Goal: Task Accomplishment & Management: Complete application form

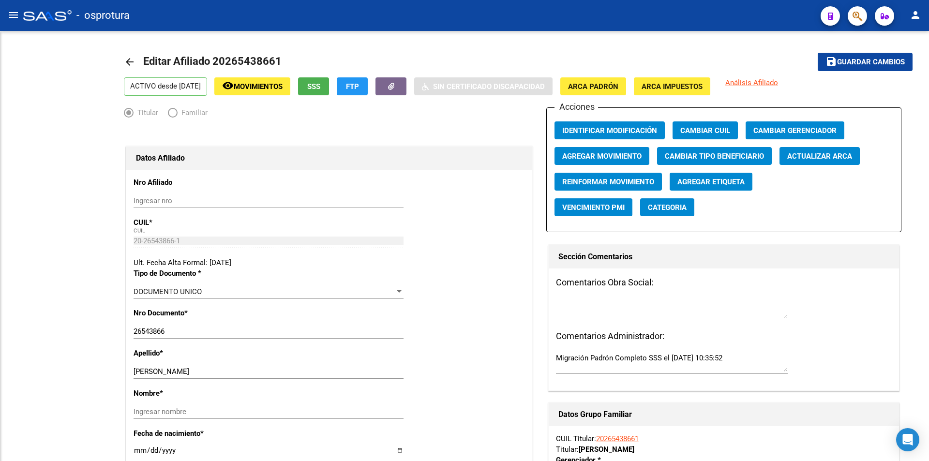
radio input "true"
type input "20-26543866-1"
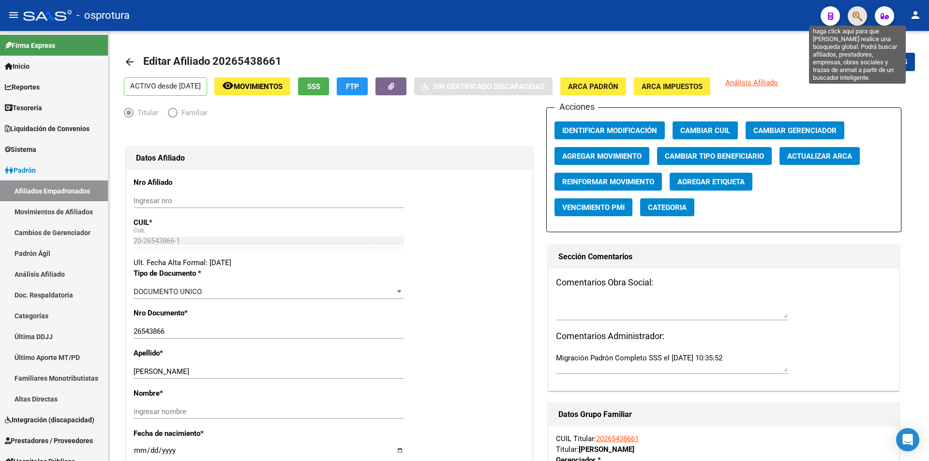
click at [857, 18] on icon "button" at bounding box center [857, 16] width 10 height 11
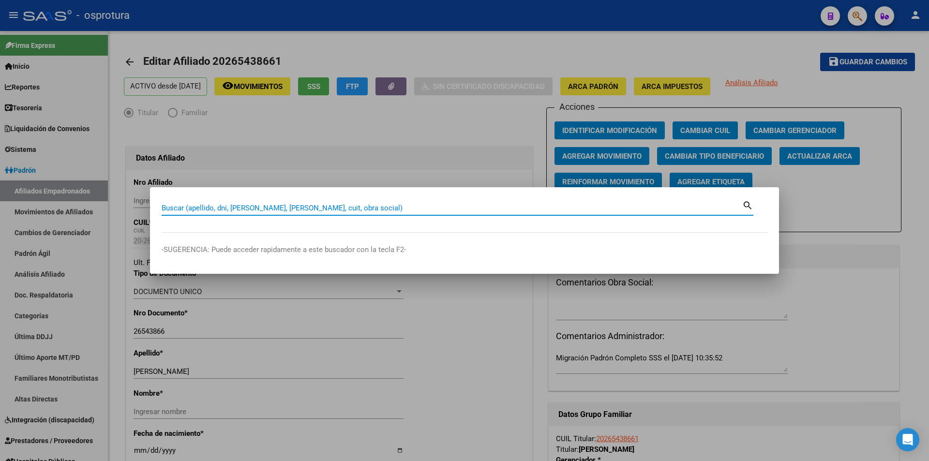
click at [507, 210] on input "Buscar (apellido, dni, [PERSON_NAME], [PERSON_NAME], cuit, obra social)" at bounding box center [452, 208] width 580 height 9
paste input "20-53218627-8"
type input "20532186278"
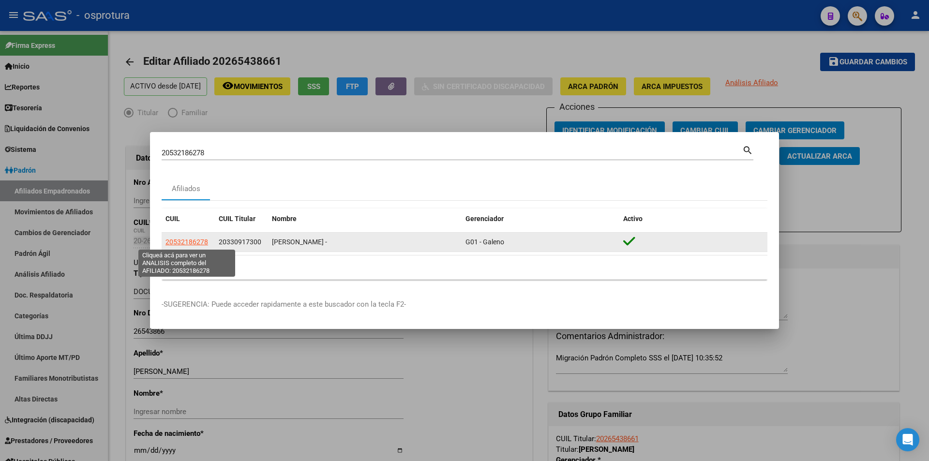
click at [201, 238] on span "20532186278" at bounding box center [186, 242] width 43 height 8
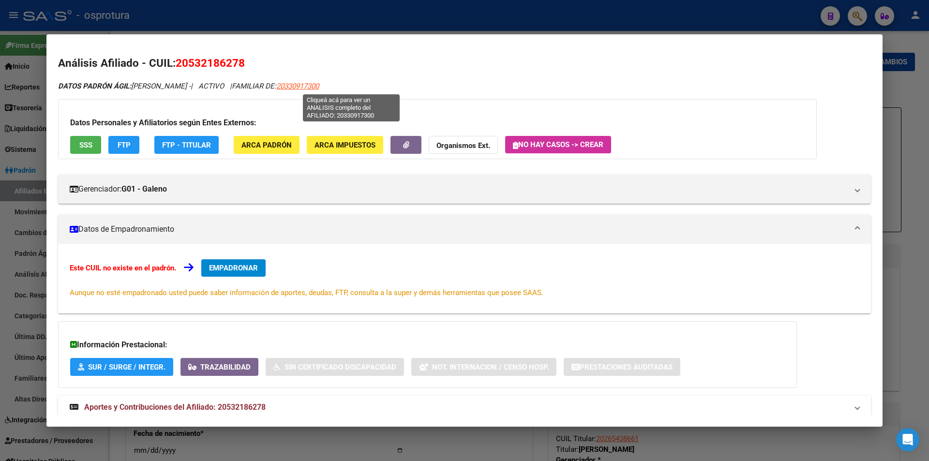
click at [319, 89] on span "20330917300" at bounding box center [297, 86] width 43 height 9
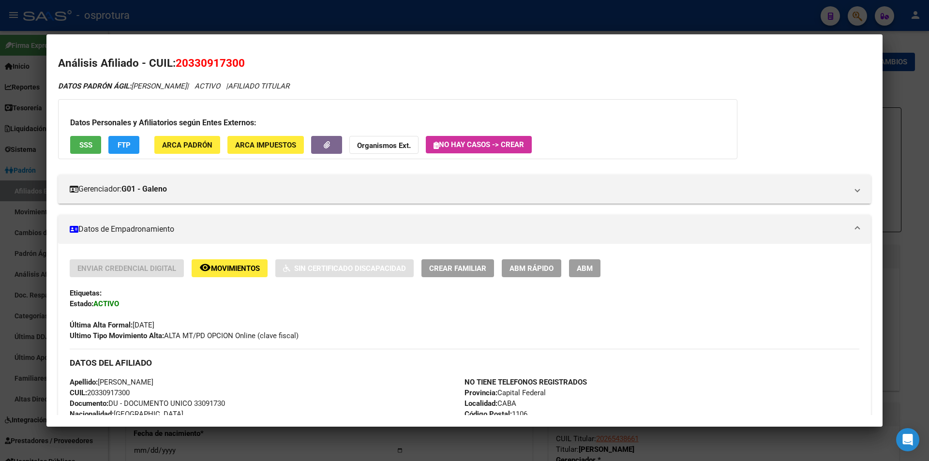
drag, startPoint x: 193, startPoint y: 61, endPoint x: 239, endPoint y: 59, distance: 46.0
click at [239, 59] on span "20330917300" at bounding box center [210, 63] width 69 height 13
copy span "33091730"
click at [430, 22] on div at bounding box center [464, 230] width 929 height 461
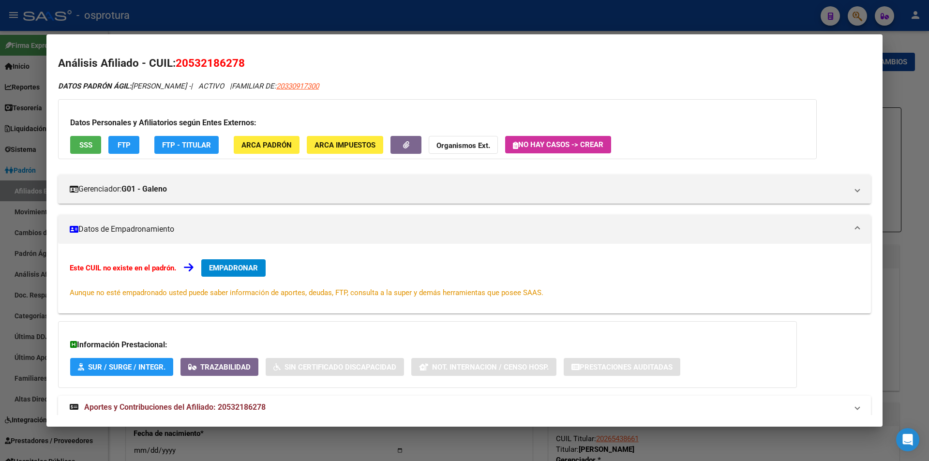
click at [380, 12] on div at bounding box center [464, 230] width 929 height 461
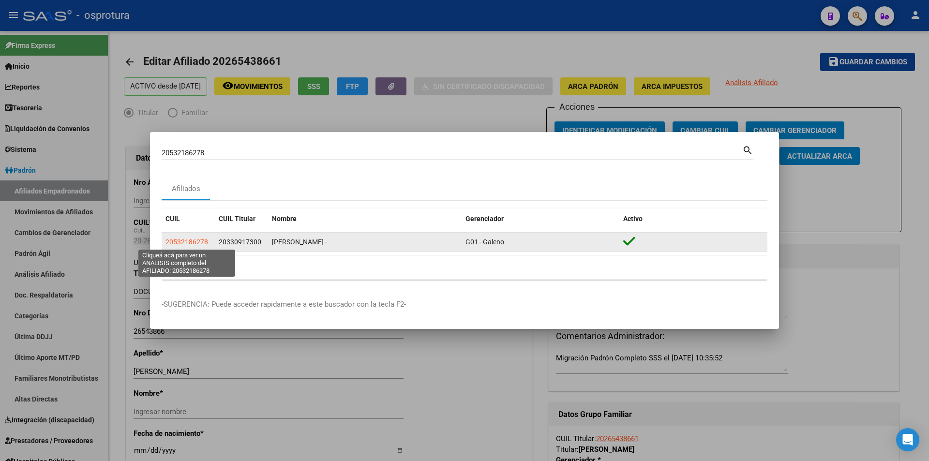
click at [197, 240] on span "20532186278" at bounding box center [186, 242] width 43 height 8
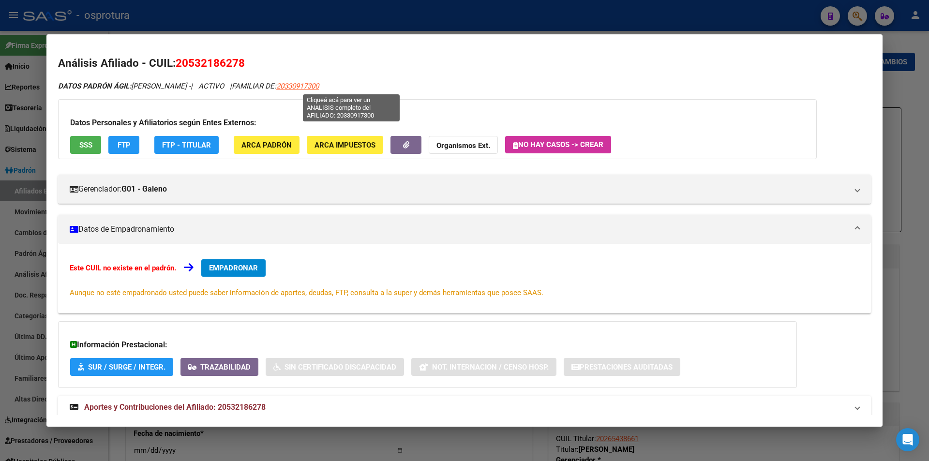
click at [319, 87] on span "20330917300" at bounding box center [297, 86] width 43 height 9
type textarea "20330917300"
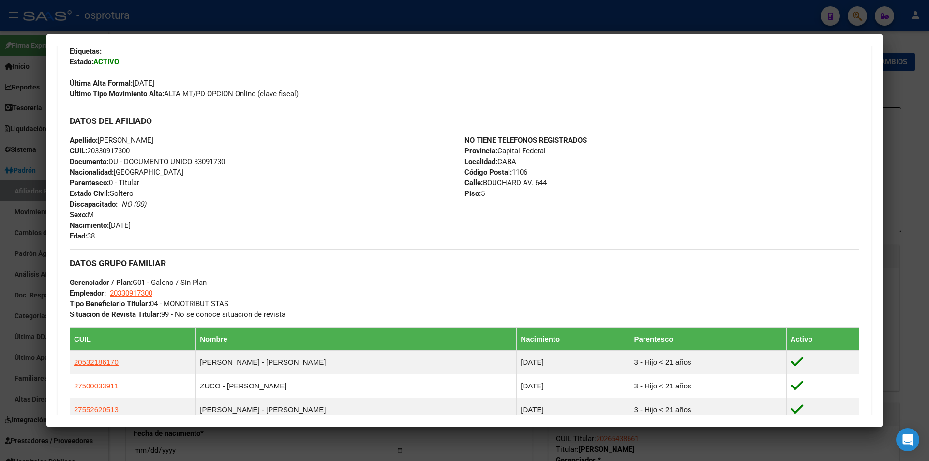
scroll to position [290, 0]
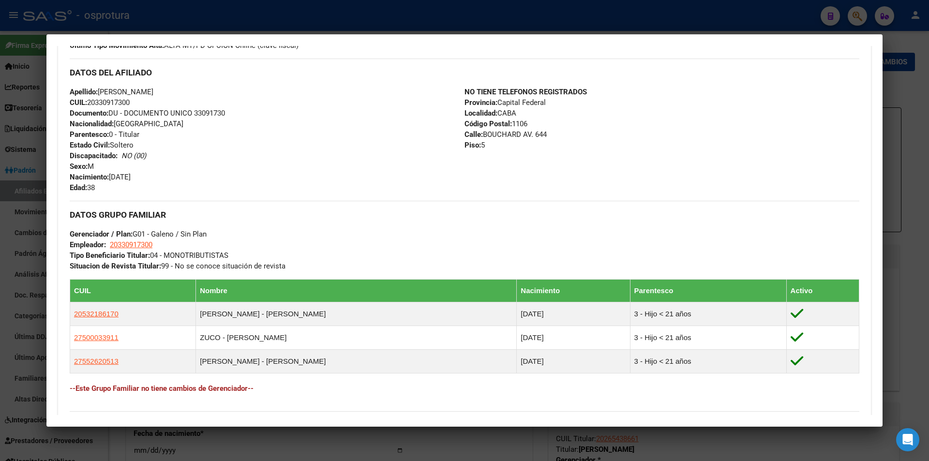
click at [382, 0] on div at bounding box center [464, 230] width 929 height 461
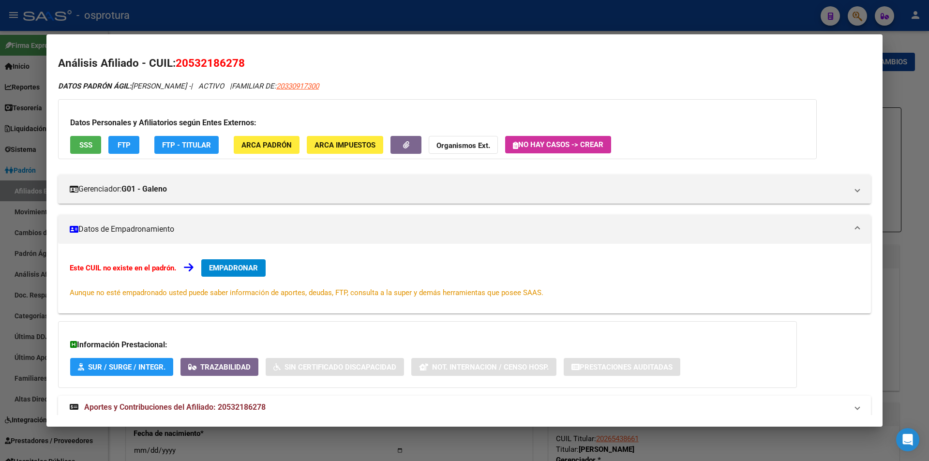
click at [389, 23] on div at bounding box center [464, 230] width 929 height 461
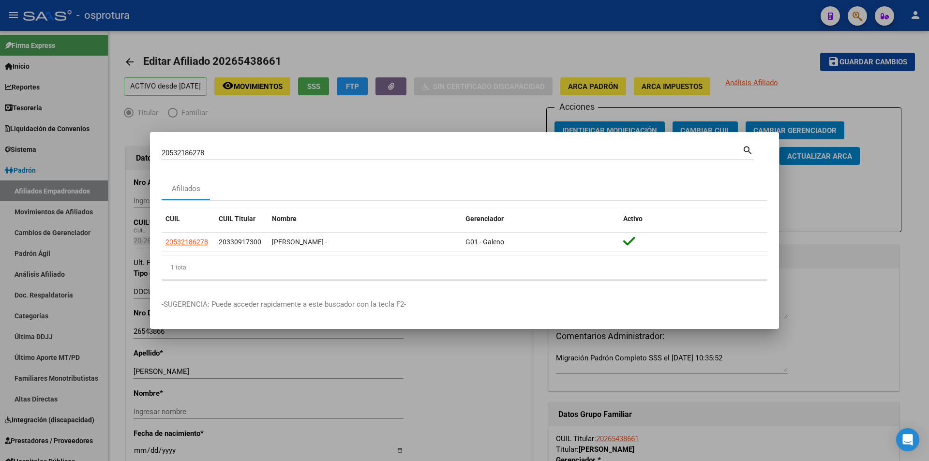
click at [356, 149] on input "20532186278" at bounding box center [452, 152] width 580 height 9
paste input "-20029109-4"
type input "20200291094"
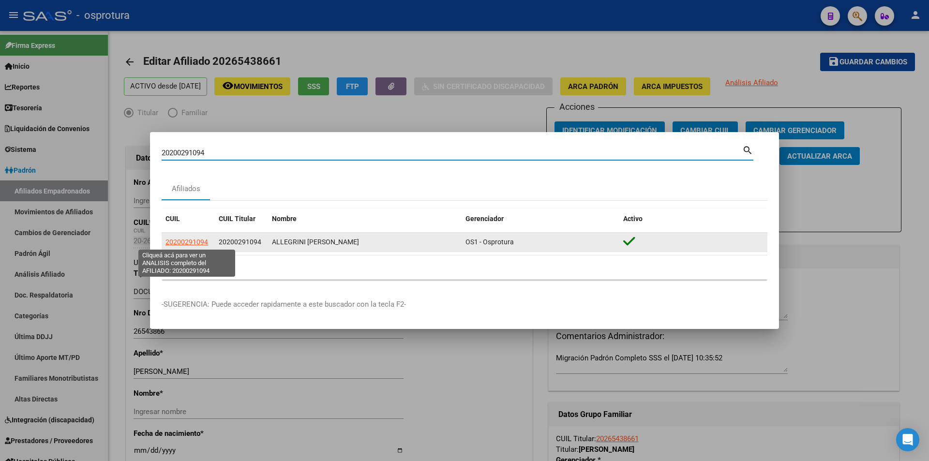
click at [195, 245] on span "20200291094" at bounding box center [186, 242] width 43 height 8
type textarea "20200291094"
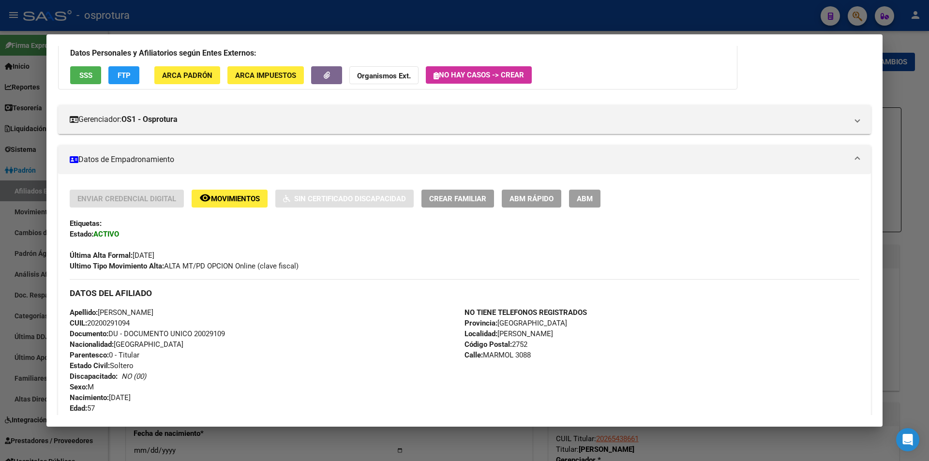
scroll to position [0, 0]
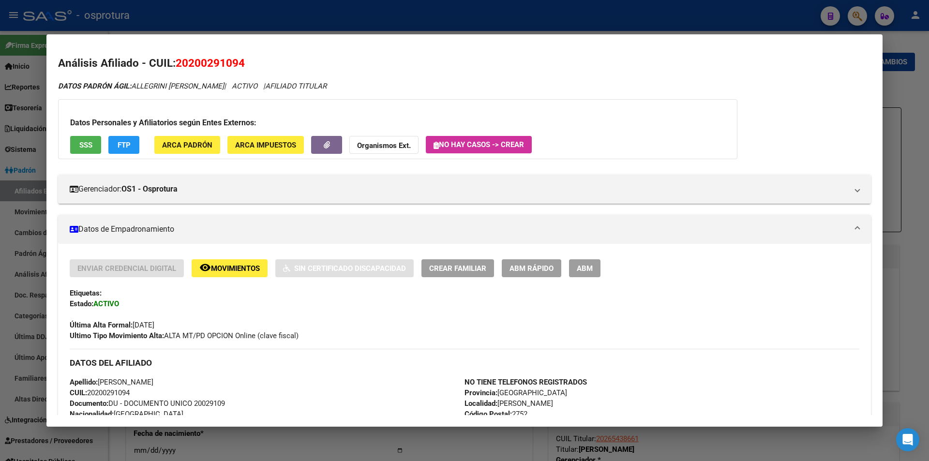
click at [335, 19] on div at bounding box center [464, 230] width 929 height 461
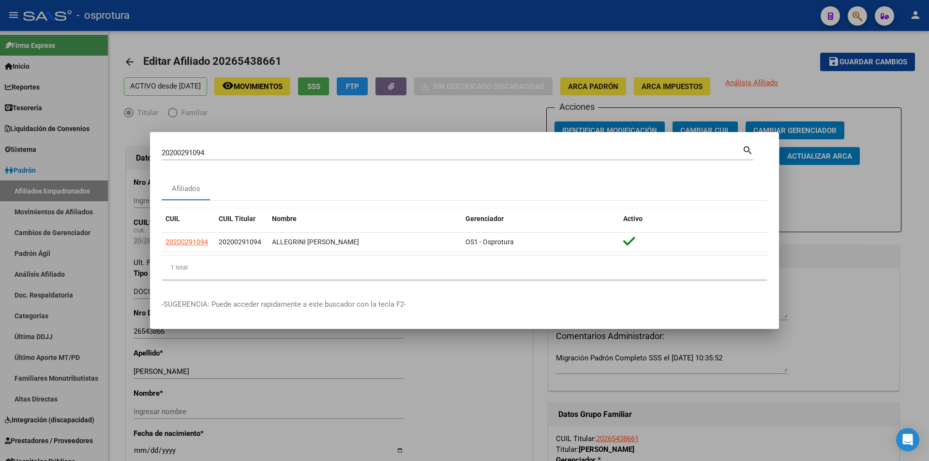
click at [317, 149] on input "20200291094" at bounding box center [452, 152] width 580 height 9
paste input "7-20441325-3"
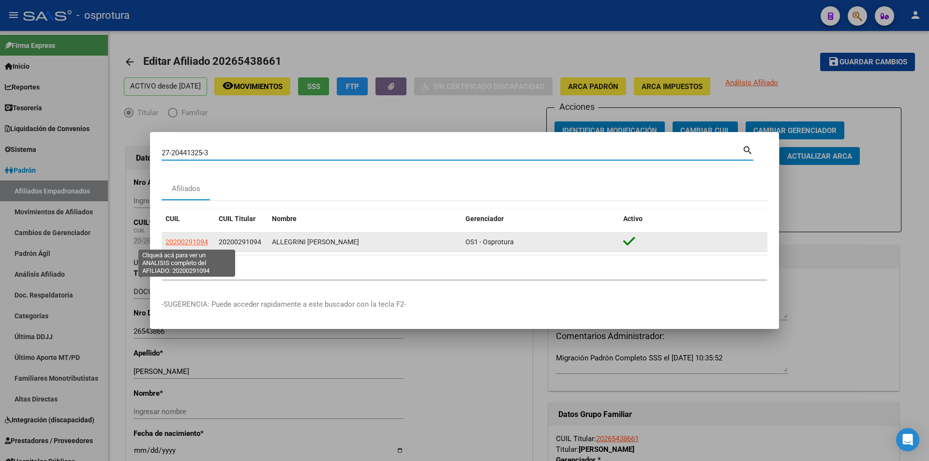
click at [205, 245] on span "20200291094" at bounding box center [186, 242] width 43 height 8
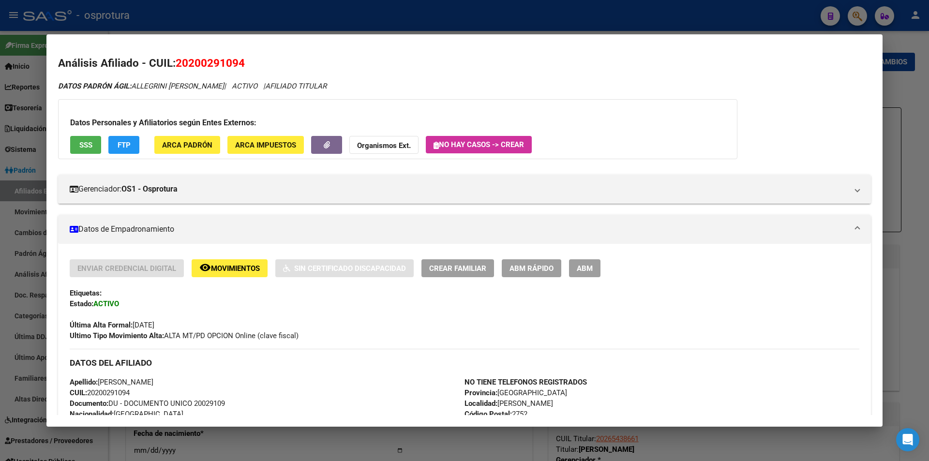
click at [81, 140] on span "SSS" at bounding box center [85, 144] width 13 height 9
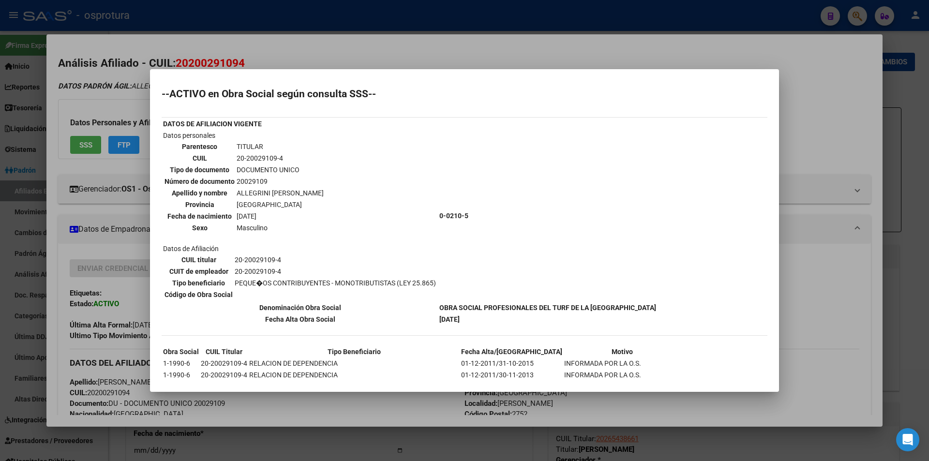
click at [814, 143] on div at bounding box center [464, 230] width 929 height 461
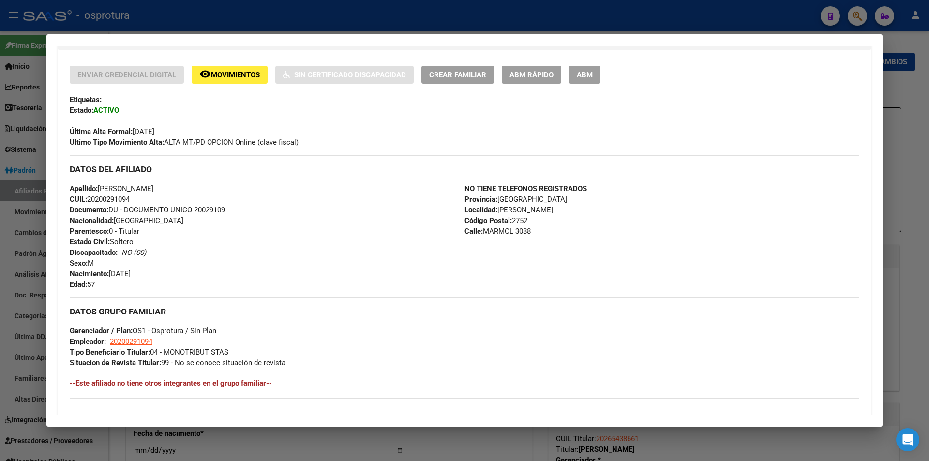
scroll to position [145, 0]
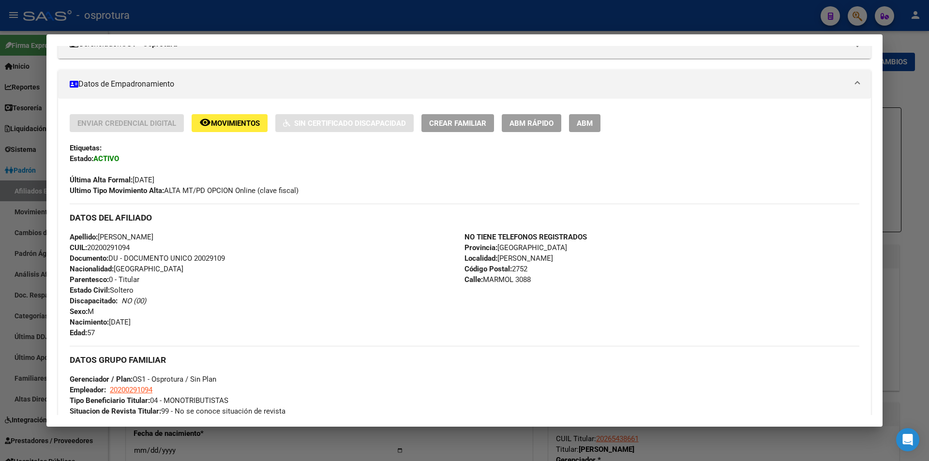
click at [524, 16] on div at bounding box center [464, 230] width 929 height 461
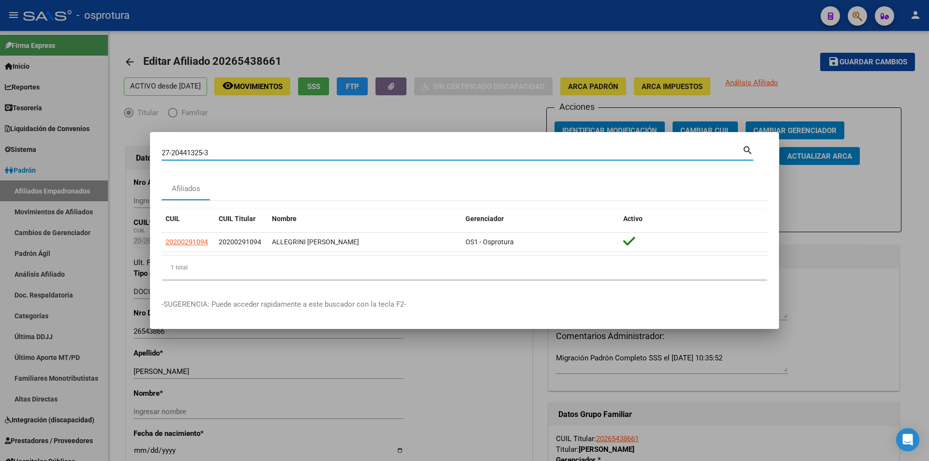
click at [448, 154] on input "27-20441325-3" at bounding box center [452, 152] width 580 height 9
paste input "0-24560547-2"
type input "20245605472"
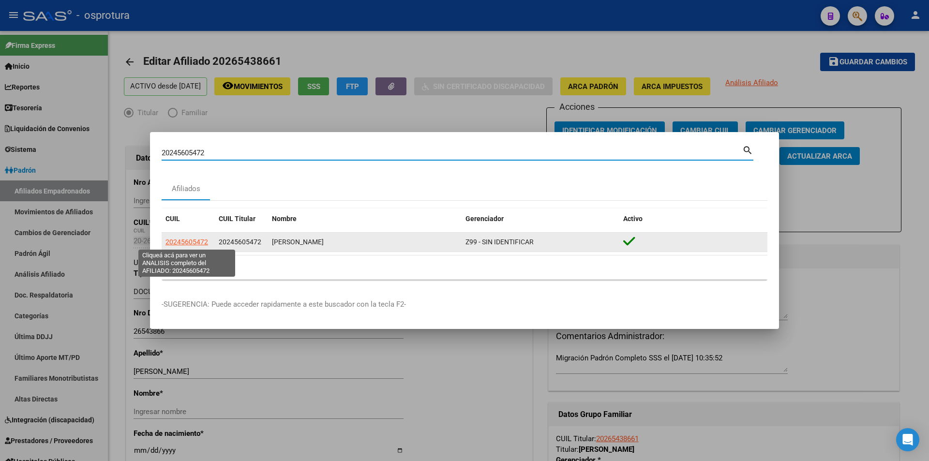
click at [202, 243] on span "20245605472" at bounding box center [186, 242] width 43 height 8
type textarea "20245605472"
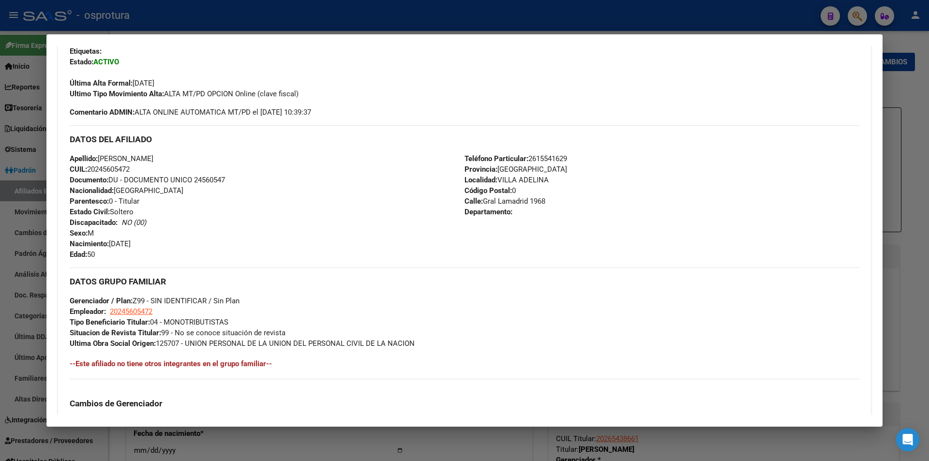
scroll to position [0, 0]
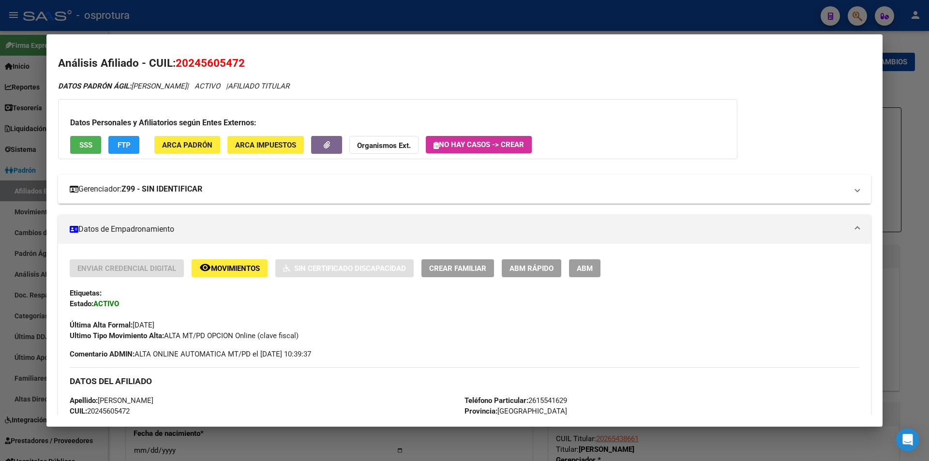
click at [740, 202] on mat-expansion-panel-header "Gerenciador: Z99 - SIN IDENTIFICAR" at bounding box center [464, 189] width 813 height 29
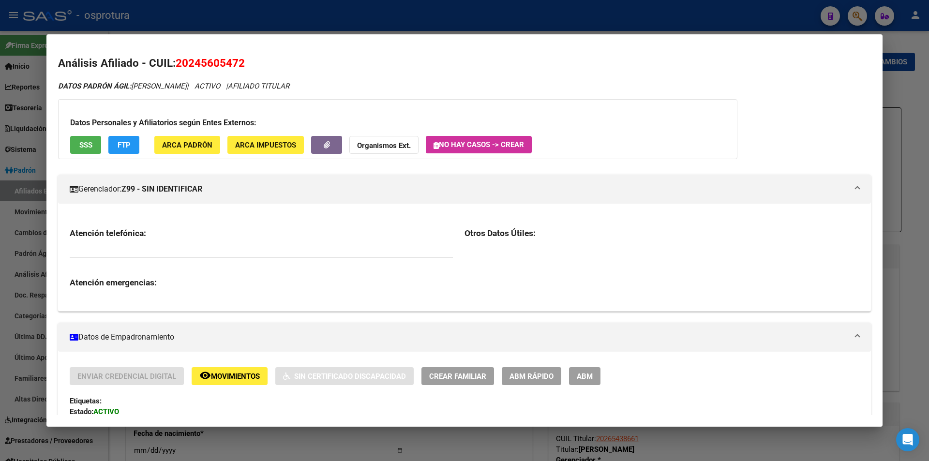
click at [531, 374] on span "ABM Rápido" at bounding box center [531, 376] width 44 height 9
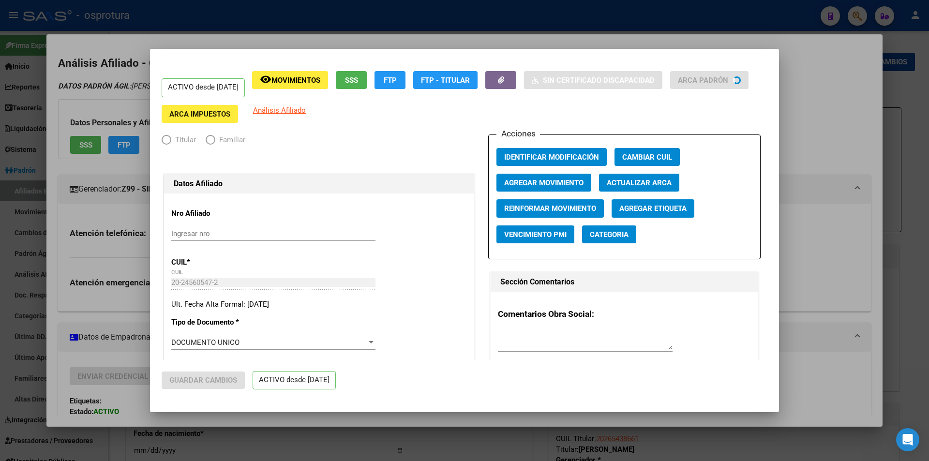
radio input "true"
type input "20-24560547-2"
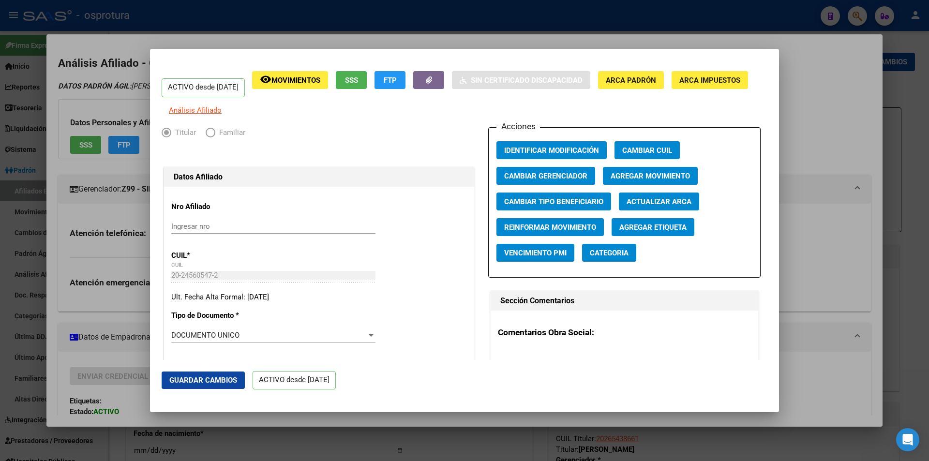
click at [661, 178] on span "Agregar Movimiento" at bounding box center [649, 176] width 79 height 9
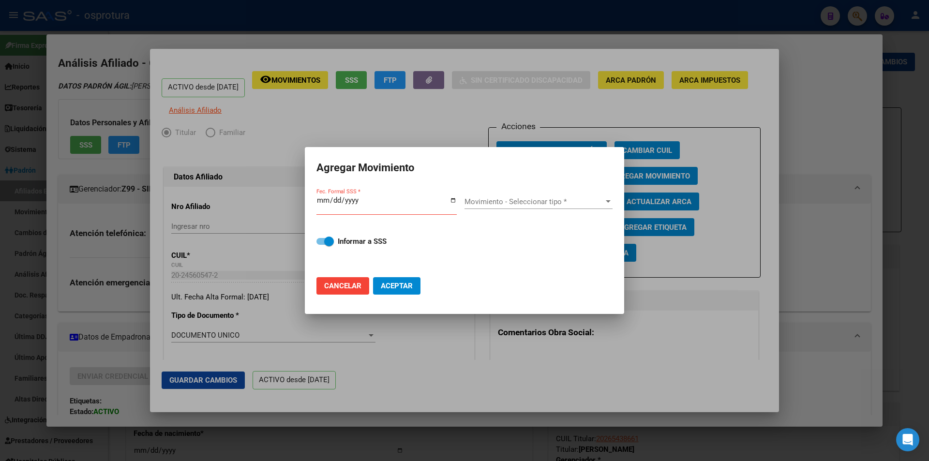
click at [471, 105] on div at bounding box center [464, 230] width 929 height 461
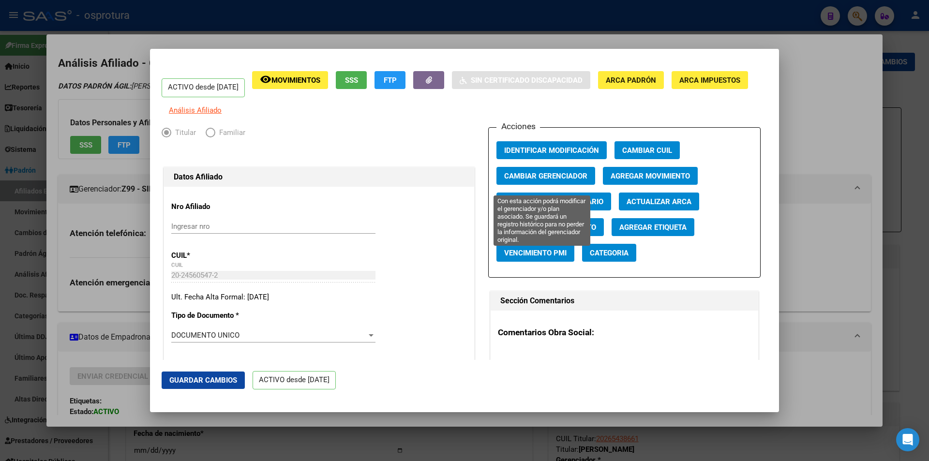
click at [571, 180] on span "Cambiar Gerenciador" at bounding box center [545, 176] width 83 height 9
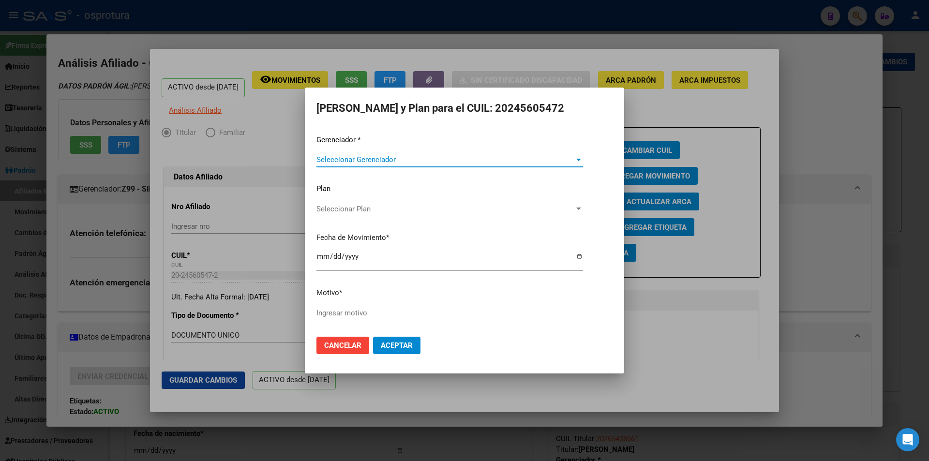
click at [478, 160] on span "Seleccionar Gerenciador" at bounding box center [445, 159] width 258 height 9
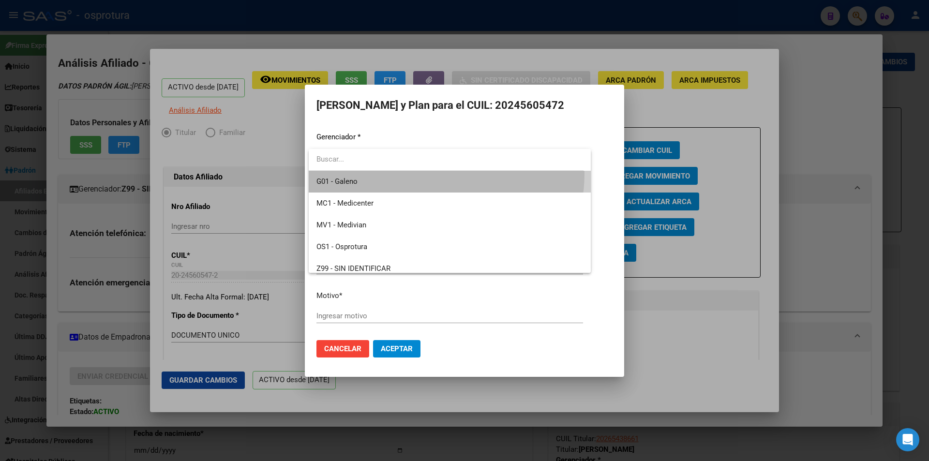
click at [431, 174] on span "G01 - Galeno" at bounding box center [449, 182] width 267 height 22
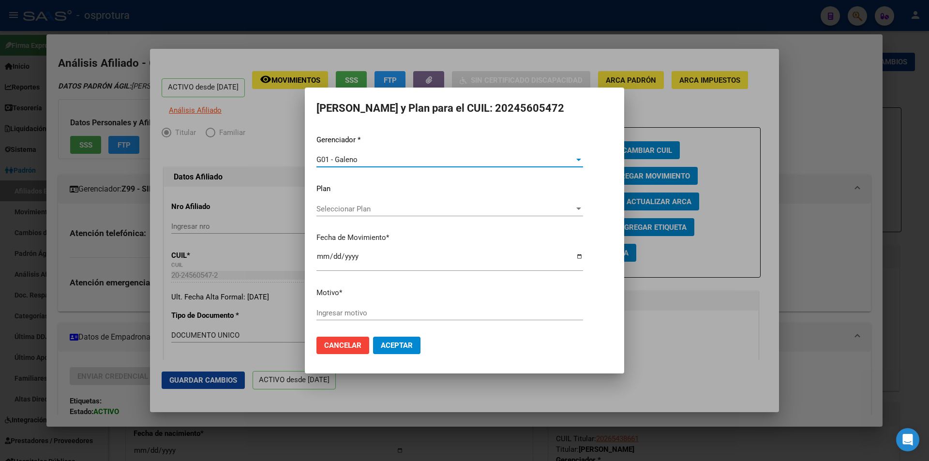
click at [381, 309] on input "Ingresar motivo" at bounding box center [449, 313] width 267 height 9
type input "REASIGNACION"
click at [373, 337] on button "Aceptar" at bounding box center [396, 345] width 47 height 17
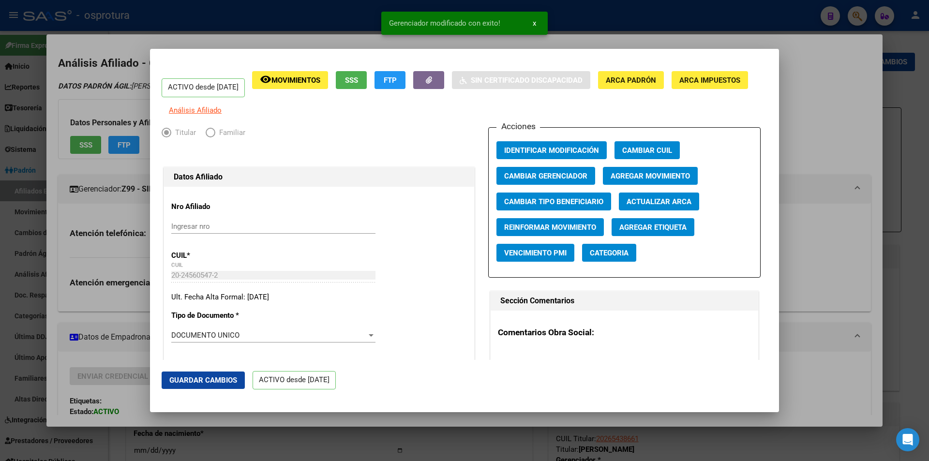
click at [257, 42] on div at bounding box center [464, 230] width 929 height 461
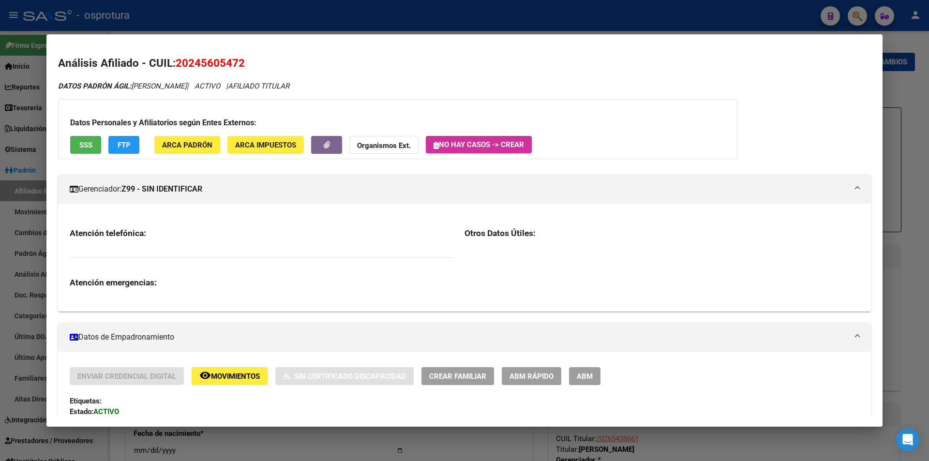
click at [400, 21] on div at bounding box center [464, 230] width 929 height 461
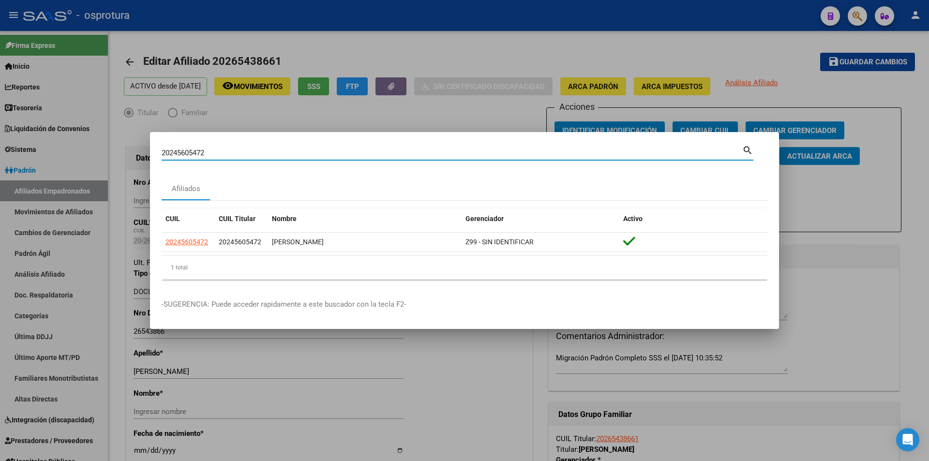
click at [352, 154] on input "20245605472" at bounding box center [452, 152] width 580 height 9
paste input "-33091730-0"
click at [311, 156] on input "20330917300" at bounding box center [452, 152] width 580 height 9
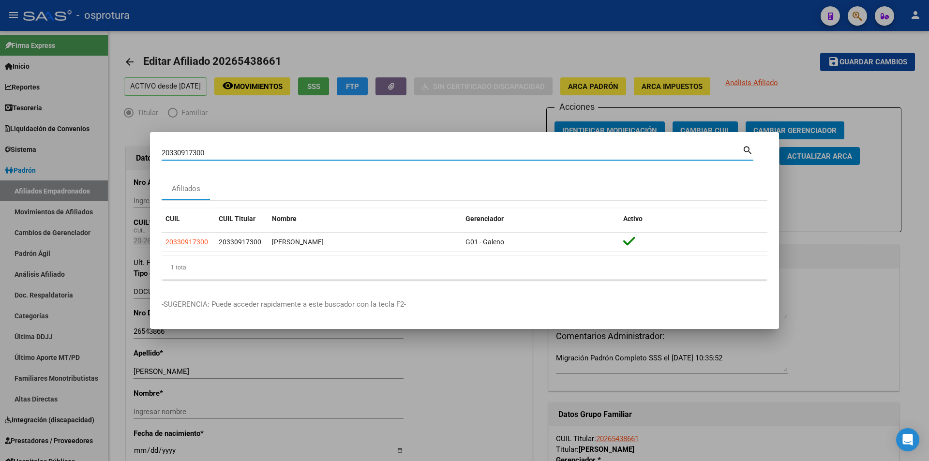
paste input "-20029109-4"
type input "20200291094"
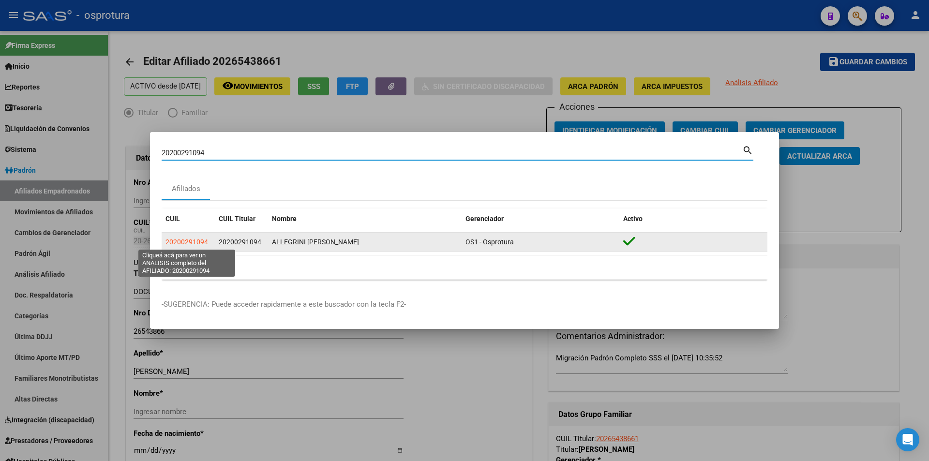
click at [198, 245] on span "20200291094" at bounding box center [186, 242] width 43 height 8
type textarea "20200291094"
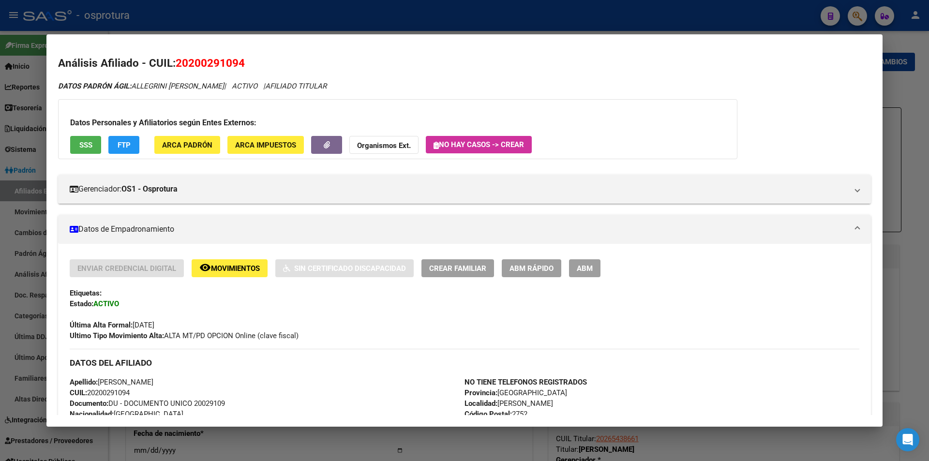
click at [441, 26] on div at bounding box center [464, 230] width 929 height 461
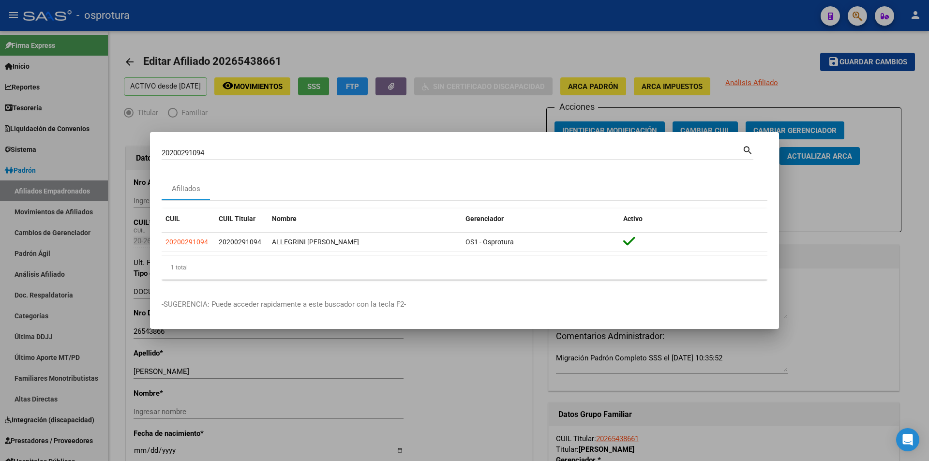
click at [338, 150] on input "20200291094" at bounding box center [452, 152] width 580 height 9
paste input "7-20441325-3"
type input "27204413253"
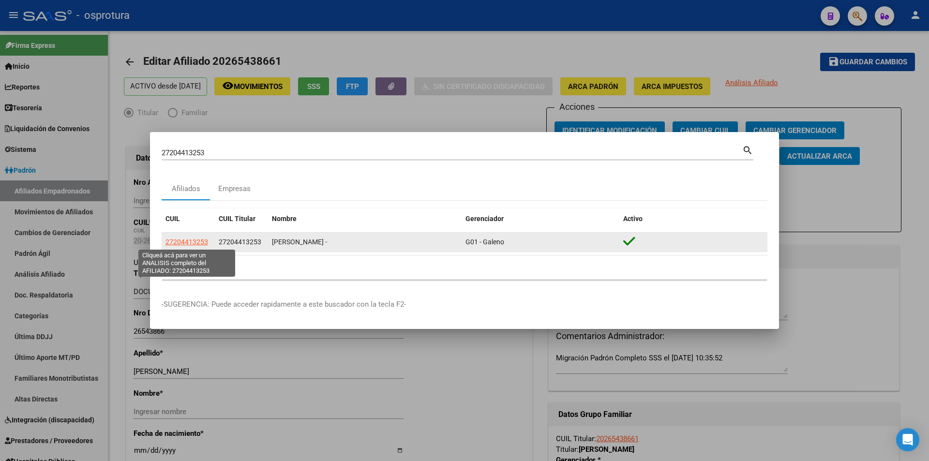
click at [193, 239] on span "27204413253" at bounding box center [186, 242] width 43 height 8
type textarea "27204413253"
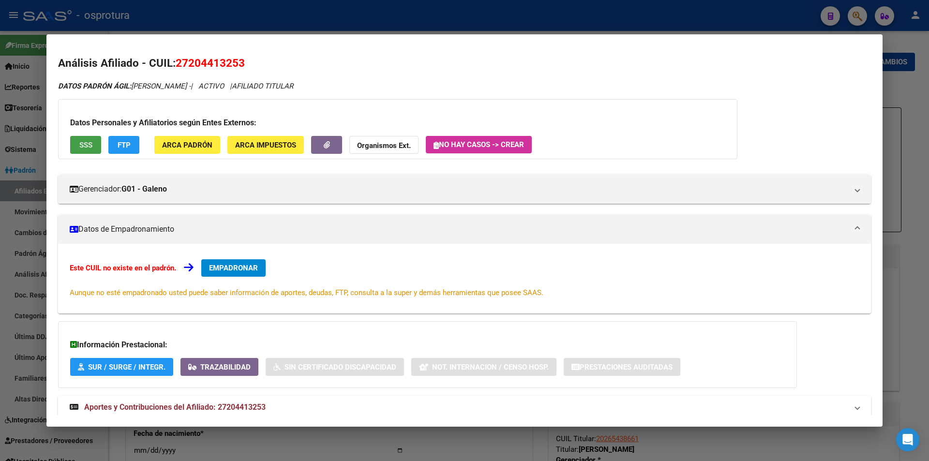
click at [94, 146] on button "SSS" at bounding box center [85, 145] width 31 height 18
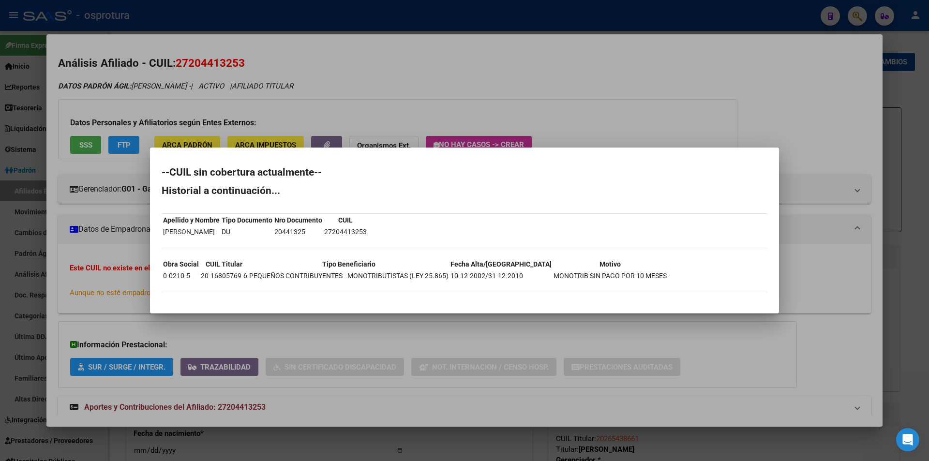
click at [481, 102] on div at bounding box center [464, 230] width 929 height 461
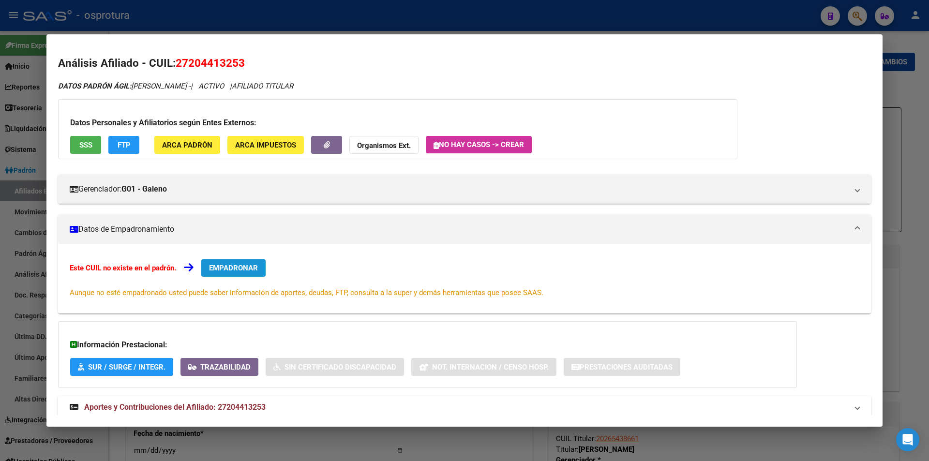
click at [249, 271] on span "EMPADRONAR" at bounding box center [233, 268] width 49 height 9
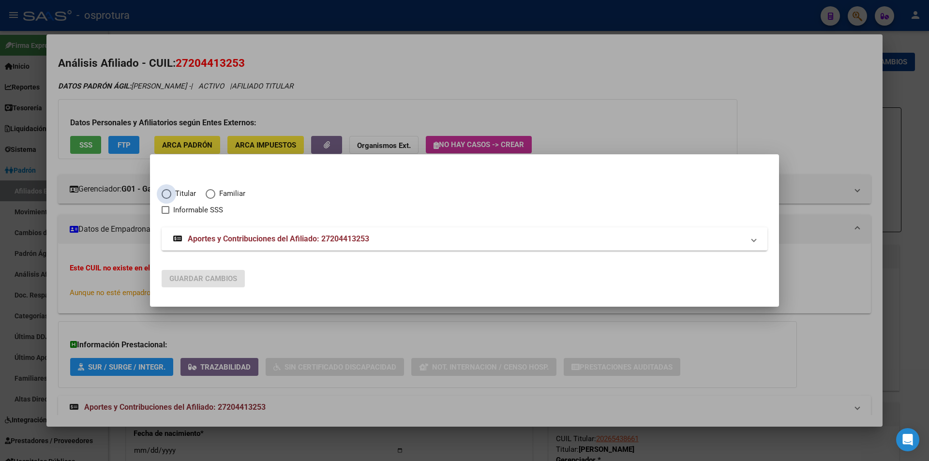
click at [180, 191] on span "Titular" at bounding box center [183, 193] width 25 height 11
click at [171, 191] on input "Titular" at bounding box center [167, 194] width 10 height 10
radio input "true"
checkbox input "true"
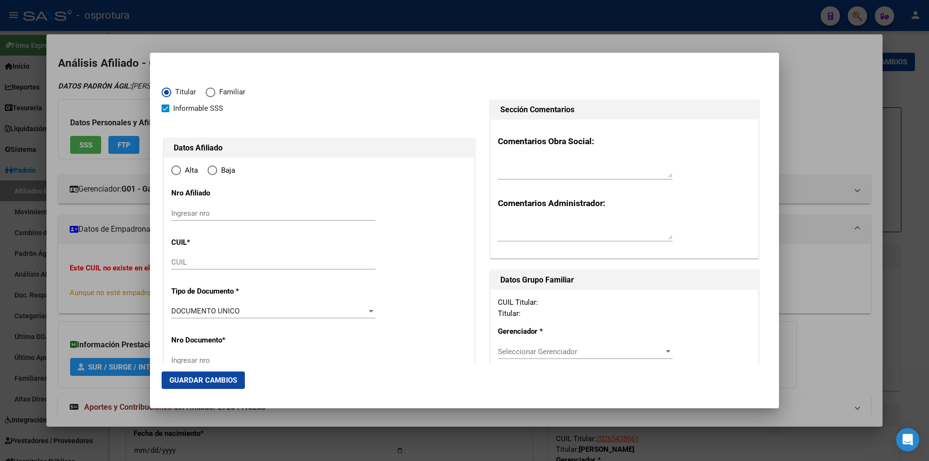
type input "27-20441325-3"
radio input "true"
type input "20441325"
type input "[PERSON_NAME]"
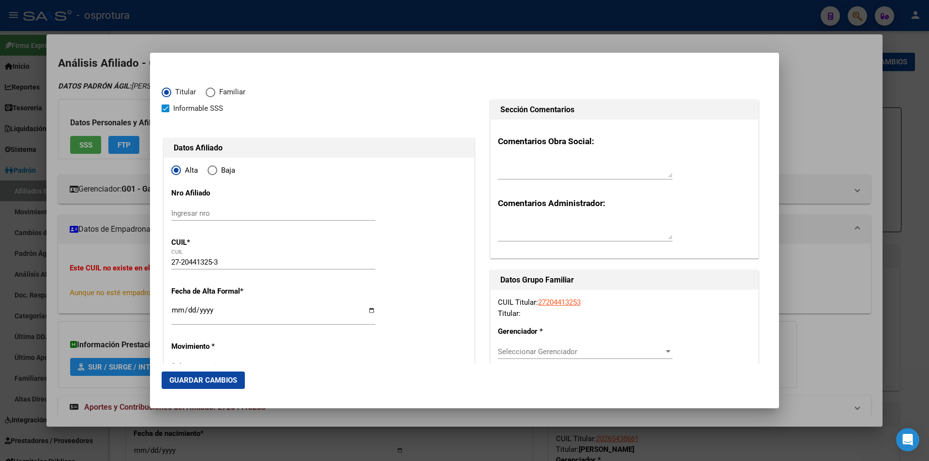
type input "[DATE]"
type input "CABA"
type input "1429"
type input "[GEOGRAPHIC_DATA]"
type input "3534"
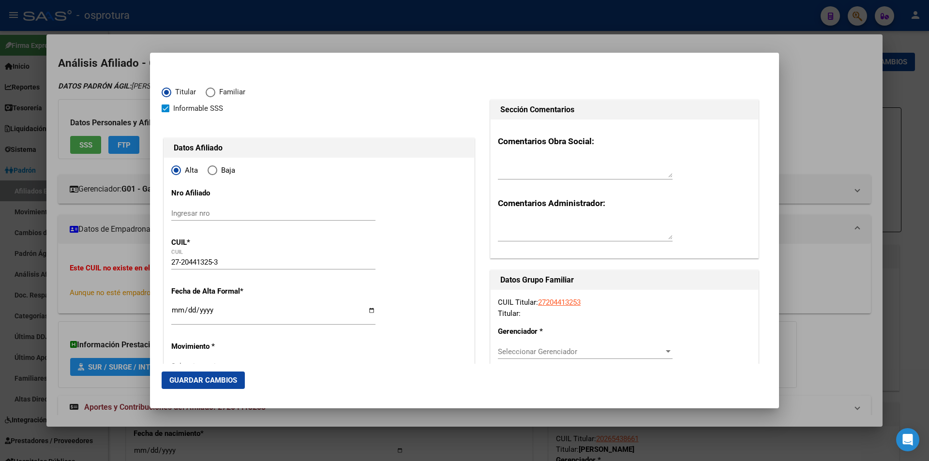
type input "01"
type input "CABA"
click at [178, 311] on input "Ingresar fecha" at bounding box center [273, 313] width 204 height 15
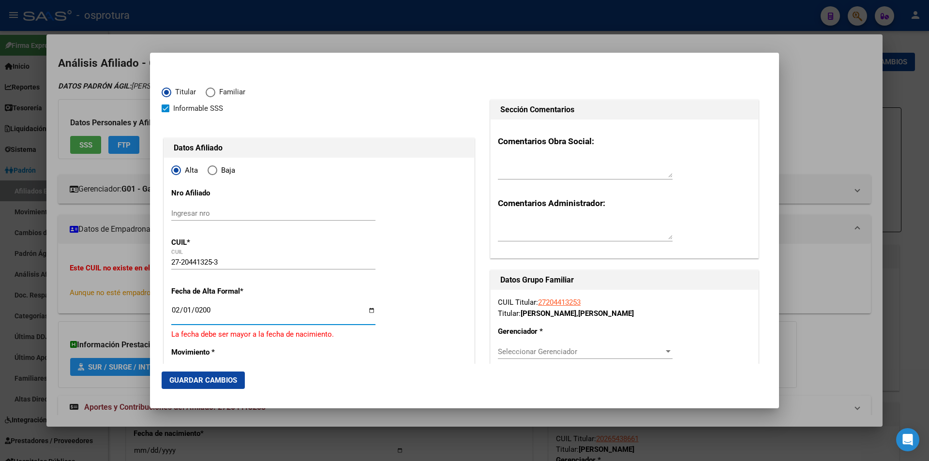
type input "[DATE]"
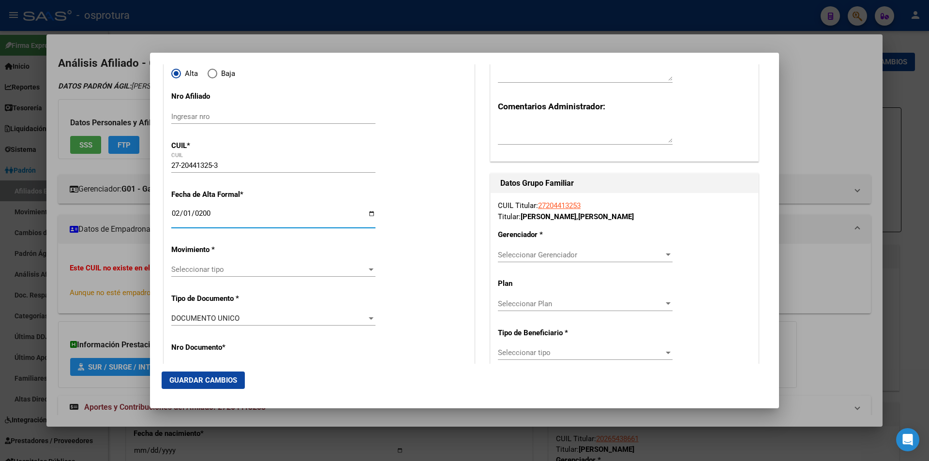
click at [571, 257] on span "Seleccionar Gerenciador" at bounding box center [581, 255] width 166 height 9
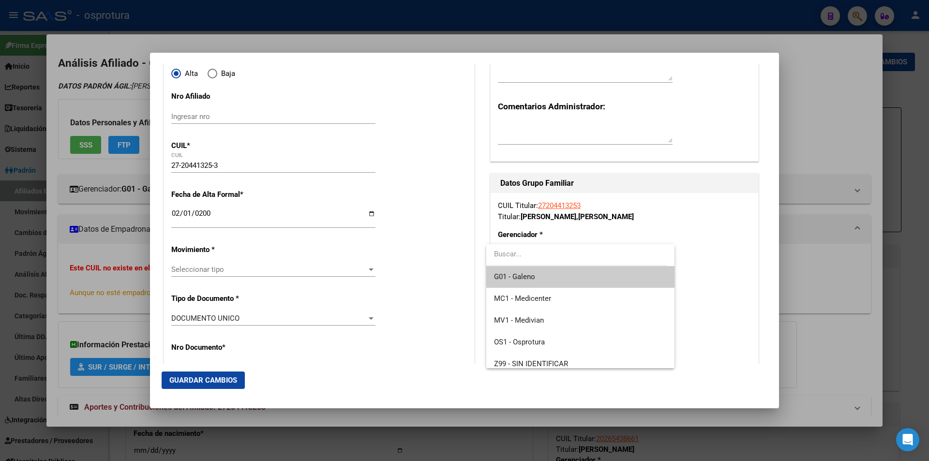
click at [562, 281] on span "G01 - Galeno" at bounding box center [580, 277] width 172 height 22
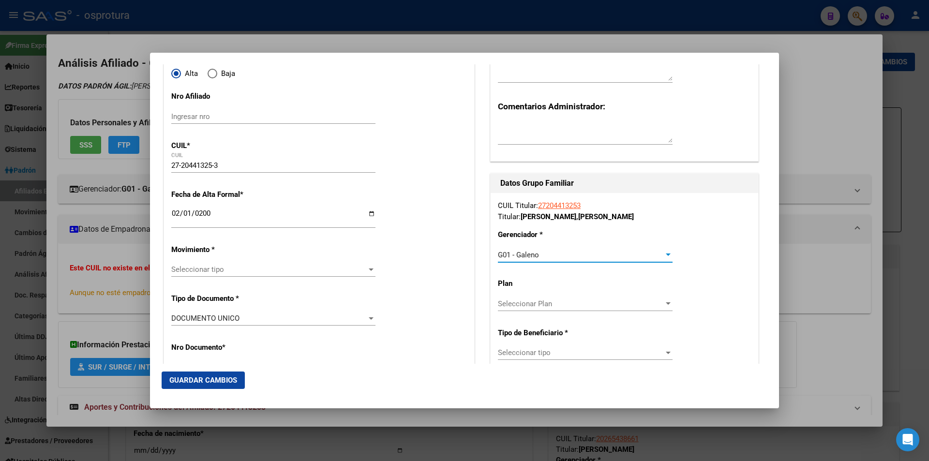
click at [570, 351] on span "Seleccionar tipo" at bounding box center [581, 352] width 166 height 9
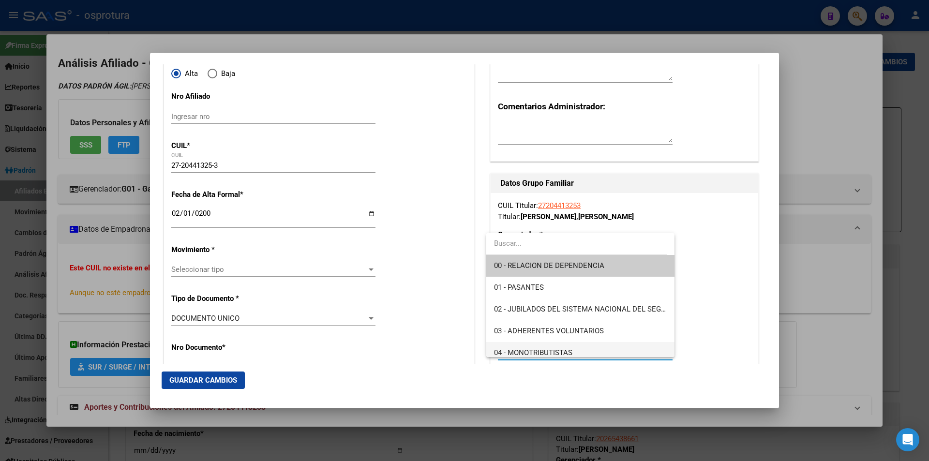
click at [570, 347] on span "04 - MONOTRIBUTISTAS" at bounding box center [580, 353] width 172 height 22
type input "27-20441325-3"
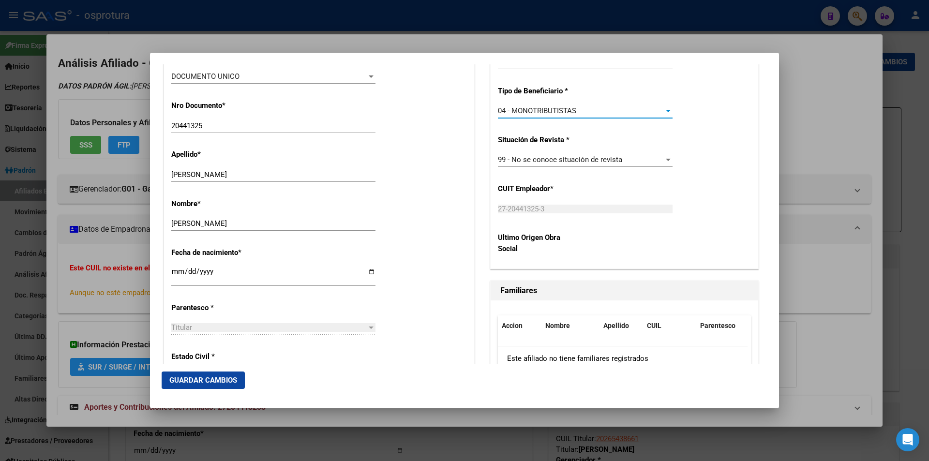
scroll to position [484, 0]
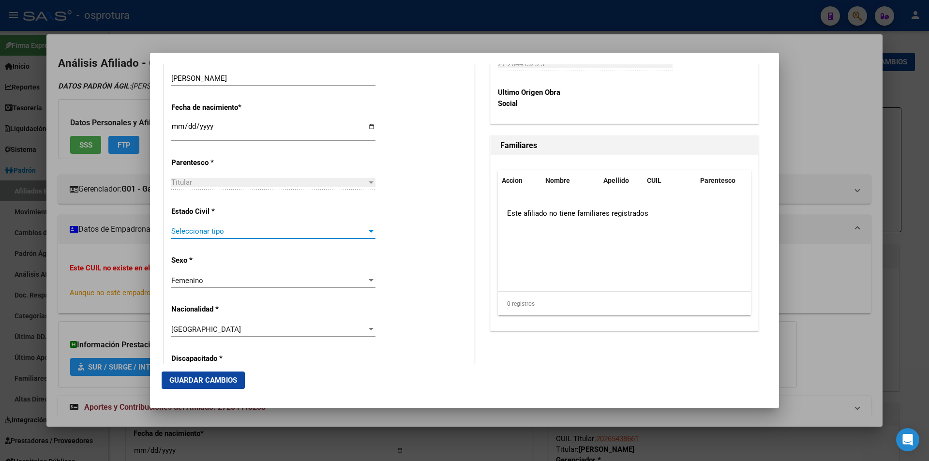
click at [272, 231] on span "Seleccionar tipo" at bounding box center [268, 231] width 195 height 9
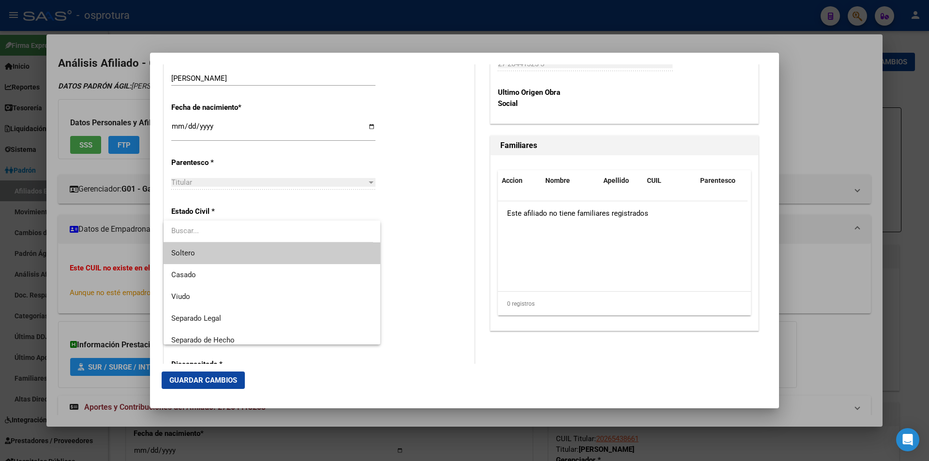
click at [262, 253] on span "Soltero" at bounding box center [271, 253] width 201 height 22
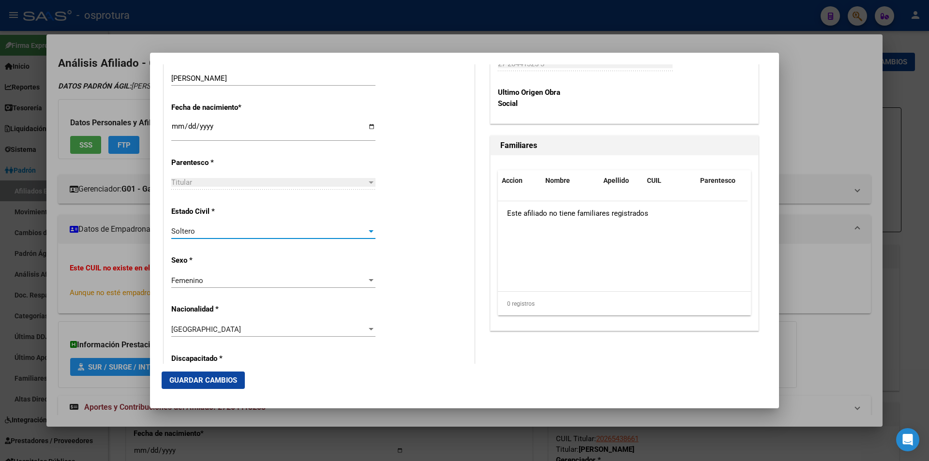
click at [206, 386] on button "Guardar Cambios" at bounding box center [203, 379] width 83 height 17
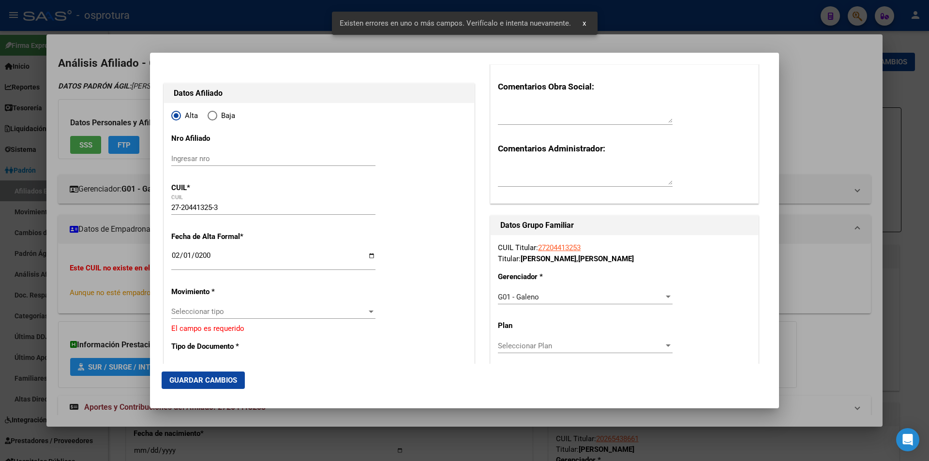
scroll to position [103, 0]
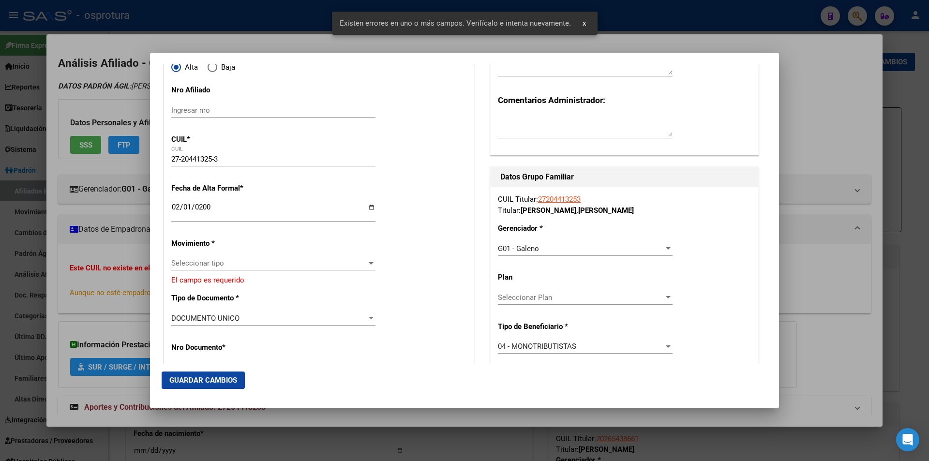
click at [262, 268] on div "Seleccionar tipo Seleccionar tipo" at bounding box center [273, 263] width 204 height 15
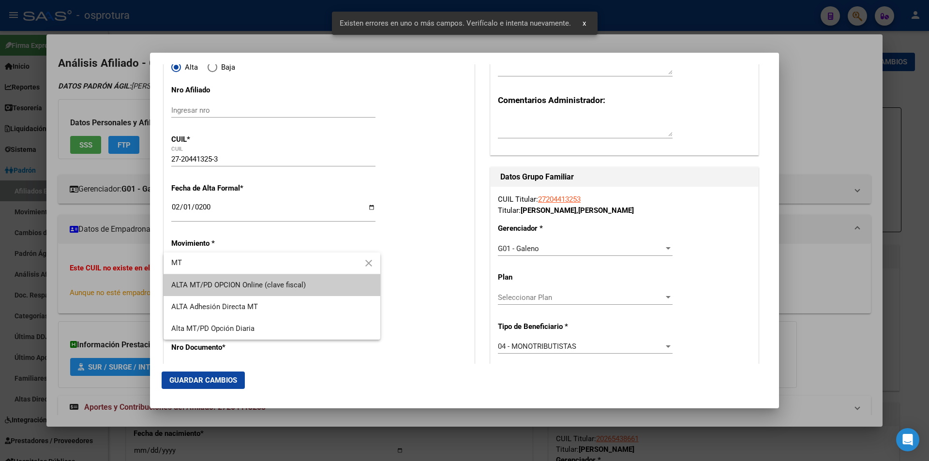
type input "MT"
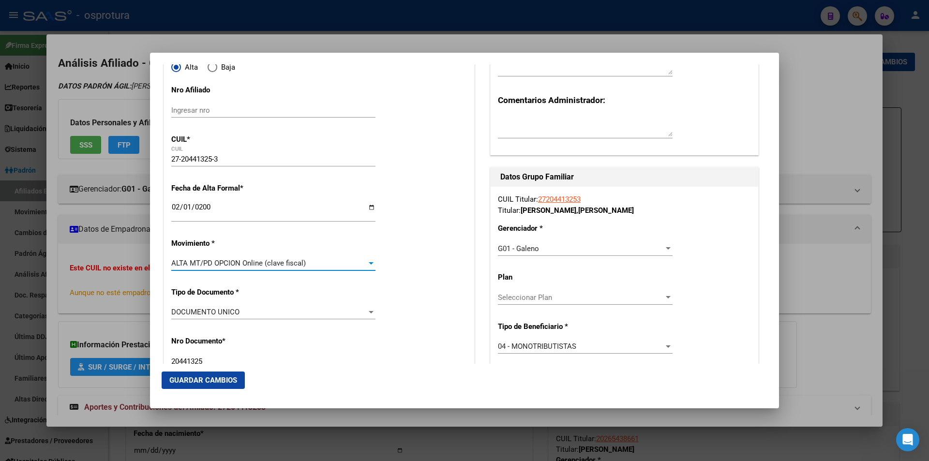
click at [232, 384] on span "Guardar Cambios" at bounding box center [203, 380] width 68 height 9
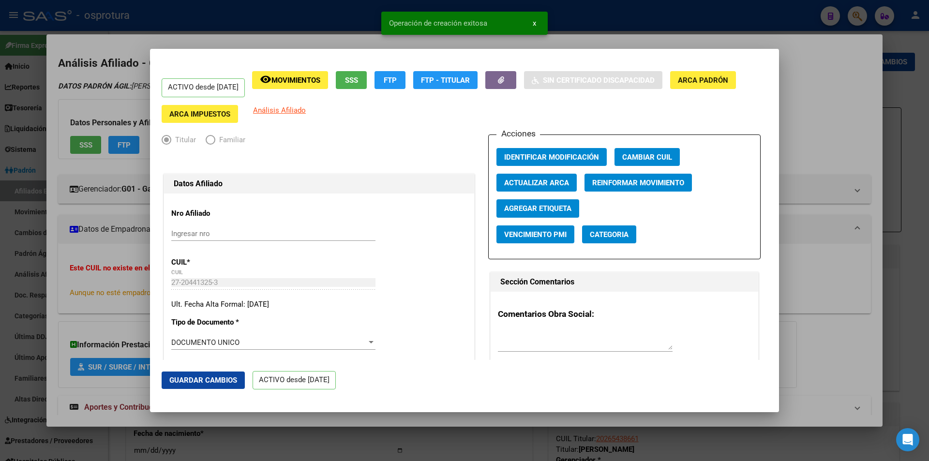
click at [797, 121] on div at bounding box center [464, 230] width 929 height 461
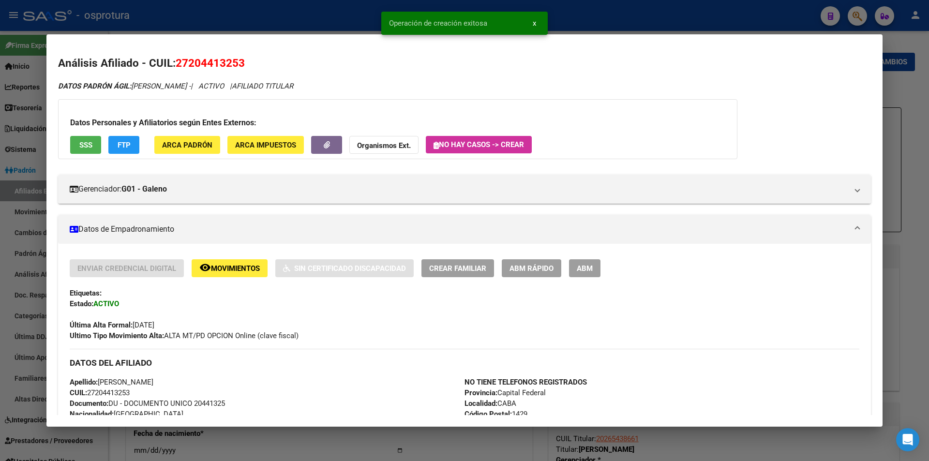
click at [263, 264] on button "remove_red_eye Movimientos" at bounding box center [230, 268] width 76 height 18
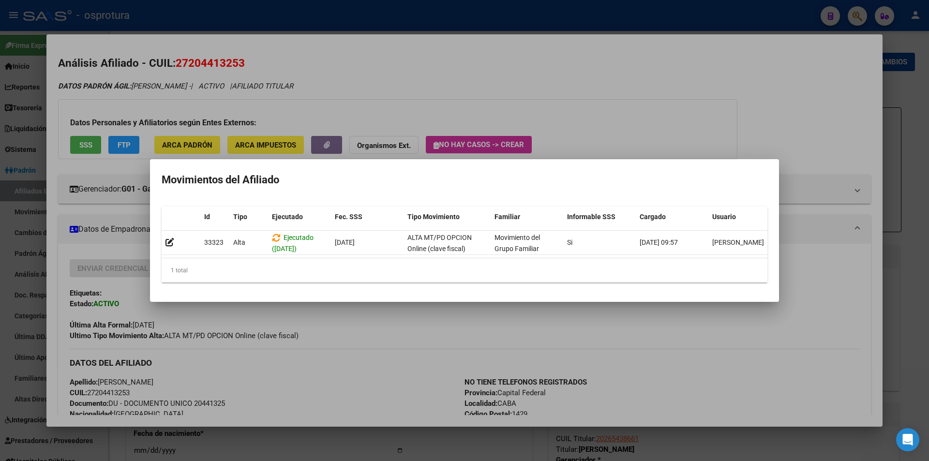
click at [670, 133] on div at bounding box center [464, 230] width 929 height 461
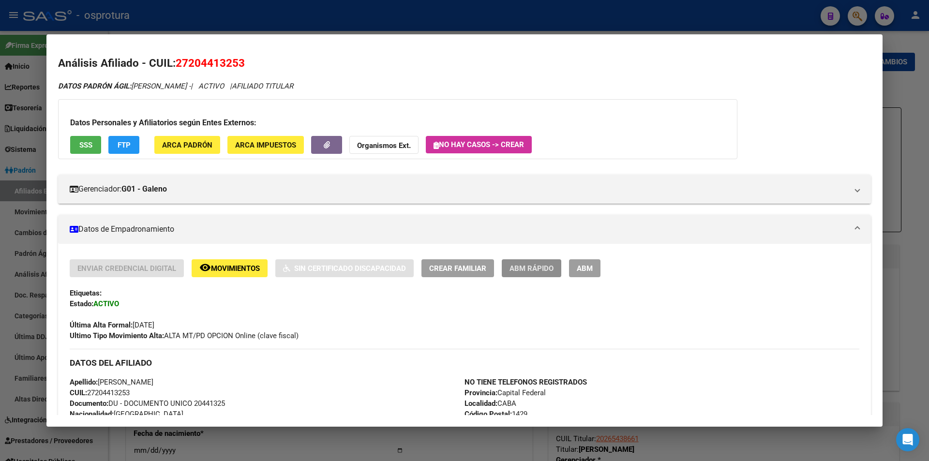
click at [552, 268] on span "ABM Rápido" at bounding box center [531, 268] width 44 height 9
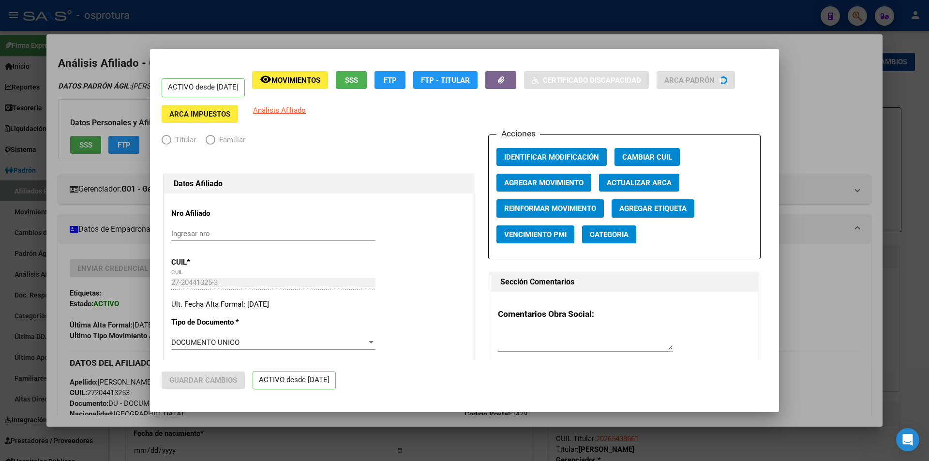
radio input "true"
type input "27-20441325-3"
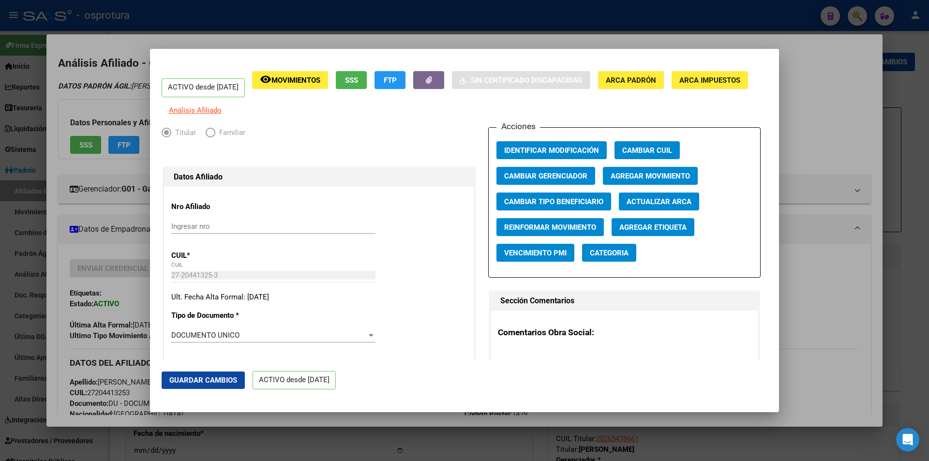
click at [680, 180] on span "Agregar Movimiento" at bounding box center [649, 176] width 79 height 9
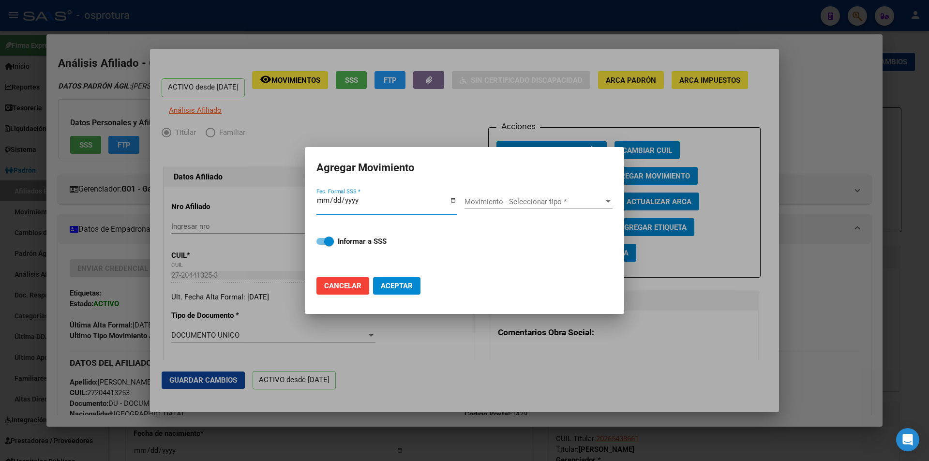
click at [501, 208] on div "Movimiento - Seleccionar tipo * Movimiento - Seleccionar tipo *" at bounding box center [538, 201] width 148 height 15
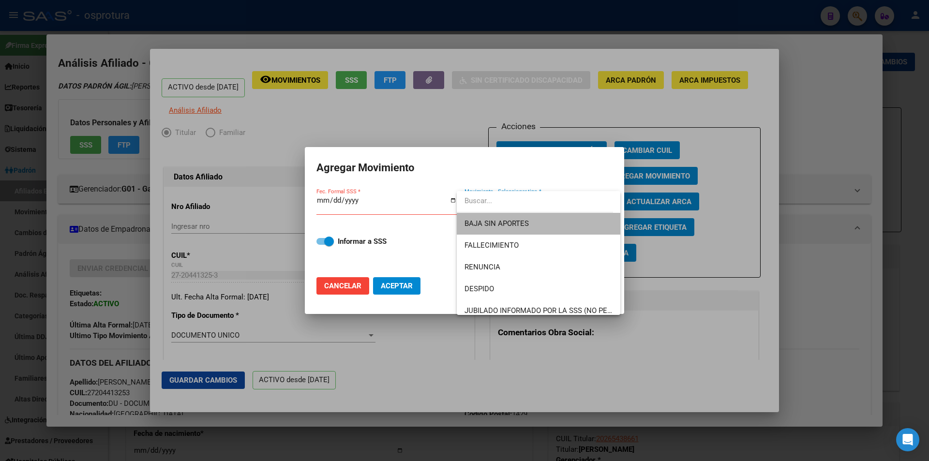
click at [549, 226] on span "BAJA SIN APORTES" at bounding box center [538, 224] width 148 height 22
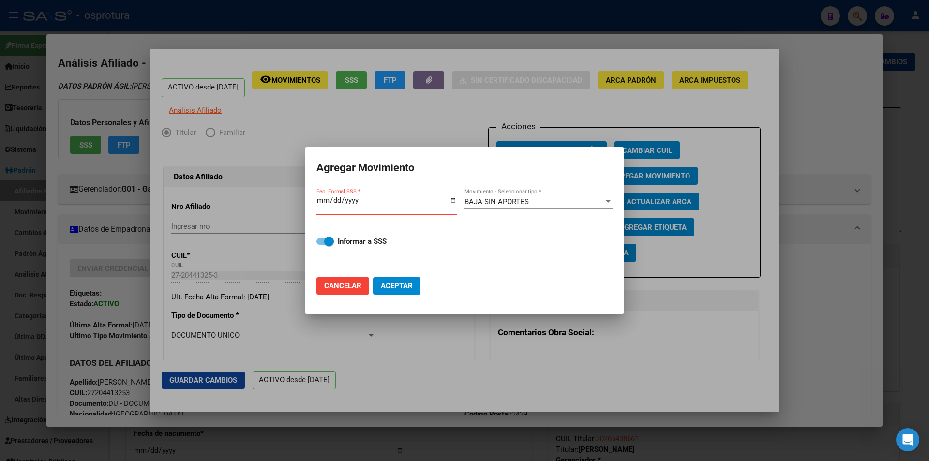
click at [319, 199] on input "Fec. Formal SSS *" at bounding box center [386, 203] width 140 height 15
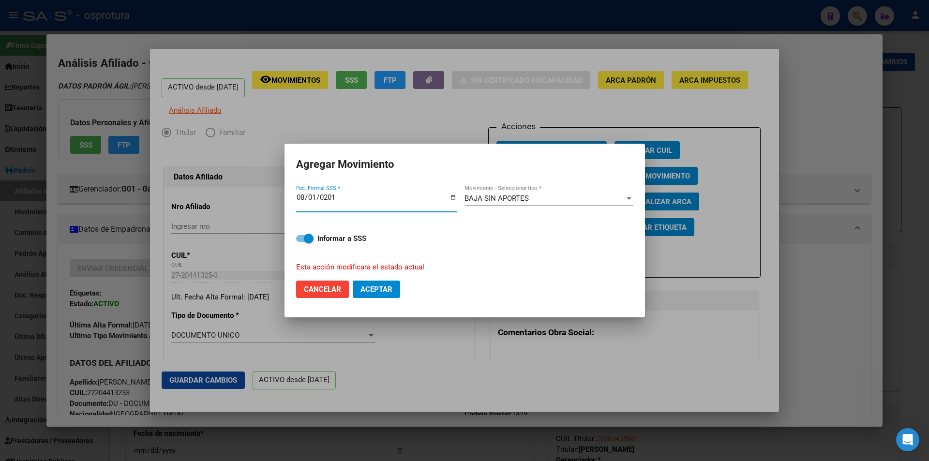
type input "[DATE]"
click at [392, 294] on button "Aceptar" at bounding box center [376, 289] width 47 height 17
checkbox input "false"
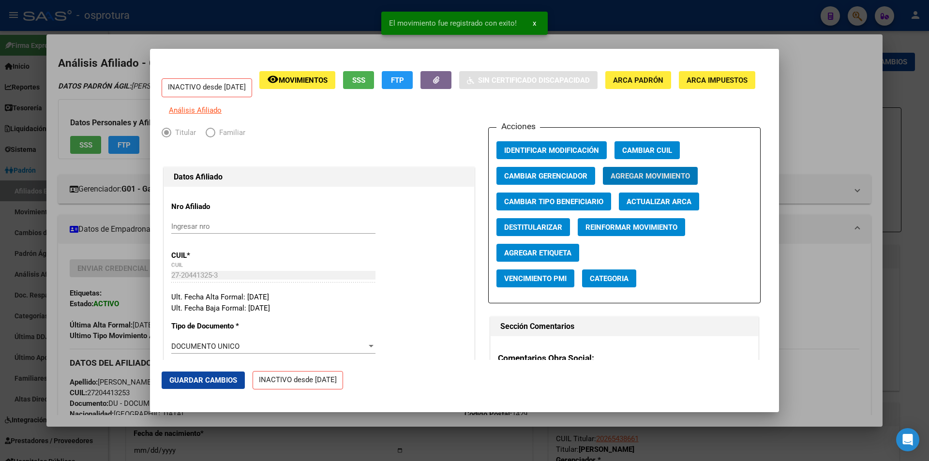
click at [813, 155] on div at bounding box center [464, 230] width 929 height 461
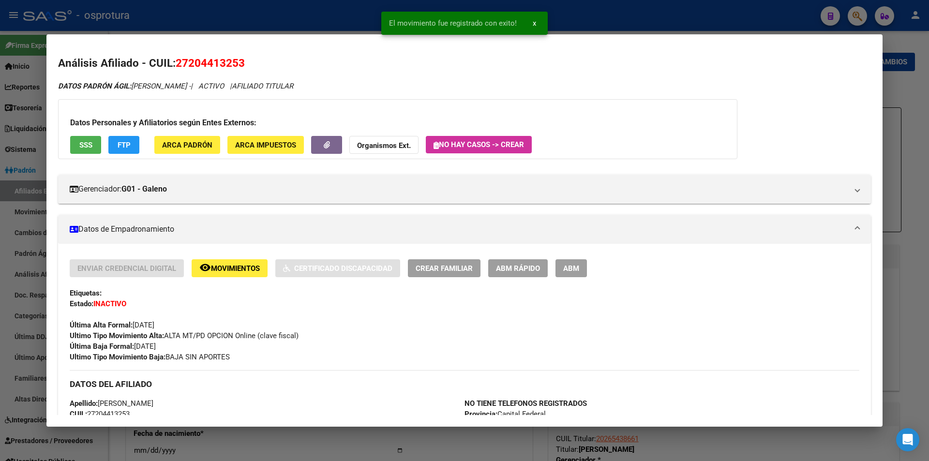
click at [794, 125] on div "DATOS PADRÓN ÁGIL: [PERSON_NAME] - | ACTIVO | AFILIADO TITULAR Datos Personales…" at bounding box center [464, 423] width 813 height 684
click at [740, 30] on div at bounding box center [464, 230] width 929 height 461
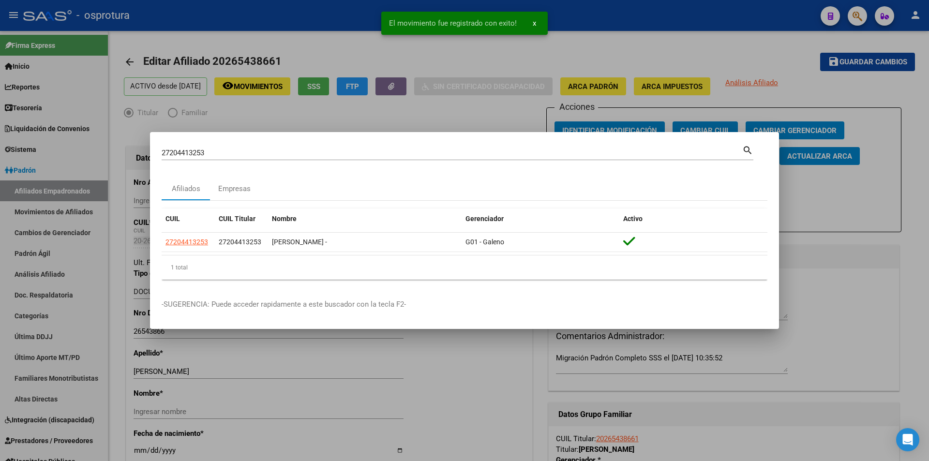
click at [625, 42] on div at bounding box center [464, 230] width 929 height 461
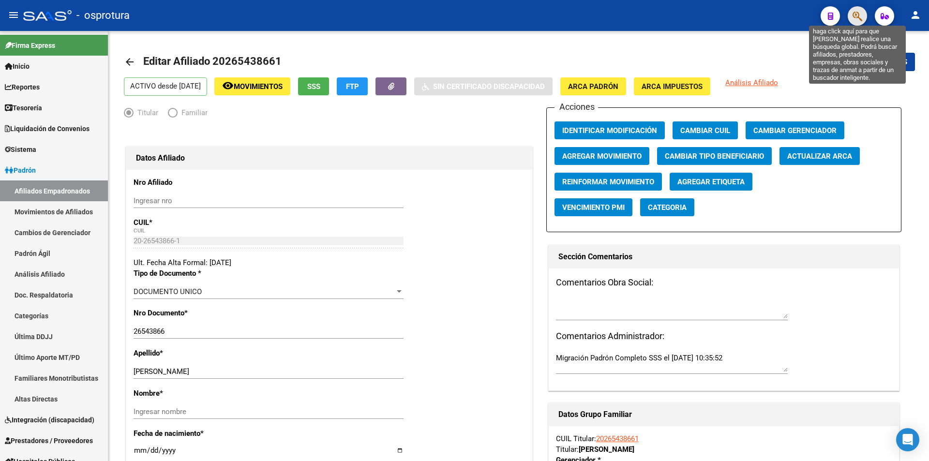
click at [852, 15] on icon "button" at bounding box center [857, 16] width 10 height 11
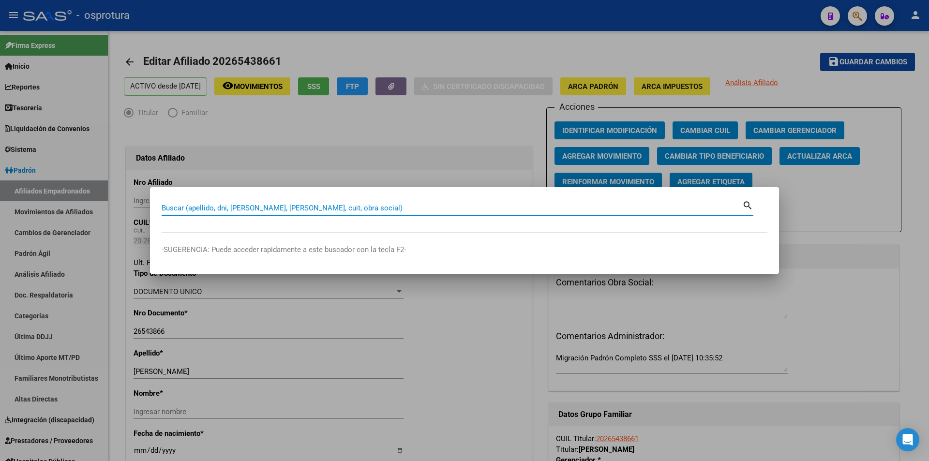
paste input "23-27290273-9"
type input "23272902739"
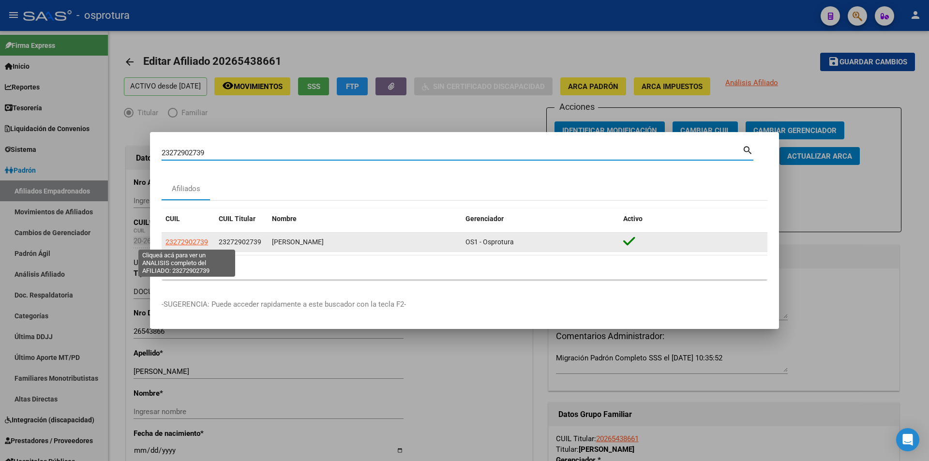
click at [178, 240] on span "23272902739" at bounding box center [186, 242] width 43 height 8
type textarea "23272902739"
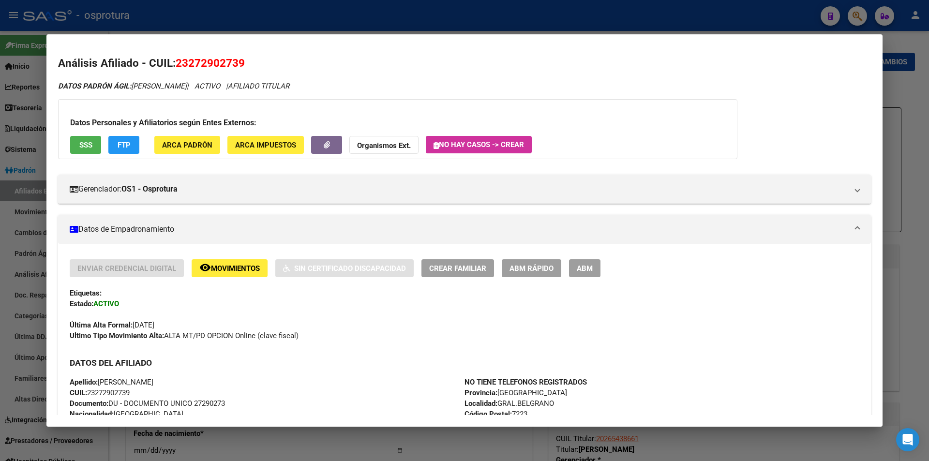
click at [87, 148] on span "SSS" at bounding box center [85, 145] width 13 height 9
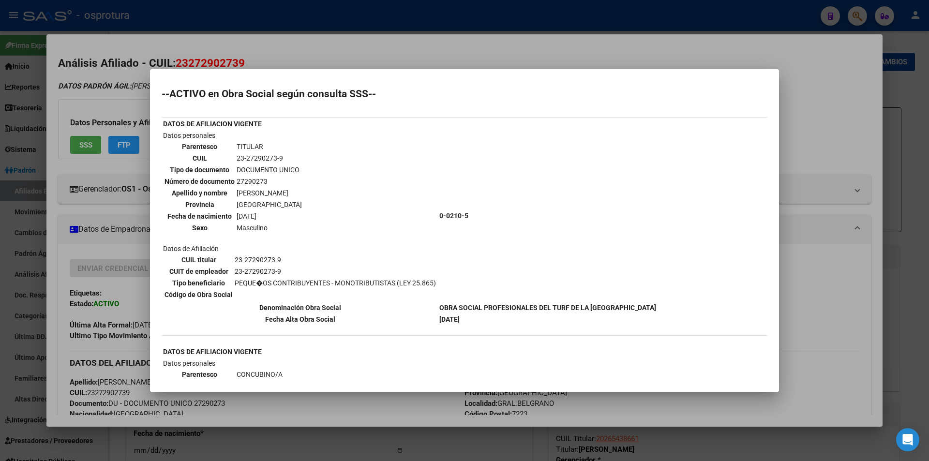
click at [801, 187] on div at bounding box center [464, 230] width 929 height 461
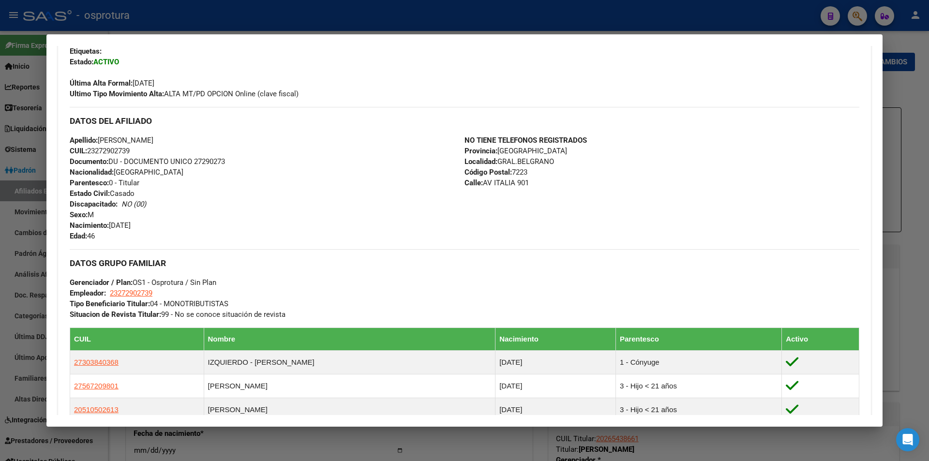
scroll to position [290, 0]
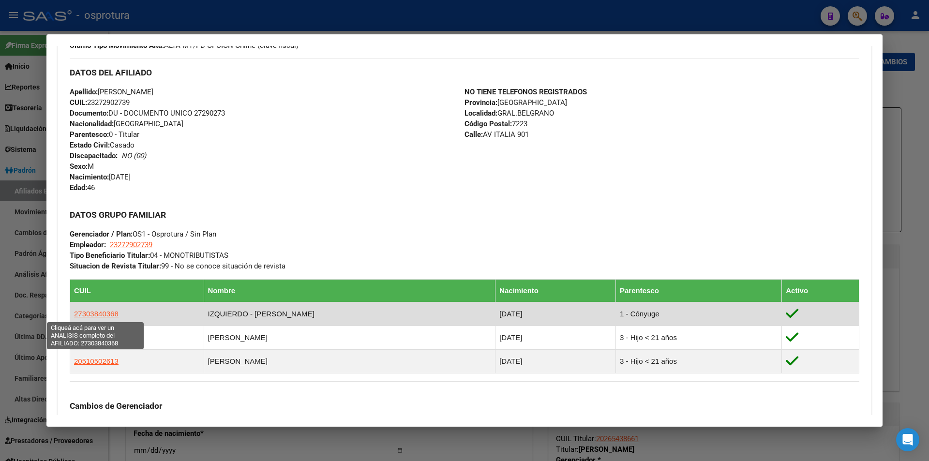
drag, startPoint x: 128, startPoint y: 316, endPoint x: 75, endPoint y: 314, distance: 52.8
click at [75, 314] on td "27303840368" at bounding box center [137, 314] width 134 height 24
copy span "27303840368"
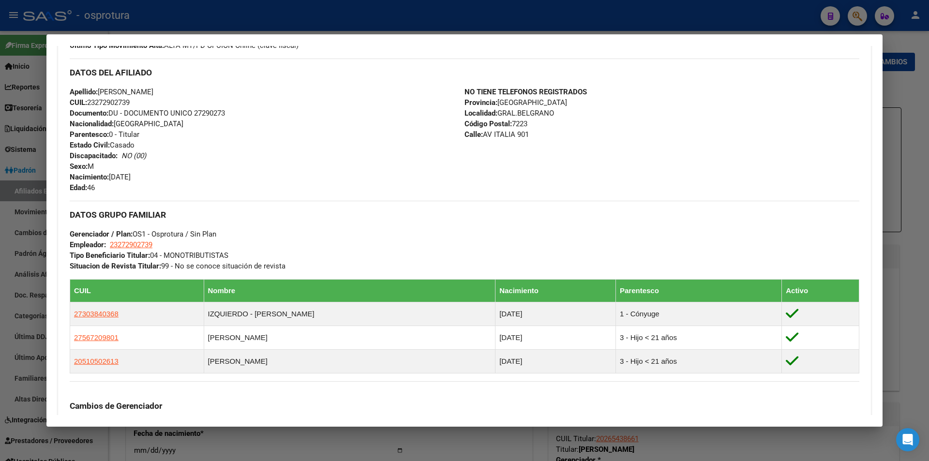
scroll to position [0, 0]
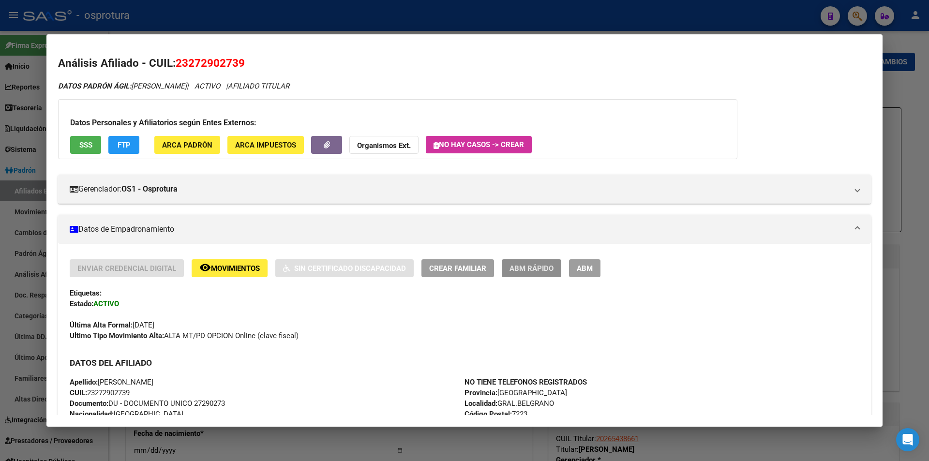
click at [525, 265] on span "ABM Rápido" at bounding box center [531, 268] width 44 height 9
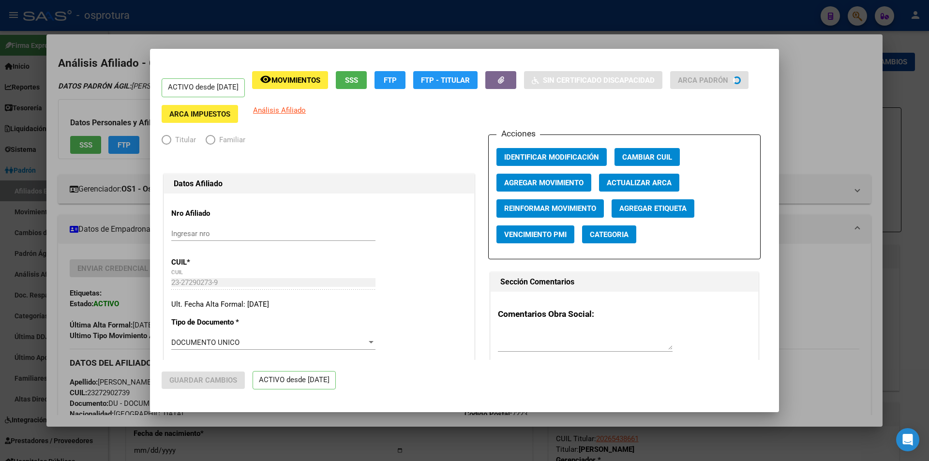
radio input "true"
type input "23-27290273-9"
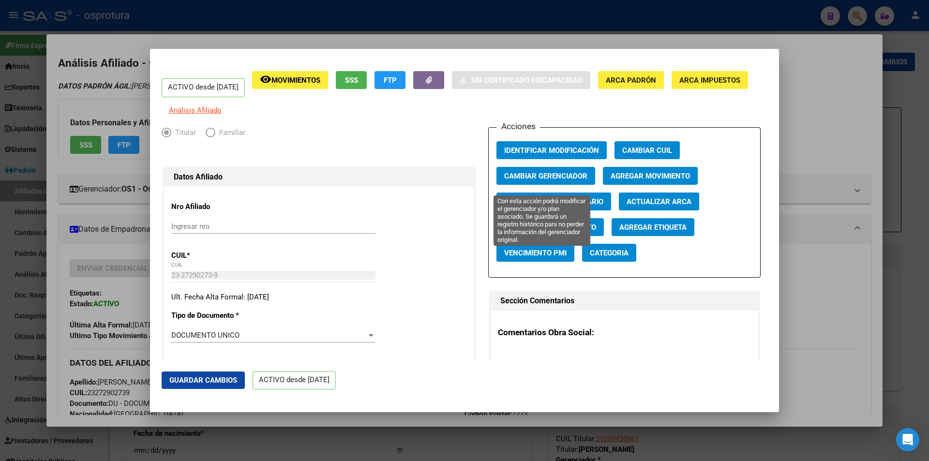
click at [563, 174] on button "Cambiar Gerenciador" at bounding box center [545, 176] width 99 height 18
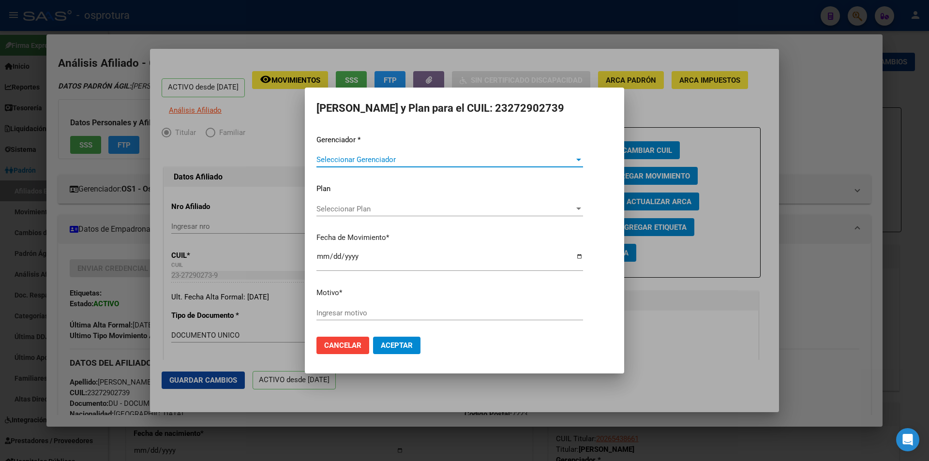
click at [477, 158] on span "Seleccionar Gerenciador" at bounding box center [445, 159] width 258 height 9
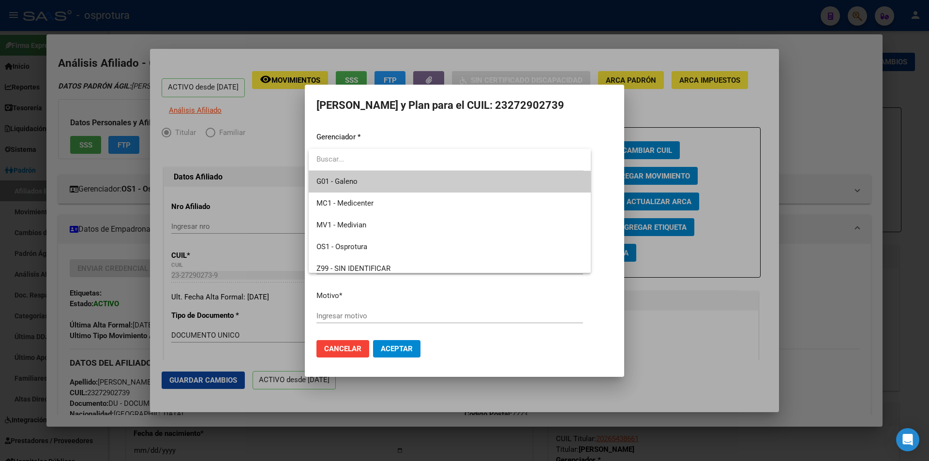
click at [417, 179] on span "G01 - Galeno" at bounding box center [449, 182] width 267 height 22
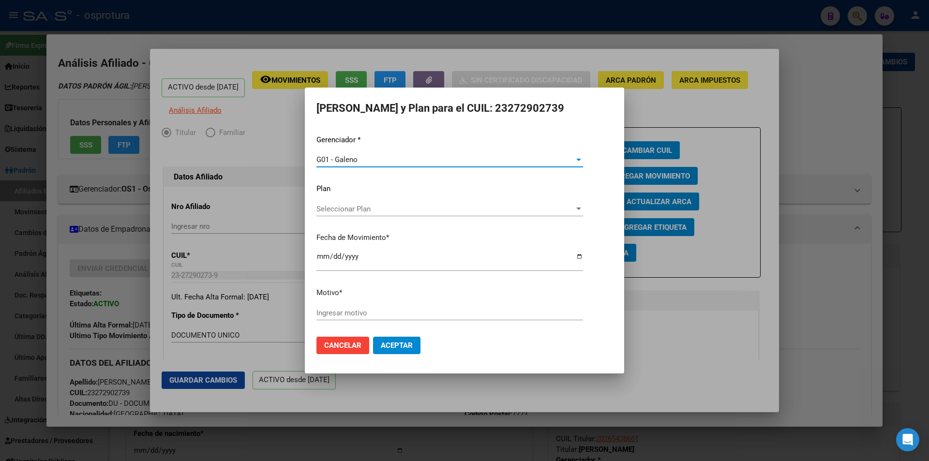
click at [408, 312] on input "Ingresar motivo" at bounding box center [449, 313] width 267 height 9
type input "REASIGNACION"
click at [373, 337] on button "Aceptar" at bounding box center [396, 345] width 47 height 17
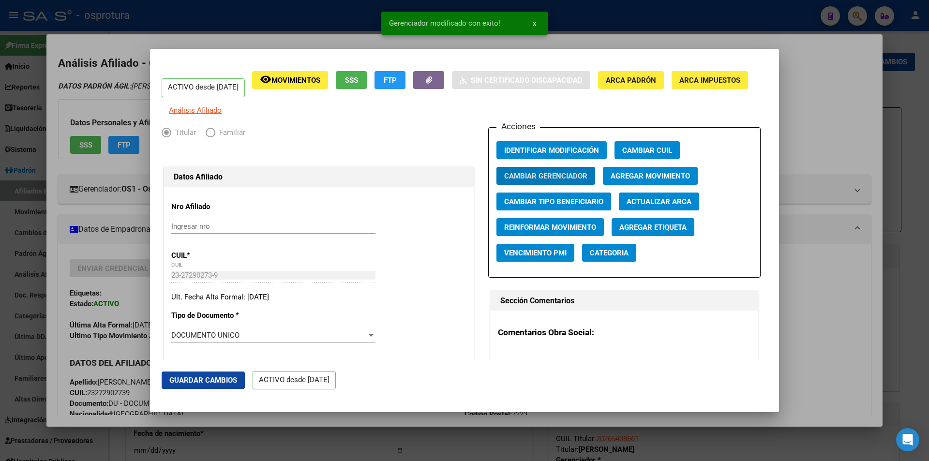
click at [833, 110] on div at bounding box center [464, 230] width 929 height 461
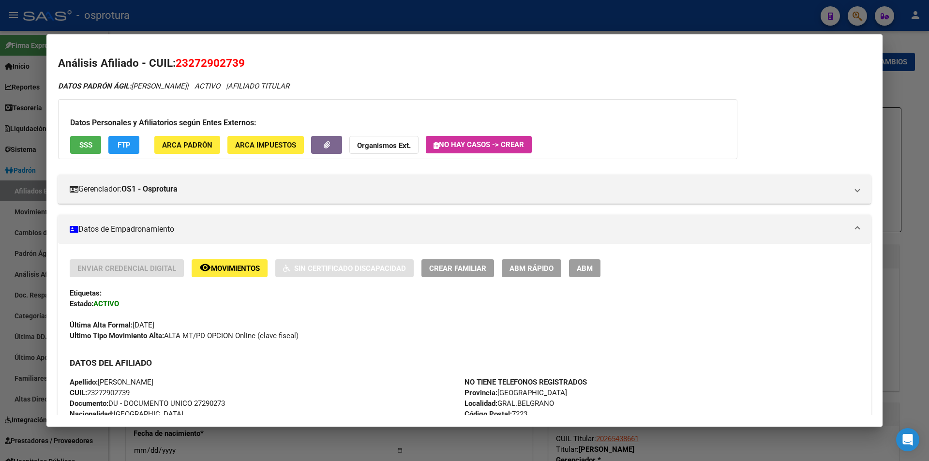
click at [383, 14] on div at bounding box center [464, 230] width 929 height 461
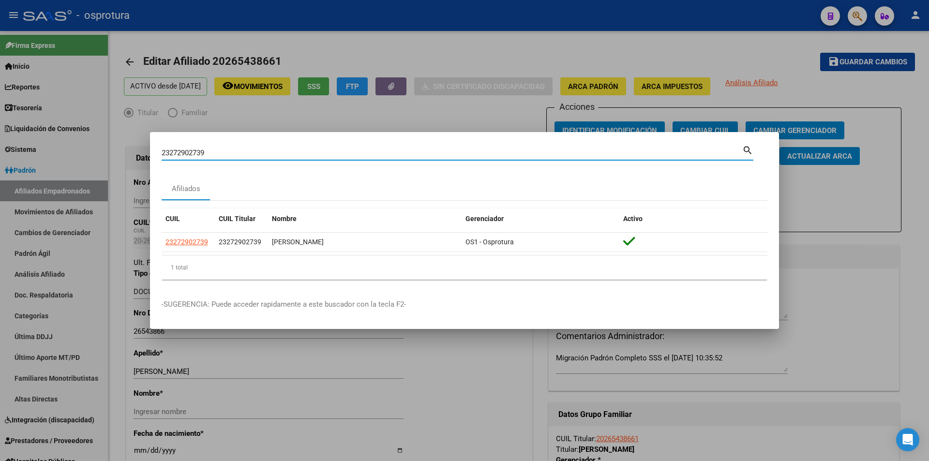
click at [330, 156] on input "23272902739" at bounding box center [452, 152] width 580 height 9
paste input "7-14596810-6"
type input "27145968106"
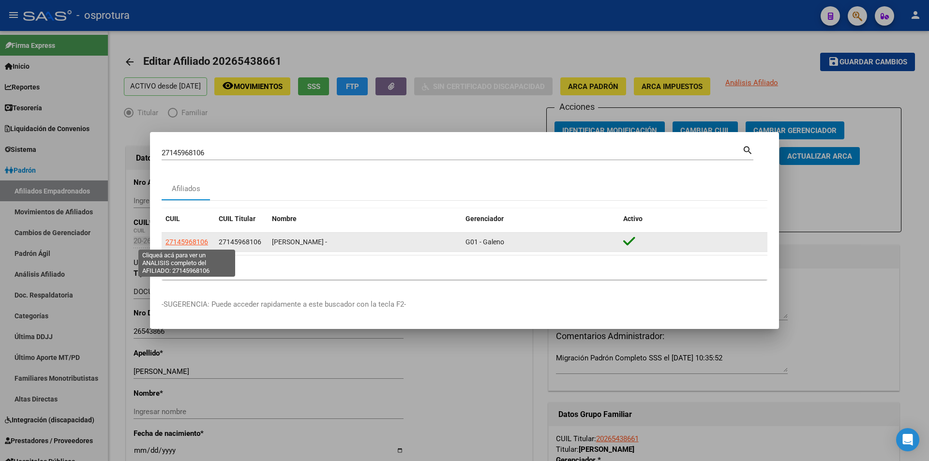
click at [180, 243] on span "27145968106" at bounding box center [186, 242] width 43 height 8
type textarea "27145968106"
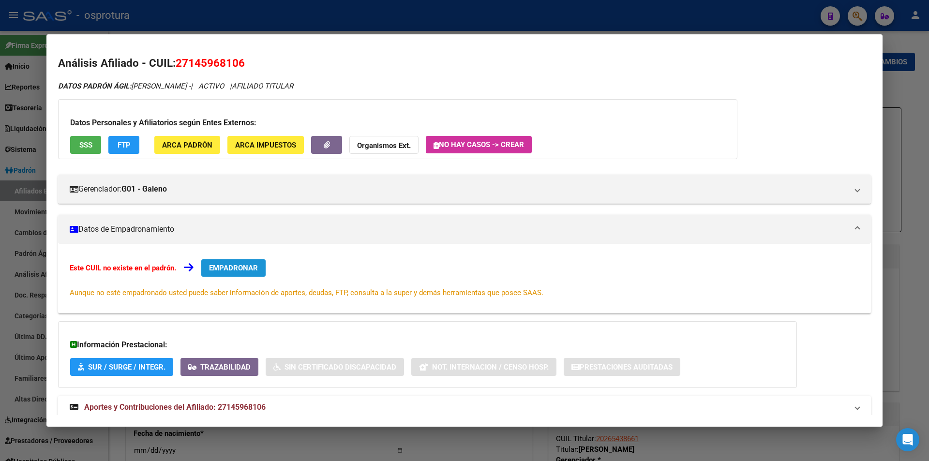
click at [263, 266] on button "EMPADRONAR" at bounding box center [233, 267] width 64 height 17
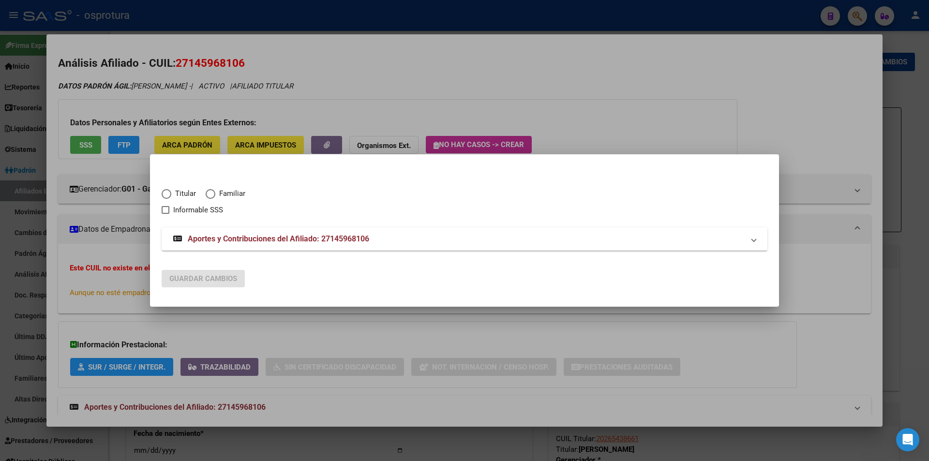
click at [173, 192] on span "Titular" at bounding box center [183, 193] width 25 height 11
click at [171, 192] on input "Titular" at bounding box center [167, 194] width 10 height 10
radio input "true"
checkbox input "true"
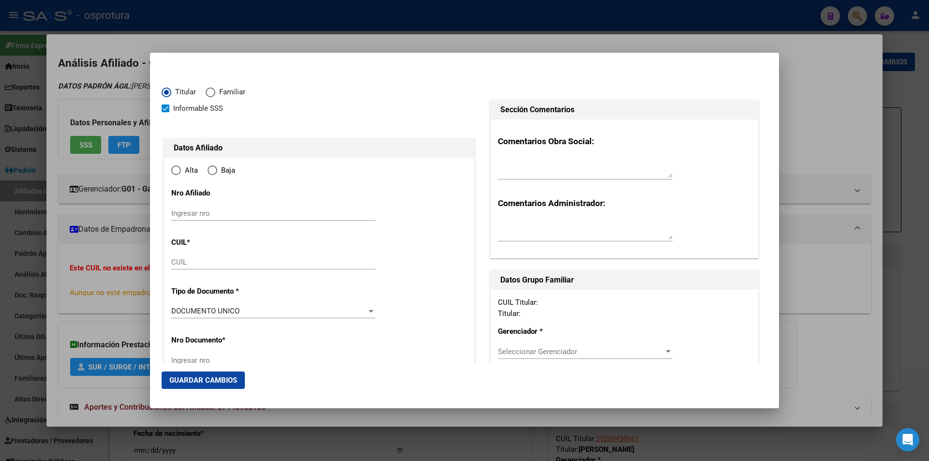
type input "27-14596810-6"
radio input "true"
type input "14596810"
type input "[PERSON_NAME]"
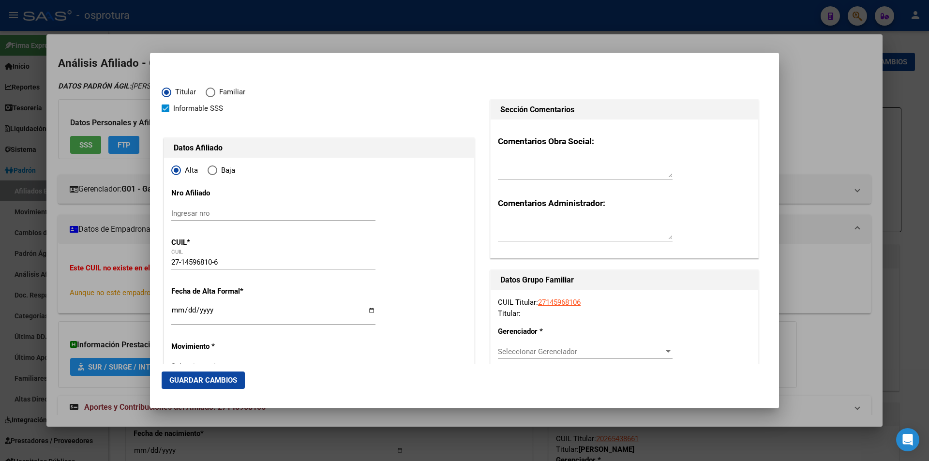
type input "[DATE]"
type input "CABA"
type input "1034"
type input "RIVADAVIA AV."
type input "2559"
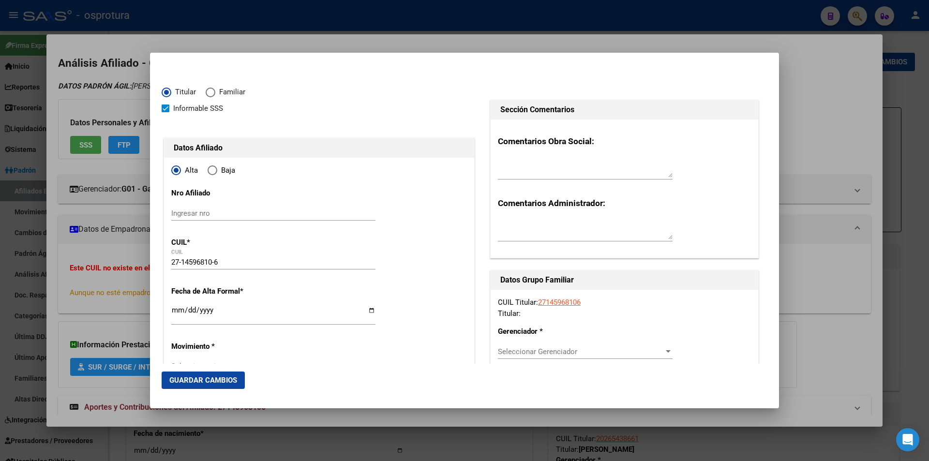
type input "14"
type input "CABA"
click at [171, 314] on input "Ingresar fecha" at bounding box center [273, 313] width 204 height 15
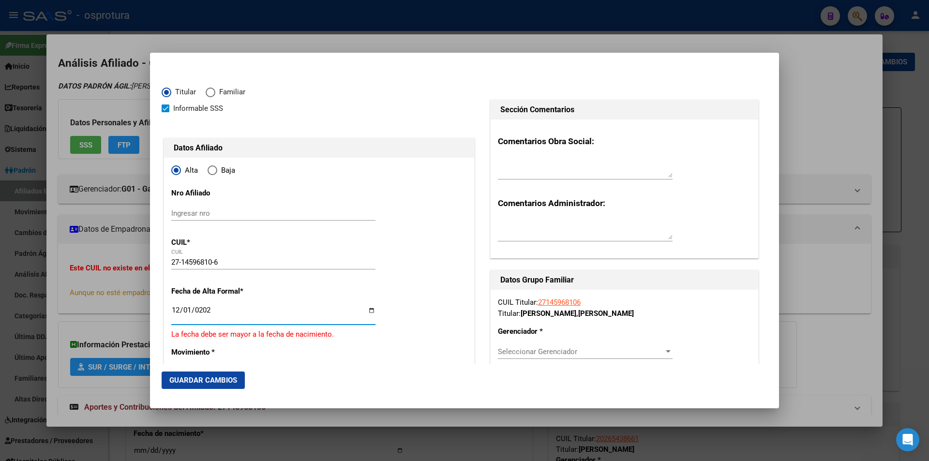
type input "[DATE]"
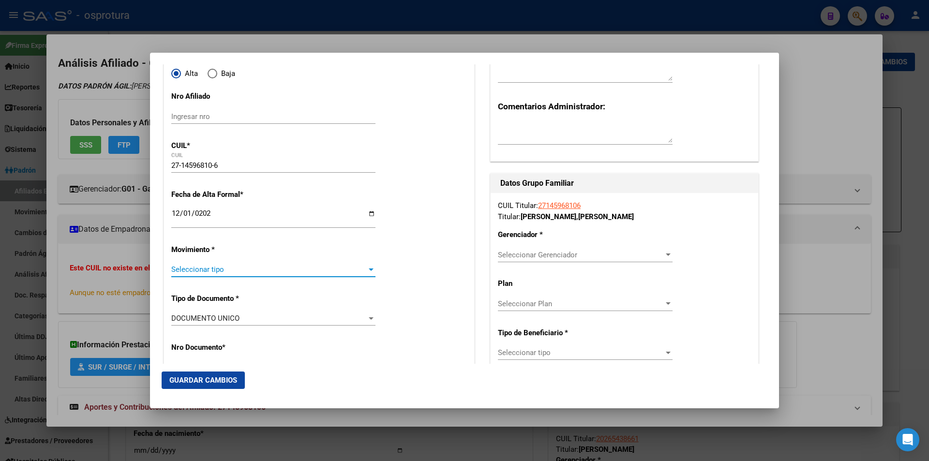
click at [311, 269] on span "Seleccionar tipo" at bounding box center [268, 269] width 195 height 9
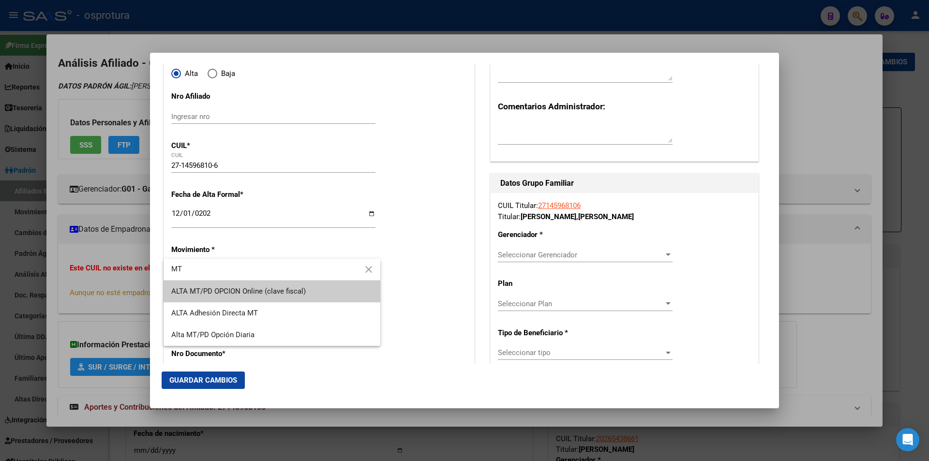
type input "MT"
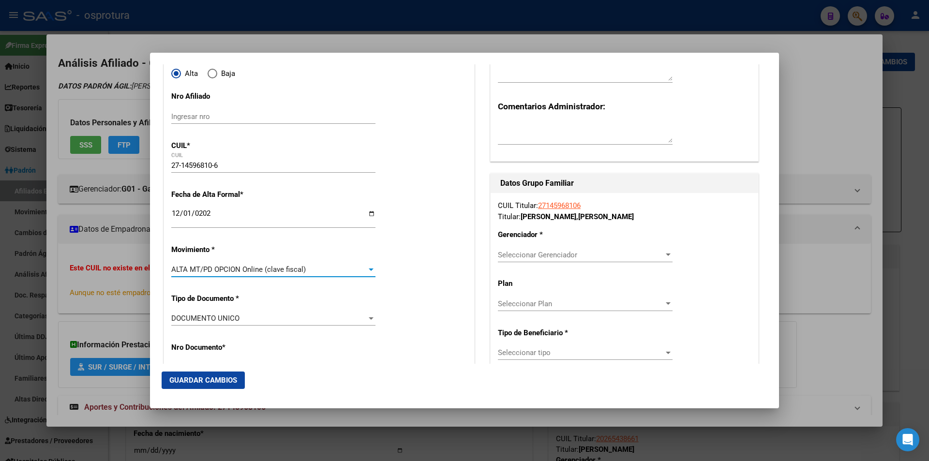
click at [526, 258] on span "Seleccionar Gerenciador" at bounding box center [581, 255] width 166 height 9
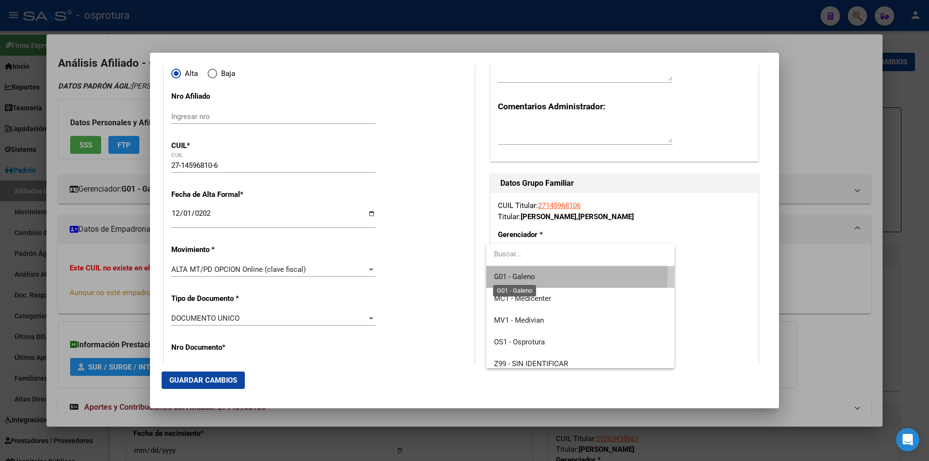
click at [525, 272] on span "G01 - Galeno" at bounding box center [514, 276] width 41 height 9
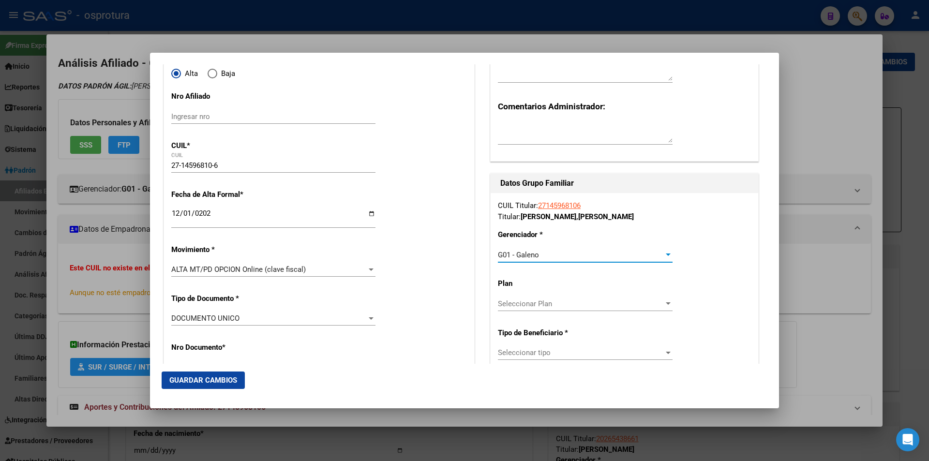
click at [548, 353] on span "Seleccionar tipo" at bounding box center [581, 352] width 166 height 9
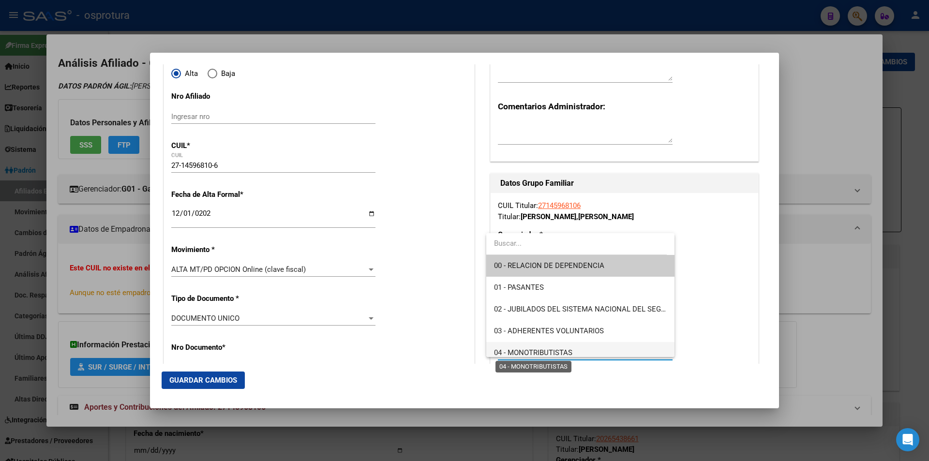
click at [554, 356] on span "04 - MONOTRIBUTISTAS" at bounding box center [533, 352] width 78 height 9
type input "27-14596810-6"
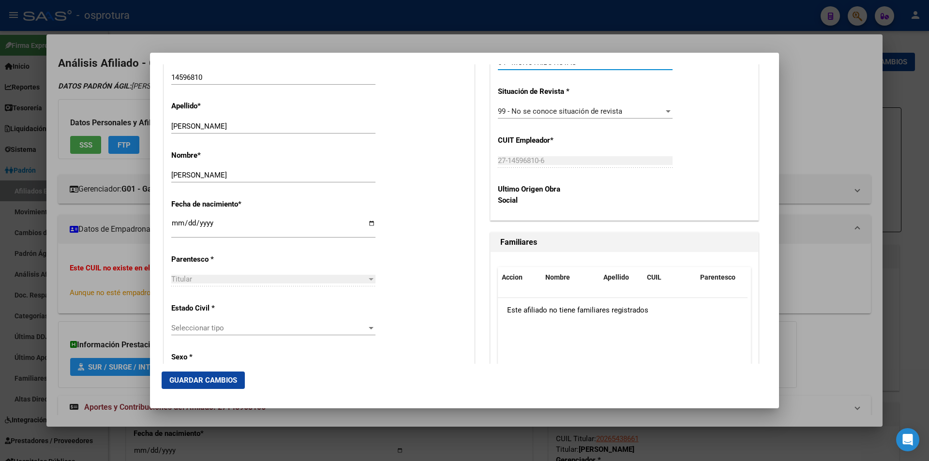
scroll to position [435, 0]
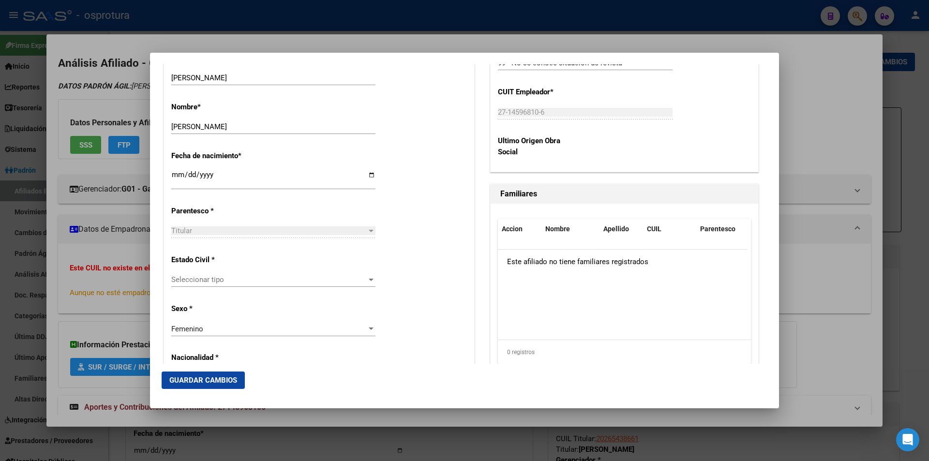
click at [292, 278] on span "Seleccionar tipo" at bounding box center [268, 279] width 195 height 9
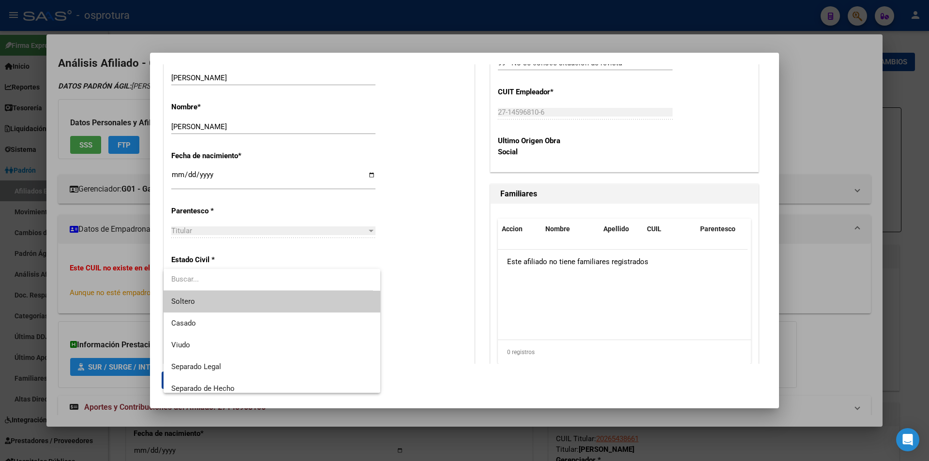
click at [286, 308] on span "Soltero" at bounding box center [271, 302] width 201 height 22
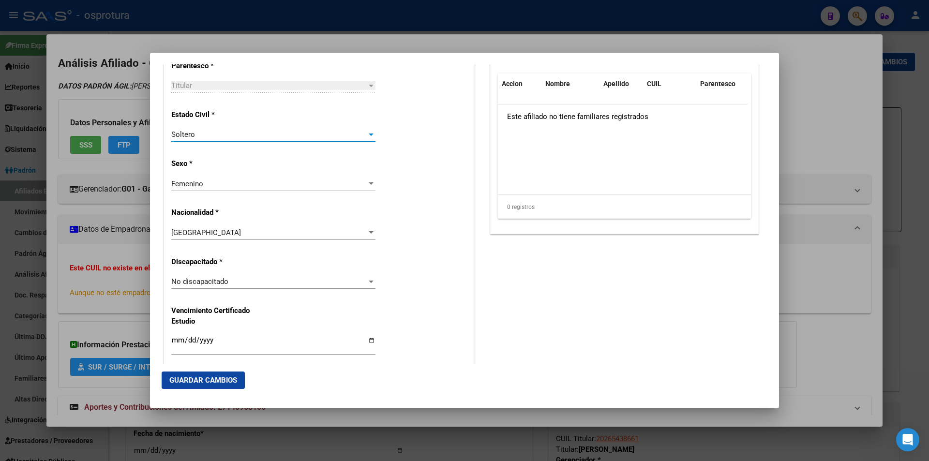
scroll to position [629, 0]
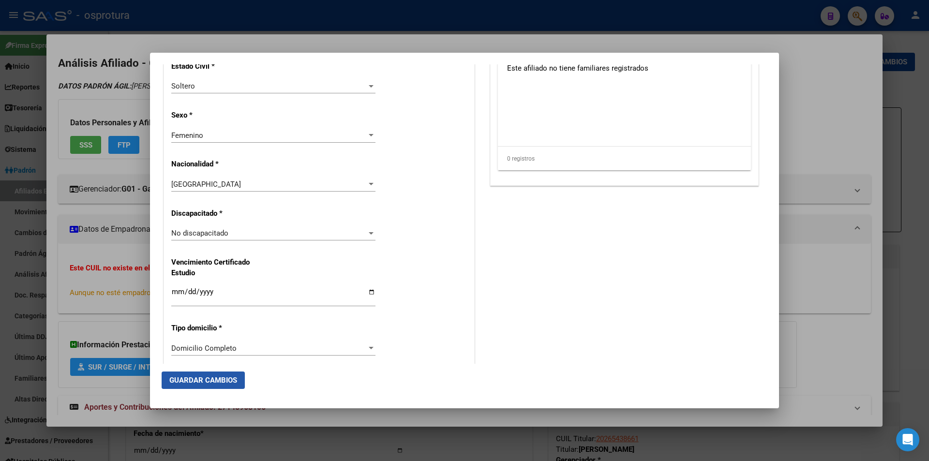
click at [232, 383] on span "Guardar Cambios" at bounding box center [203, 380] width 68 height 9
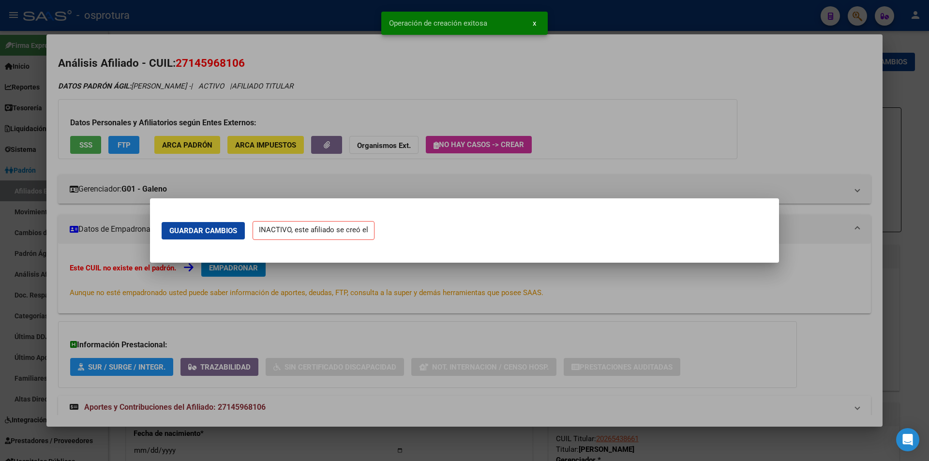
scroll to position [0, 0]
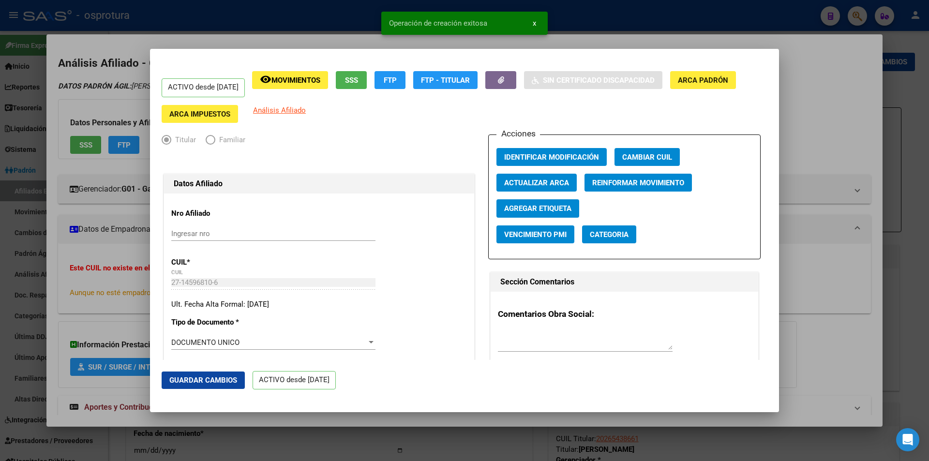
click at [826, 75] on div at bounding box center [464, 230] width 929 height 461
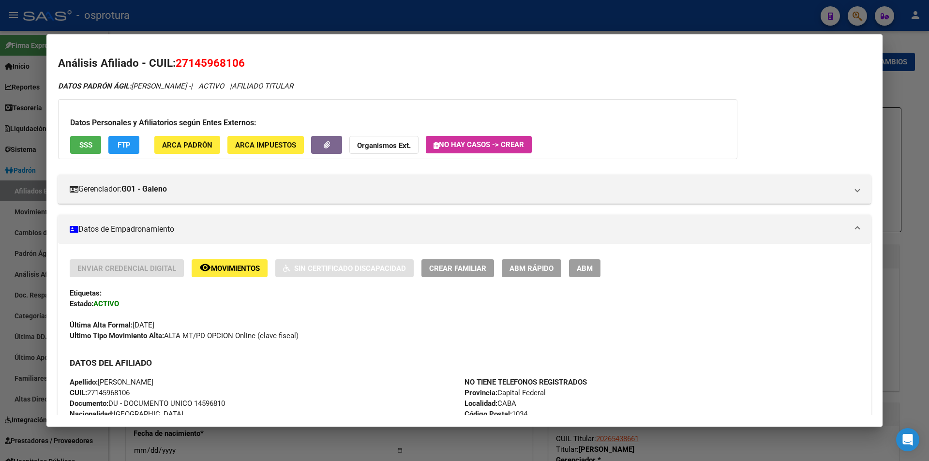
click at [378, 16] on div at bounding box center [464, 230] width 929 height 461
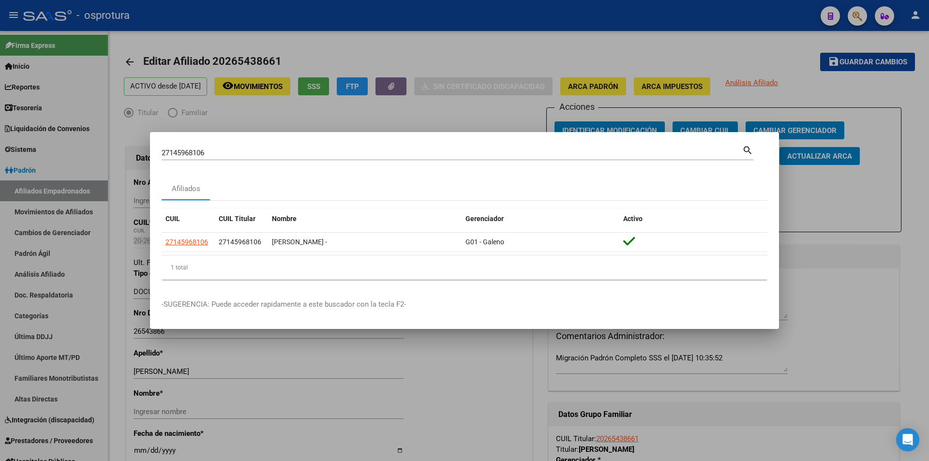
click at [353, 155] on input "27145968106" at bounding box center [452, 152] width 580 height 9
paste input "3-49300678-9"
type input "23493006789"
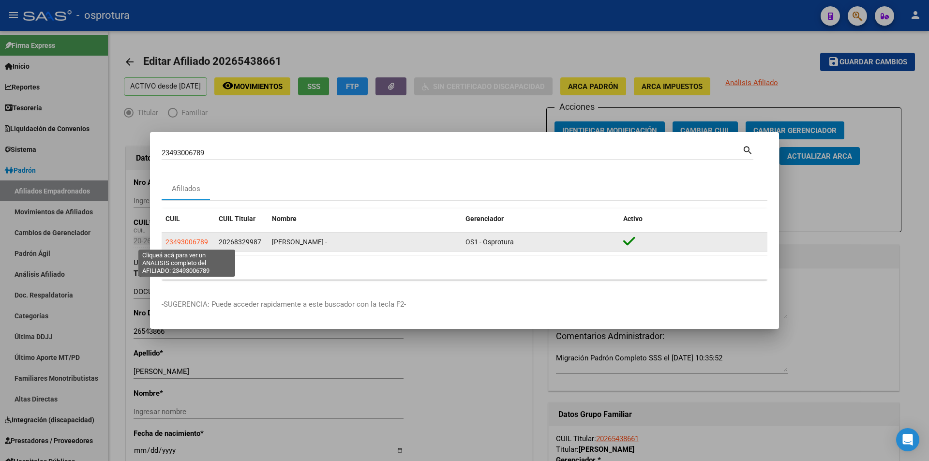
click at [200, 242] on span "23493006789" at bounding box center [186, 242] width 43 height 8
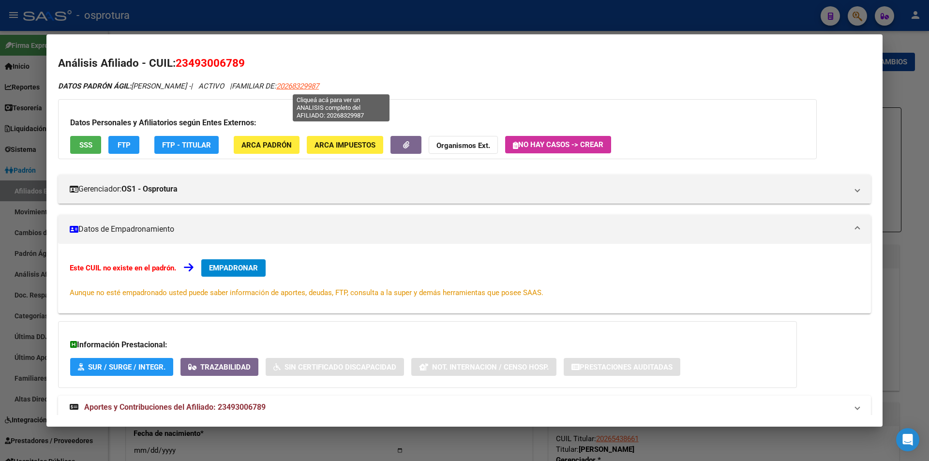
click at [319, 84] on span "20268329987" at bounding box center [297, 86] width 43 height 9
type textarea "20268329987"
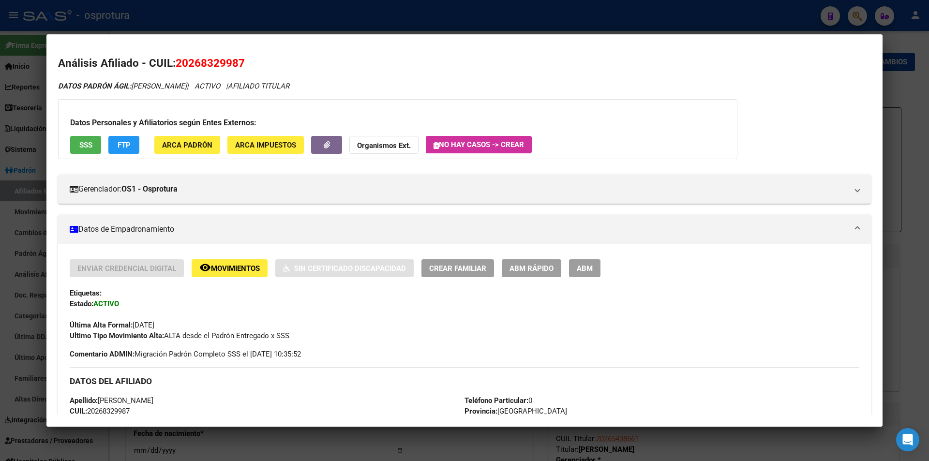
click at [206, 61] on span "20268329987" at bounding box center [210, 63] width 69 height 13
copy span "20268329987"
click at [370, 19] on div at bounding box center [464, 230] width 929 height 461
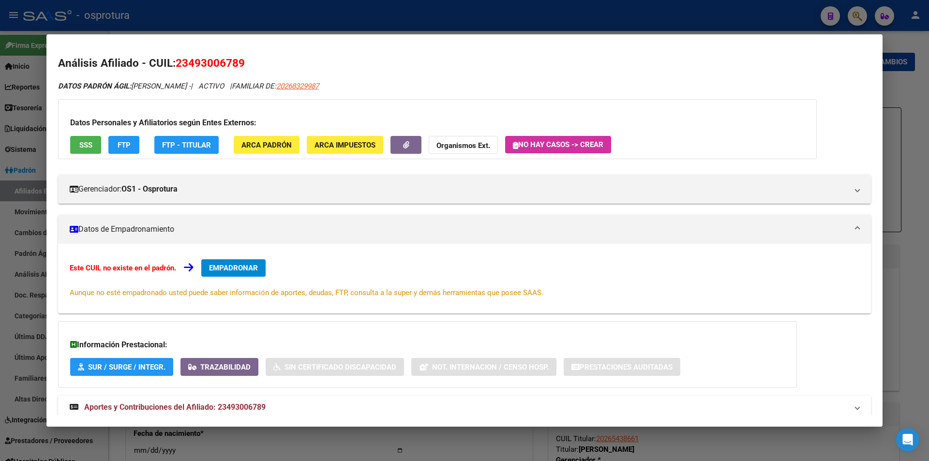
click at [372, 9] on div at bounding box center [464, 230] width 929 height 461
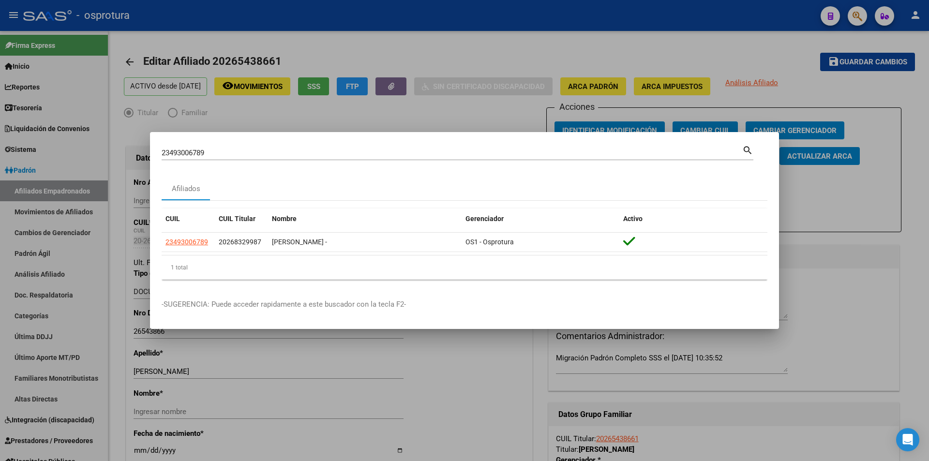
click at [330, 149] on input "23493006789" at bounding box center [452, 152] width 580 height 9
click at [329, 149] on input "23493006789" at bounding box center [452, 152] width 580 height 9
paste input "CARGADO EN GALENO CON EL TITULAR"
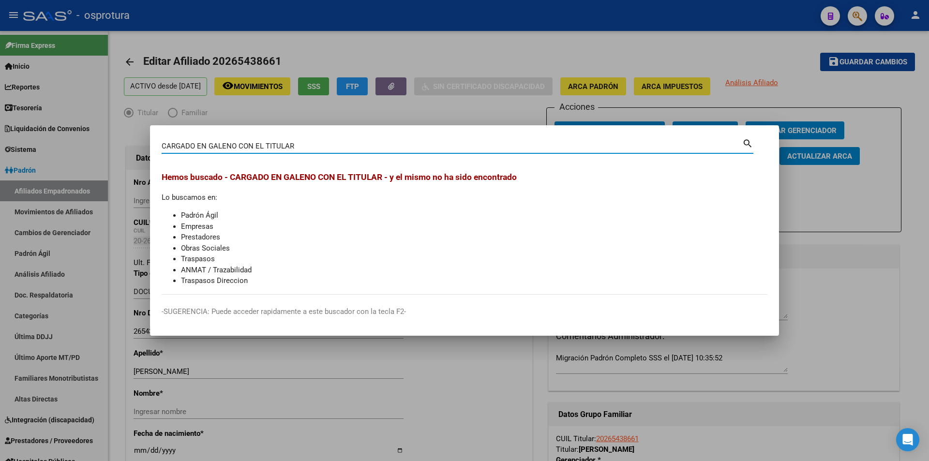
drag, startPoint x: 349, startPoint y: 149, endPoint x: 98, endPoint y: 150, distance: 251.5
click at [98, 150] on div "CARGADO EN GALENO CON EL TITULAR Buscar (apellido, dni, cuil, nro traspaso, cui…" at bounding box center [464, 230] width 929 height 461
paste input "20-26832998-7"
type input "20268329987"
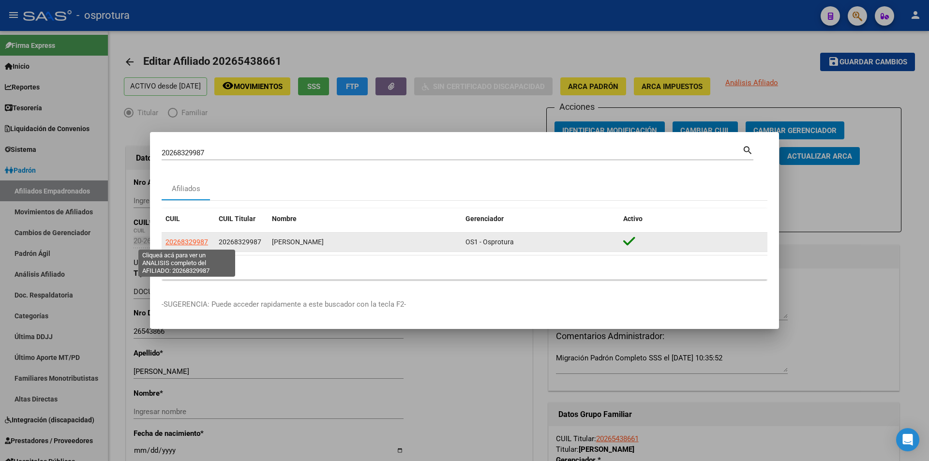
click at [172, 244] on span "20268329987" at bounding box center [186, 242] width 43 height 8
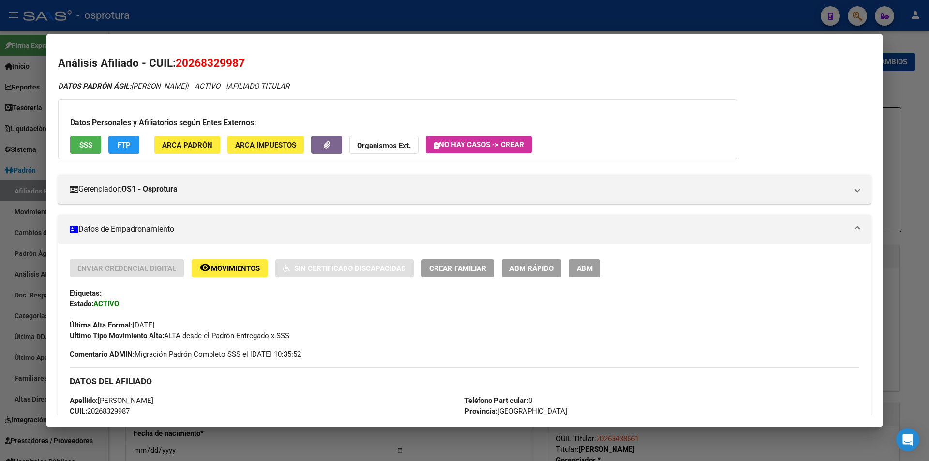
click at [542, 272] on span "ABM Rápido" at bounding box center [531, 268] width 44 height 9
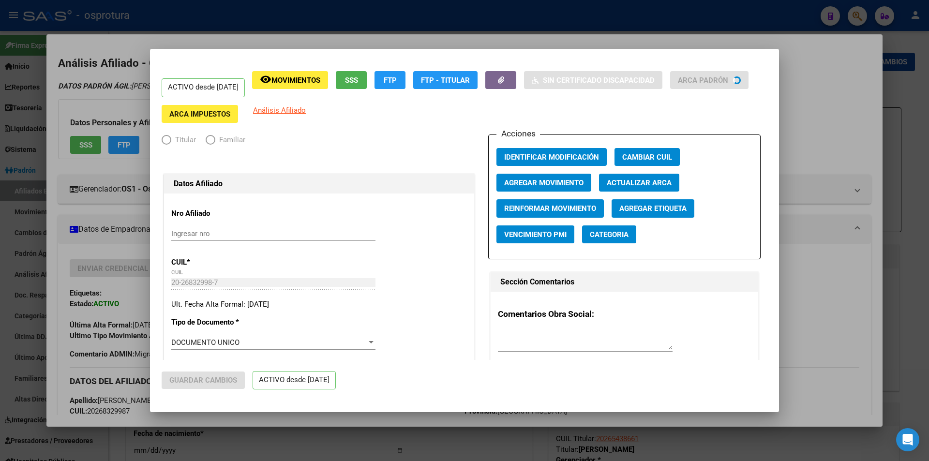
radio input "true"
type input "20-26832998-7"
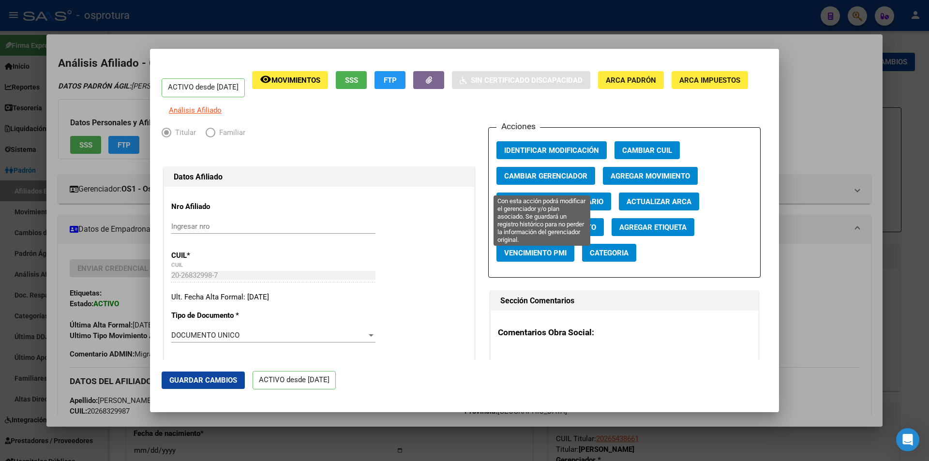
click at [563, 179] on span "Cambiar Gerenciador" at bounding box center [545, 176] width 83 height 9
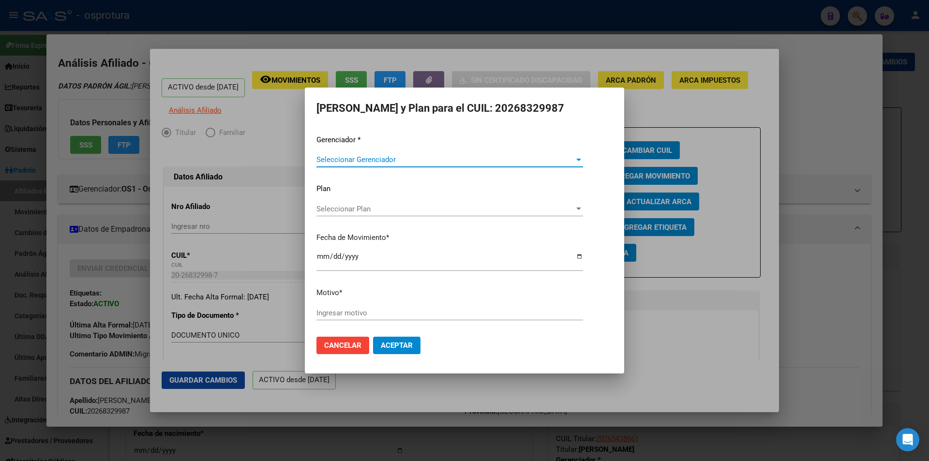
click at [409, 159] on span "Seleccionar Gerenciador" at bounding box center [445, 159] width 258 height 9
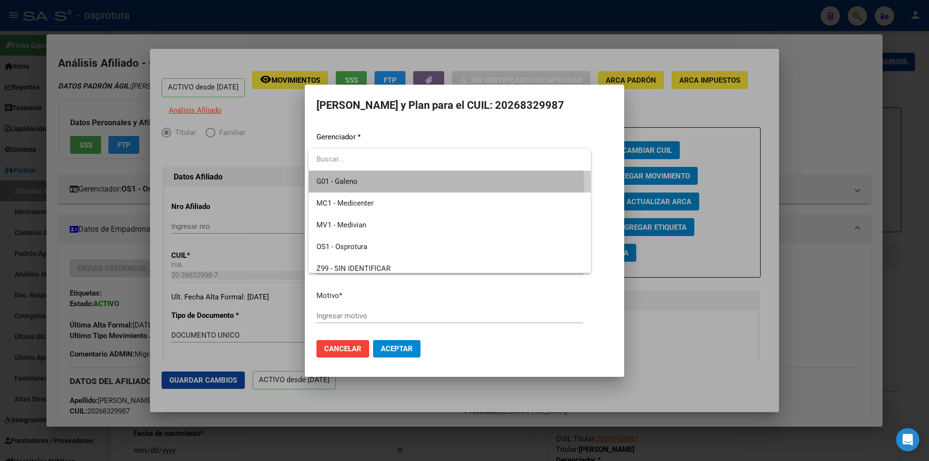
click at [413, 184] on span "G01 - Galeno" at bounding box center [449, 182] width 267 height 22
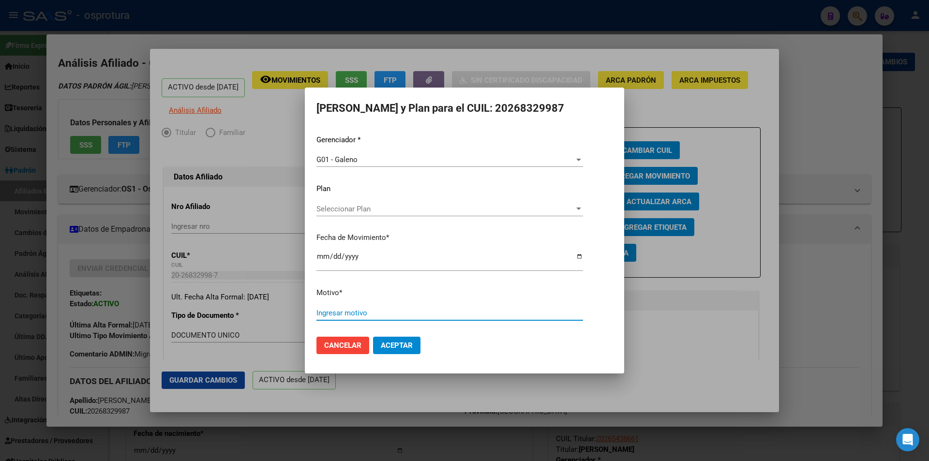
click at [383, 315] on input "Ingresar motivo" at bounding box center [449, 313] width 267 height 9
type input "REASIGNACION"
click at [373, 337] on button "Aceptar" at bounding box center [396, 345] width 47 height 17
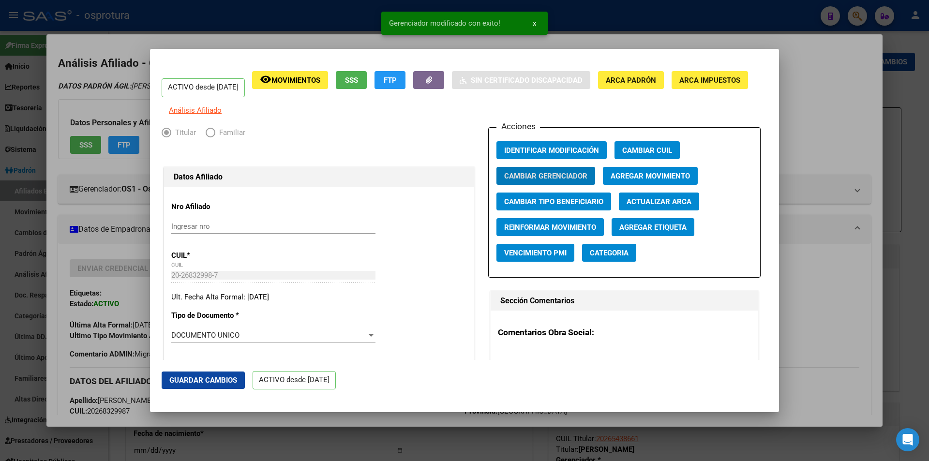
click at [328, 46] on div at bounding box center [464, 230] width 929 height 461
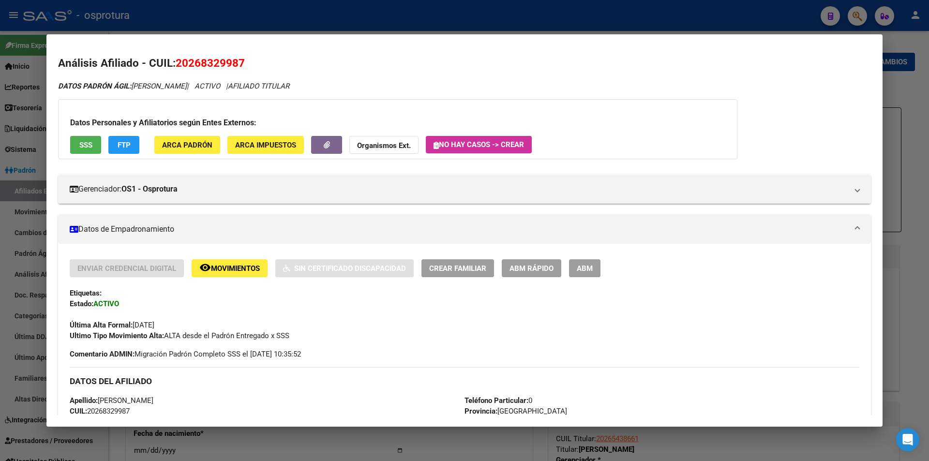
click at [351, 20] on div at bounding box center [464, 230] width 929 height 461
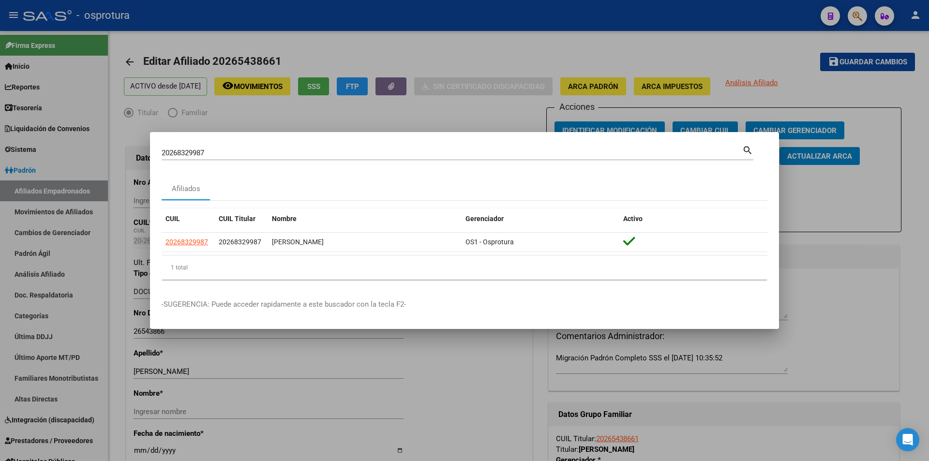
click at [317, 149] on input "20268329987" at bounding box center [452, 152] width 580 height 9
click at [318, 149] on input "20268329987" at bounding box center [452, 152] width 580 height 9
paste input "7-31153193-5"
type input "27311531935"
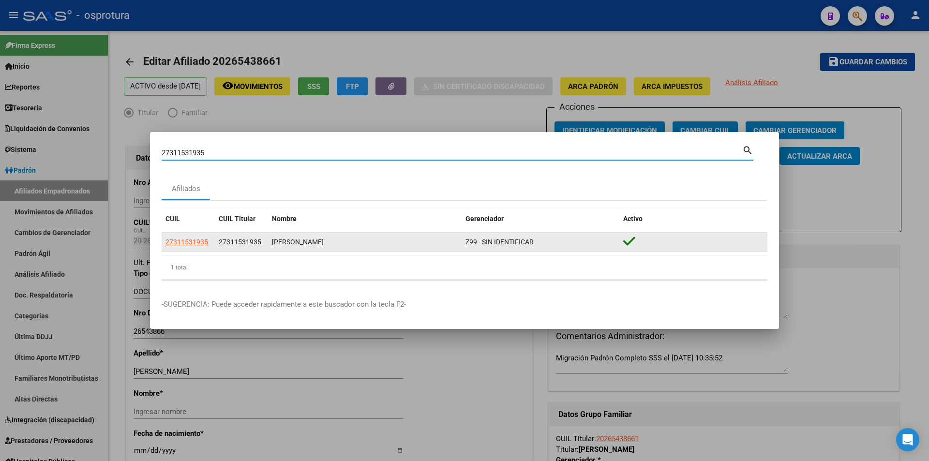
click at [188, 242] on span "27311531935" at bounding box center [186, 242] width 43 height 8
type textarea "27311531935"
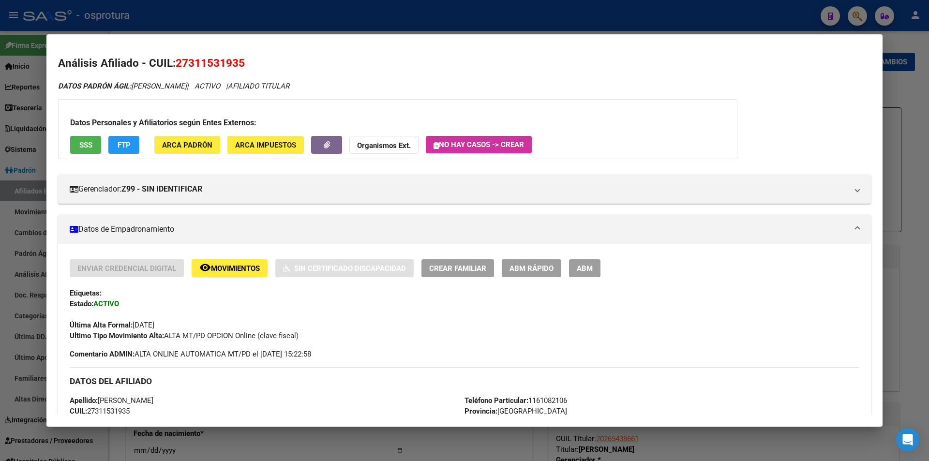
click at [299, 26] on div at bounding box center [464, 230] width 929 height 461
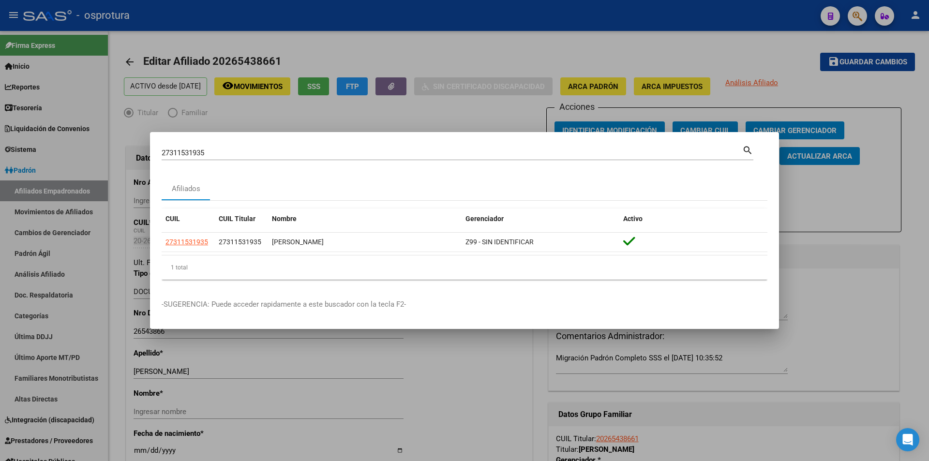
click at [297, 155] on input "27311531935" at bounding box center [452, 152] width 580 height 9
click at [296, 155] on input "27311531935" at bounding box center [452, 152] width 580 height 9
paste input "-31153193-"
type input "27-31153193-5"
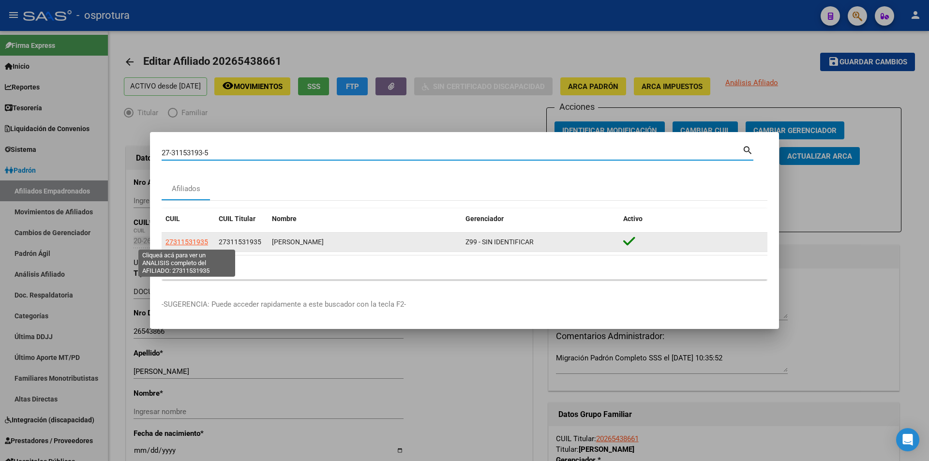
click at [204, 242] on span "27311531935" at bounding box center [186, 242] width 43 height 8
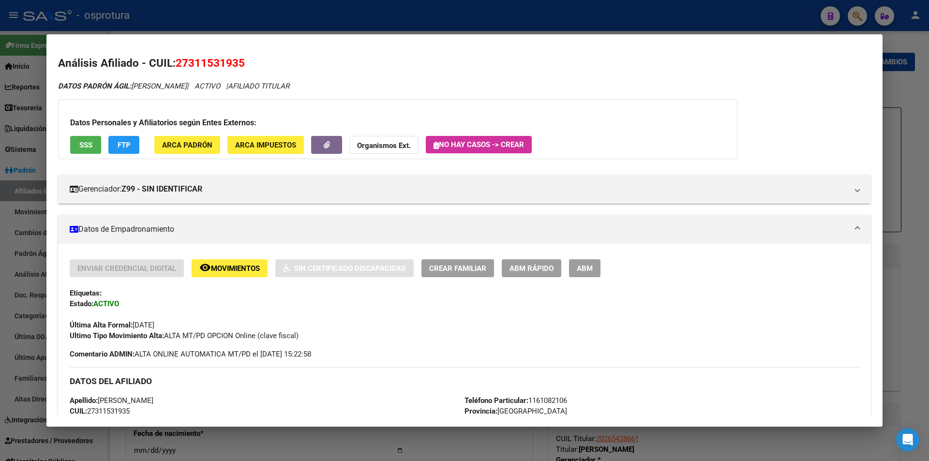
click at [536, 268] on span "ABM Rápido" at bounding box center [531, 268] width 44 height 9
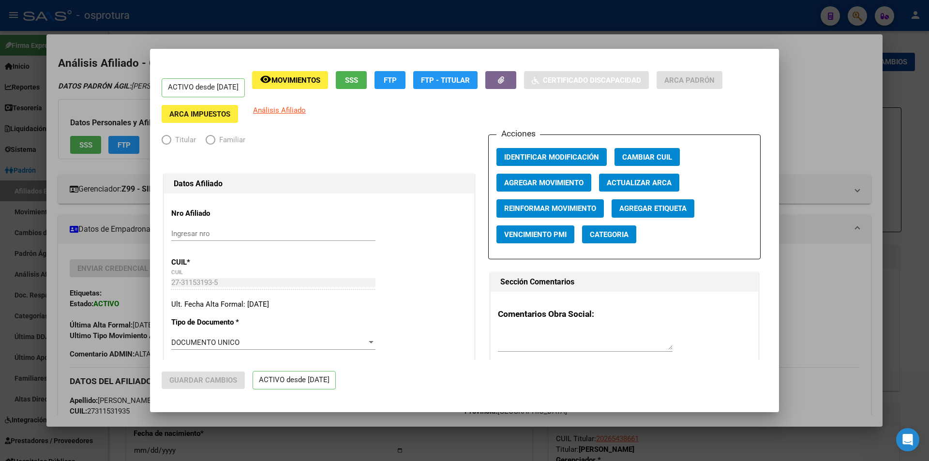
radio input "true"
type input "27-31153193-5"
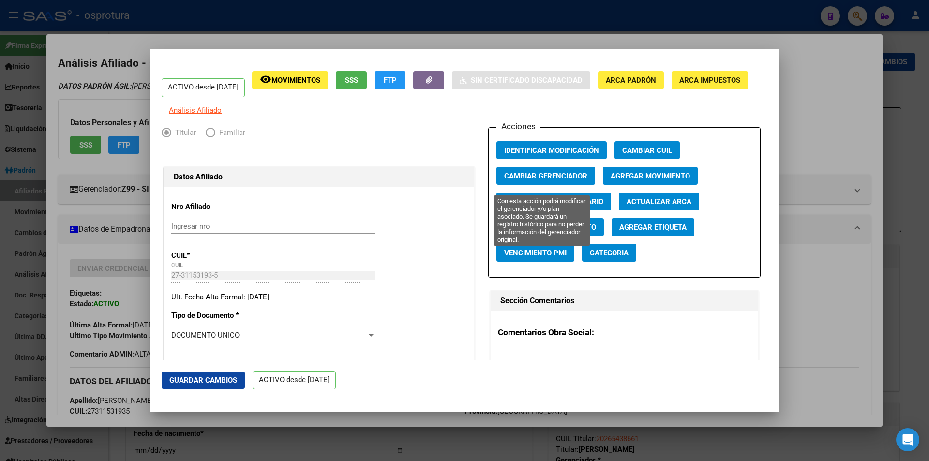
click at [571, 180] on span "Cambiar Gerenciador" at bounding box center [545, 176] width 83 height 9
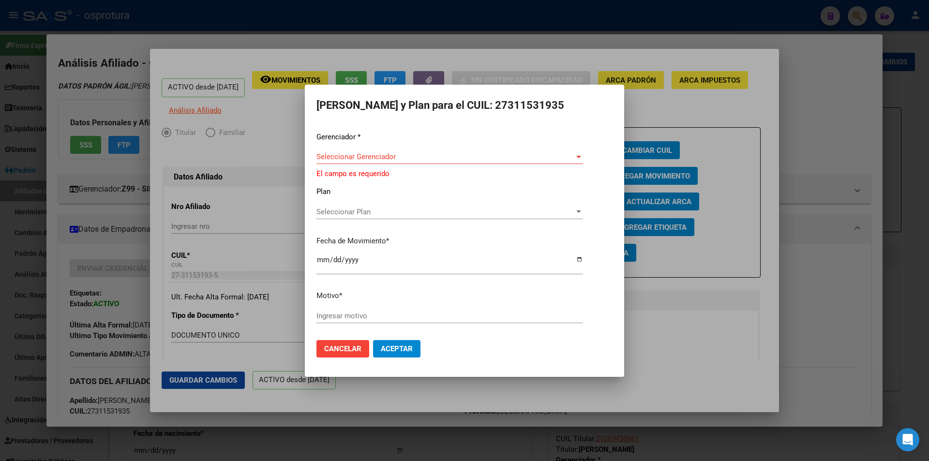
click at [459, 152] on div "Gerenciador * Seleccionar Gerenciador Seleccionar Gerenciador El campo es reque…" at bounding box center [464, 232] width 296 height 201
click at [459, 151] on div "Seleccionar Gerenciador Seleccionar Gerenciador" at bounding box center [449, 156] width 267 height 15
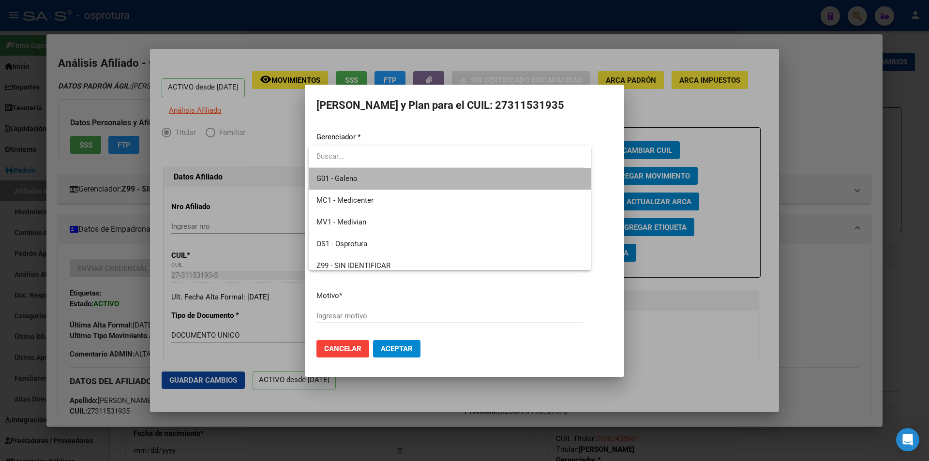
click at [455, 180] on span "G01 - Galeno" at bounding box center [449, 179] width 267 height 22
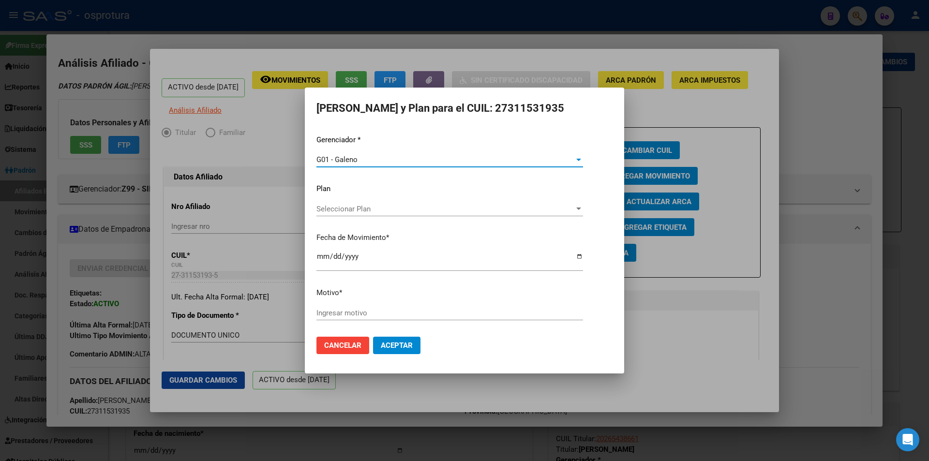
click at [401, 311] on input "Ingresar motivo" at bounding box center [449, 313] width 267 height 9
type input "c"
type input "REASIGNACION"
click at [373, 337] on button "Aceptar" at bounding box center [396, 345] width 47 height 17
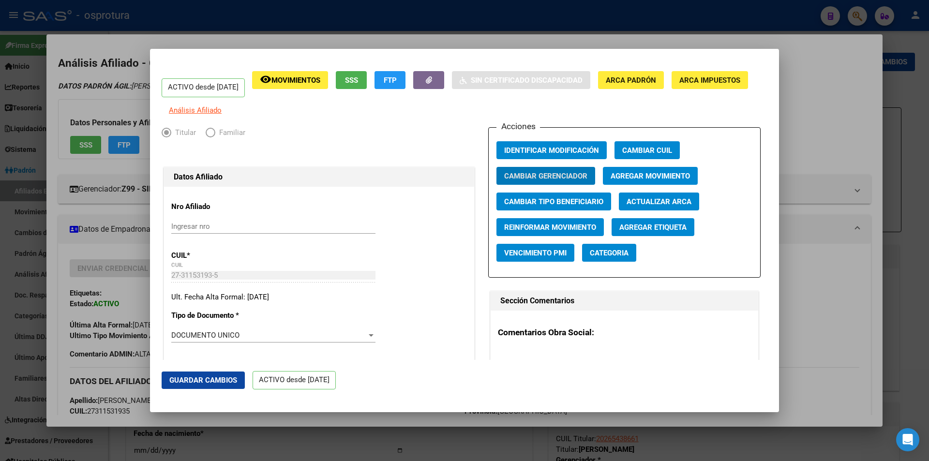
click at [371, 40] on div at bounding box center [464, 230] width 929 height 461
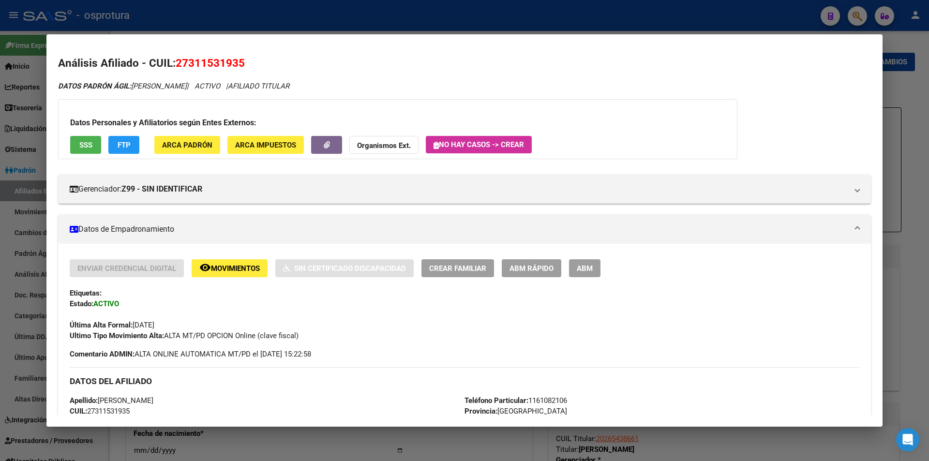
click at [586, 32] on div at bounding box center [464, 230] width 929 height 461
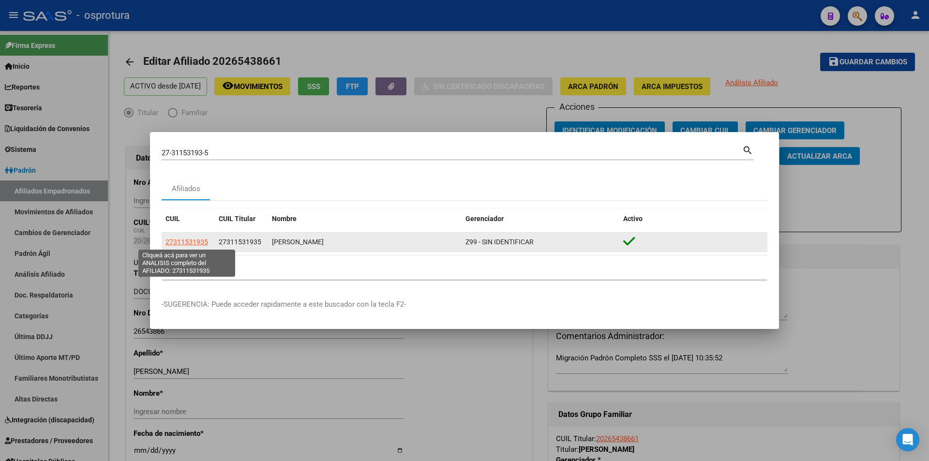
click at [198, 244] on span "27311531935" at bounding box center [186, 242] width 43 height 8
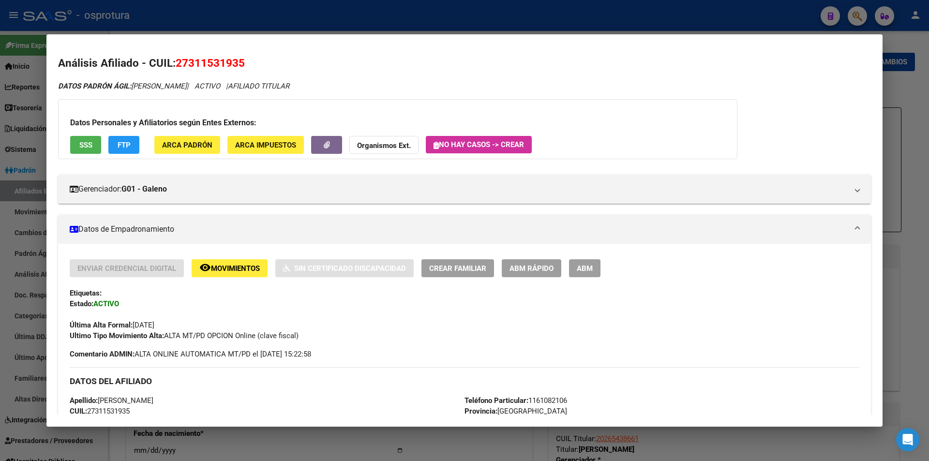
click at [491, 25] on div at bounding box center [464, 230] width 929 height 461
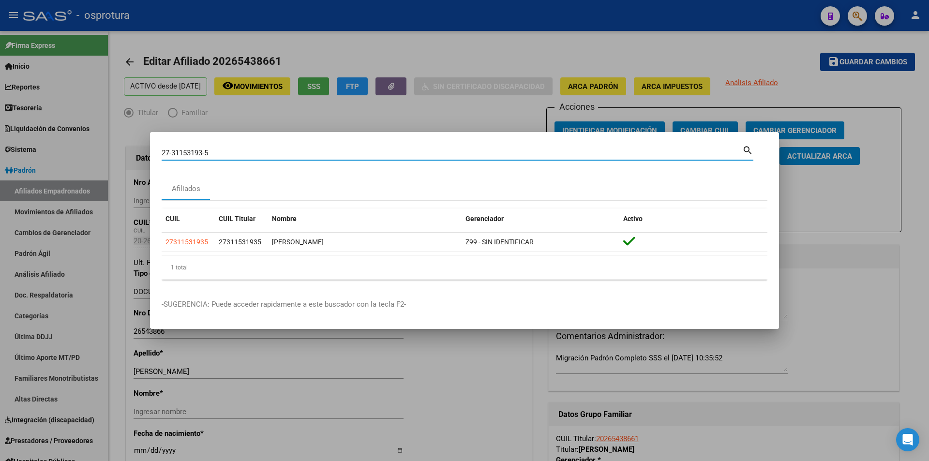
click at [379, 150] on input "27-31153193-5" at bounding box center [452, 152] width 580 height 9
click at [379, 149] on input "27-31153193-5" at bounding box center [452, 152] width 580 height 9
click at [377, 147] on div "27-31153193-5 Buscar (apellido, dni, [PERSON_NAME], [PERSON_NAME], cuit, obra s…" at bounding box center [452, 153] width 580 height 15
click at [377, 148] on div "27-31153193-5 Buscar (apellido, dni, [PERSON_NAME], [PERSON_NAME], cuit, obra s…" at bounding box center [452, 153] width 580 height 15
click at [377, 151] on input "27-31153193-5" at bounding box center [452, 152] width 580 height 9
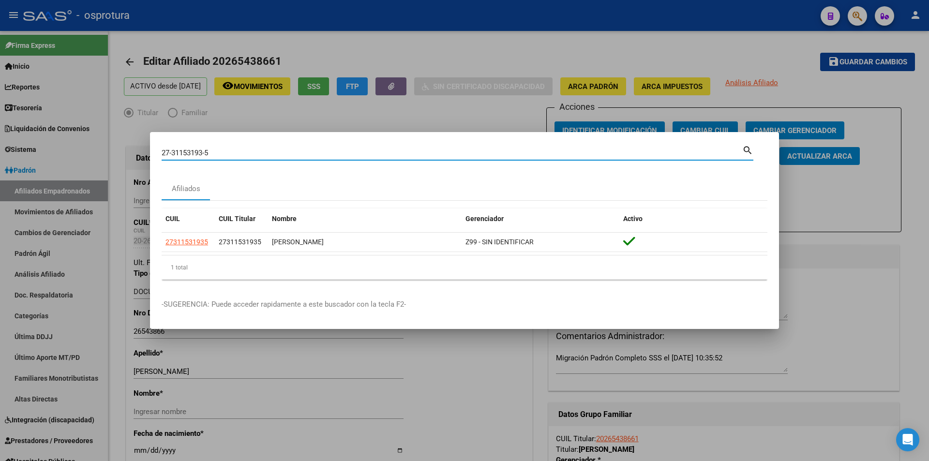
click at [377, 151] on input "27-31153193-5" at bounding box center [452, 152] width 580 height 9
click at [377, 156] on input "27-31153193-5" at bounding box center [452, 152] width 580 height 9
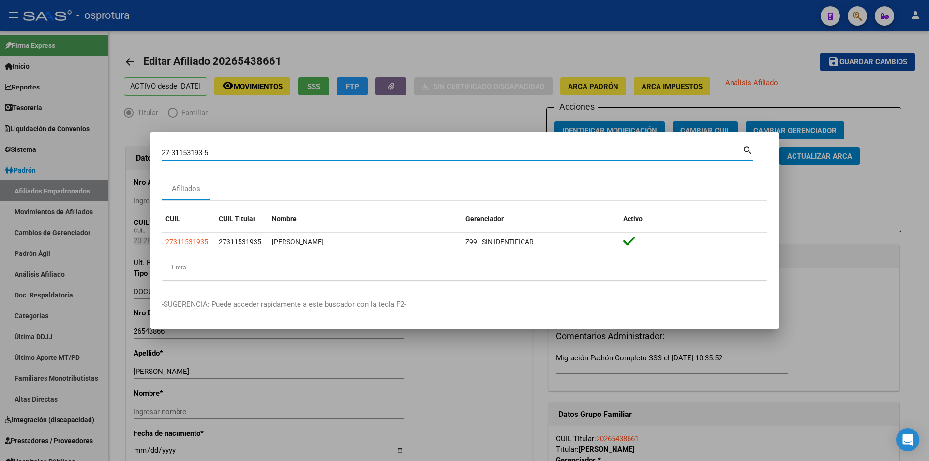
paste input "31153193"
click at [344, 157] on input "27311531935" at bounding box center [452, 152] width 580 height 9
paste input "-24616546-2"
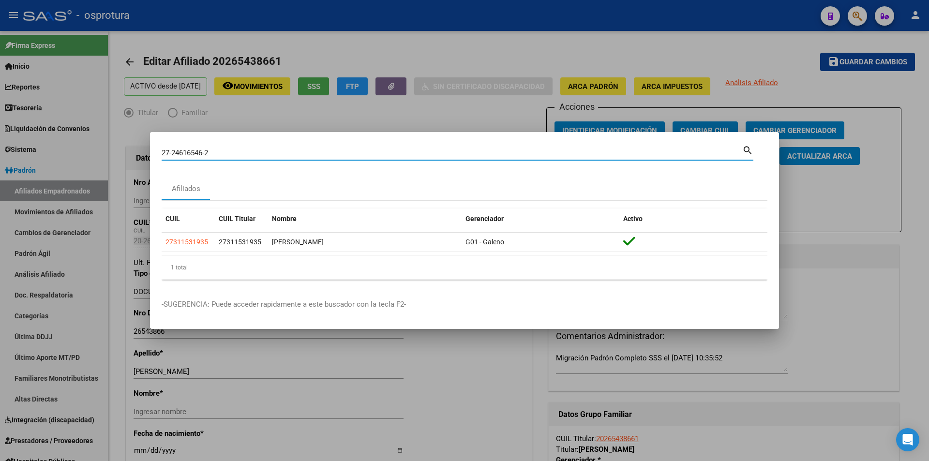
type input "27246165462"
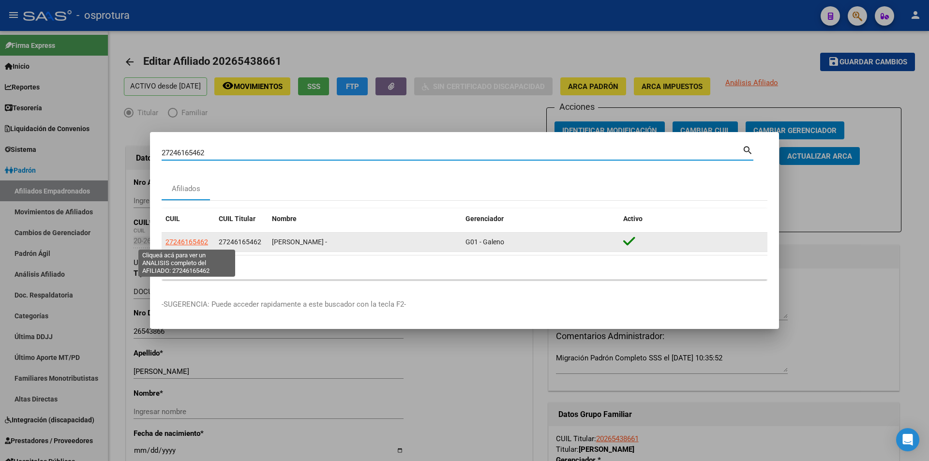
click at [192, 244] on span "27246165462" at bounding box center [186, 242] width 43 height 8
type textarea "27246165462"
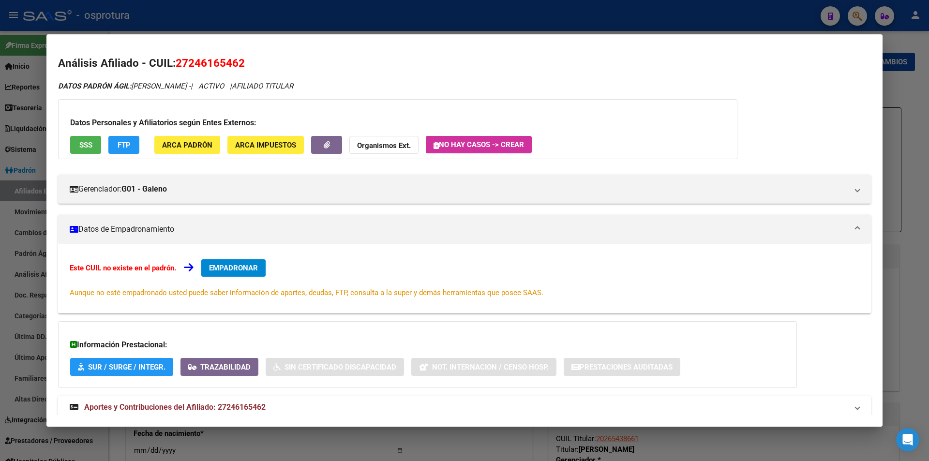
click at [262, 265] on button "EMPADRONAR" at bounding box center [233, 267] width 64 height 17
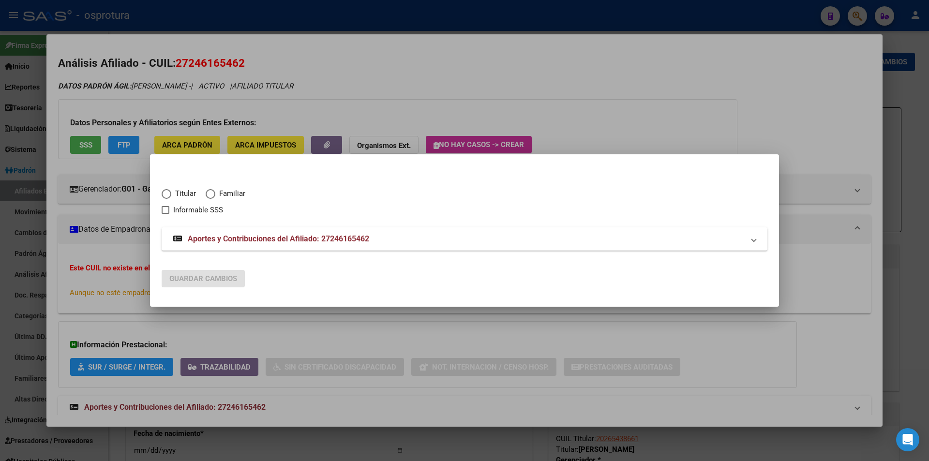
click at [183, 187] on div "Titular Familiar Informable SSS" at bounding box center [465, 196] width 606 height 39
click at [183, 194] on span "Titular" at bounding box center [183, 193] width 25 height 11
click at [171, 194] on input "Titular" at bounding box center [167, 194] width 10 height 10
radio input "true"
checkbox input "true"
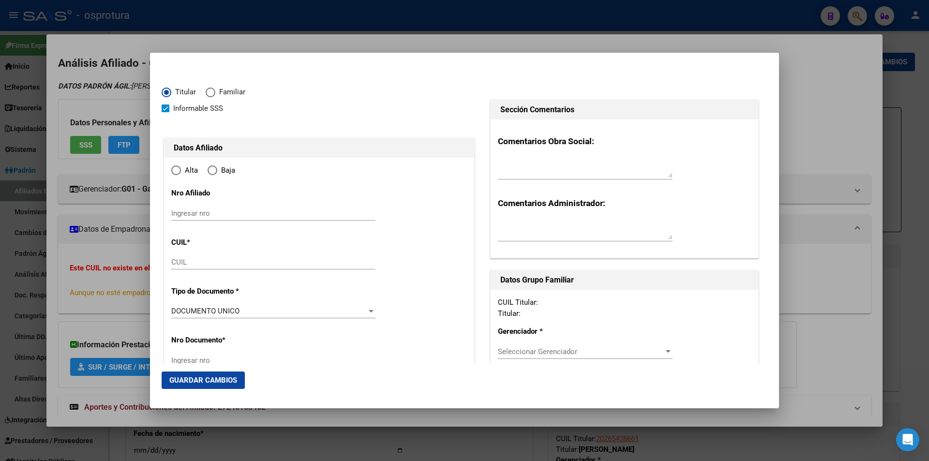
type input "27-24616546-2"
radio input "true"
type input "24616546"
type input "ANGULO"
type input "[PERSON_NAME]"
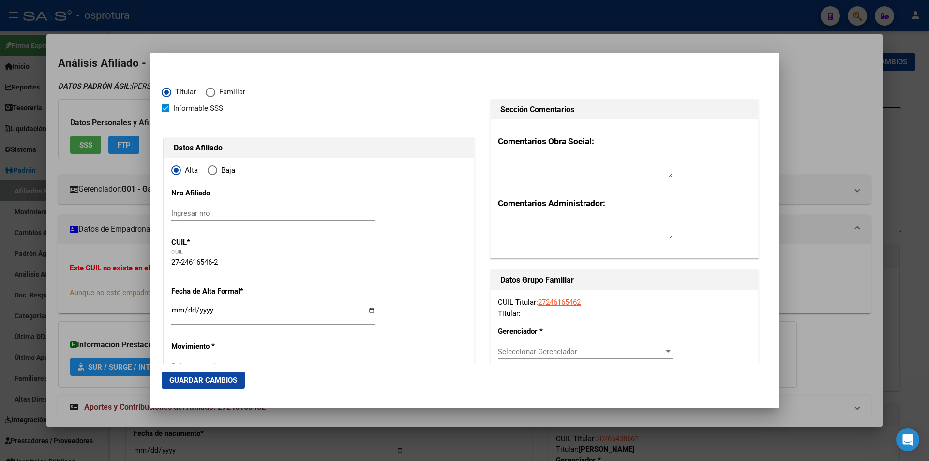
type input "[DATE]"
type input "[GEOGRAPHIC_DATA]"
type input "5000"
type input "AV. [GEOGRAPHIC_DATA]"
type input "945"
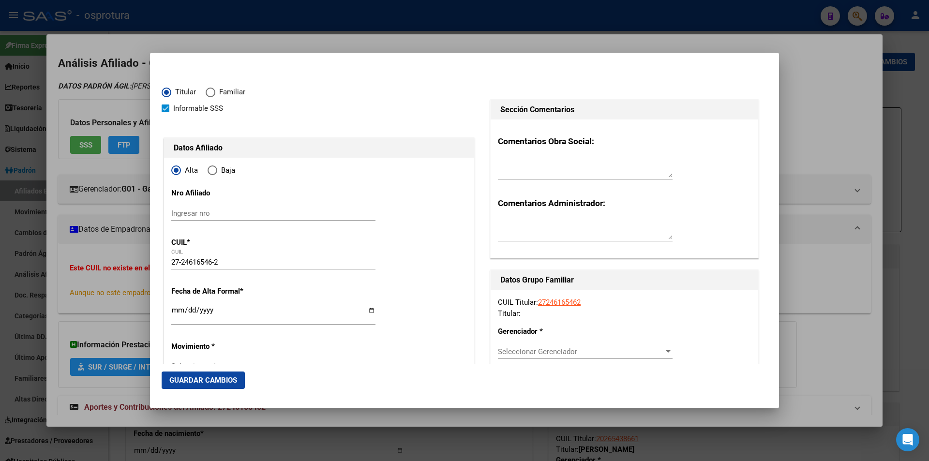
type input "5"
type input "[GEOGRAPHIC_DATA]"
click at [173, 309] on input "Ingresar fecha" at bounding box center [273, 313] width 204 height 15
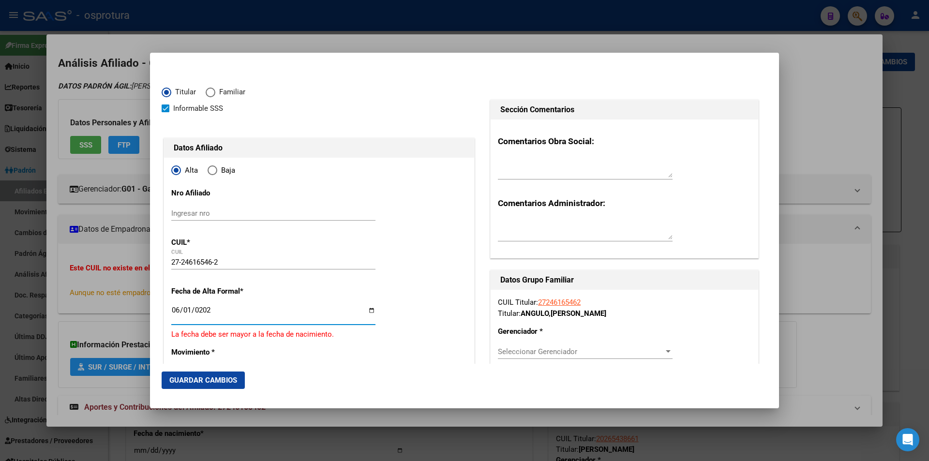
type input "[DATE]"
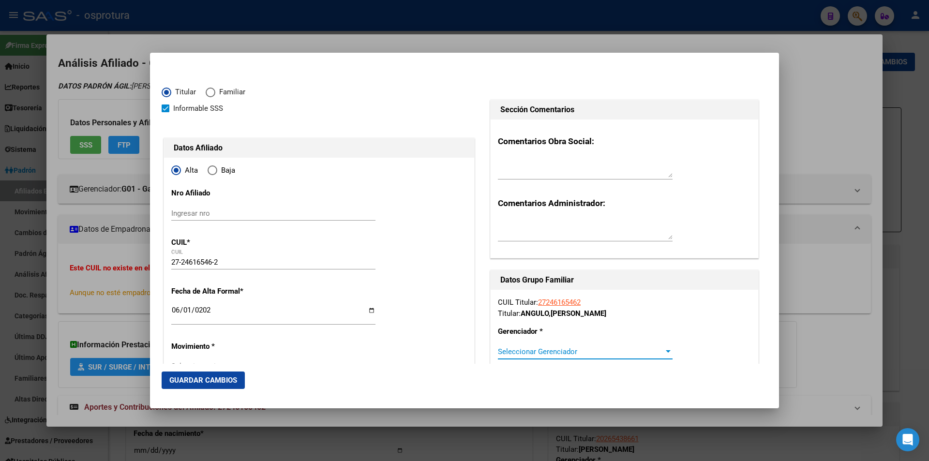
click at [596, 351] on span "Seleccionar Gerenciador" at bounding box center [581, 351] width 166 height 9
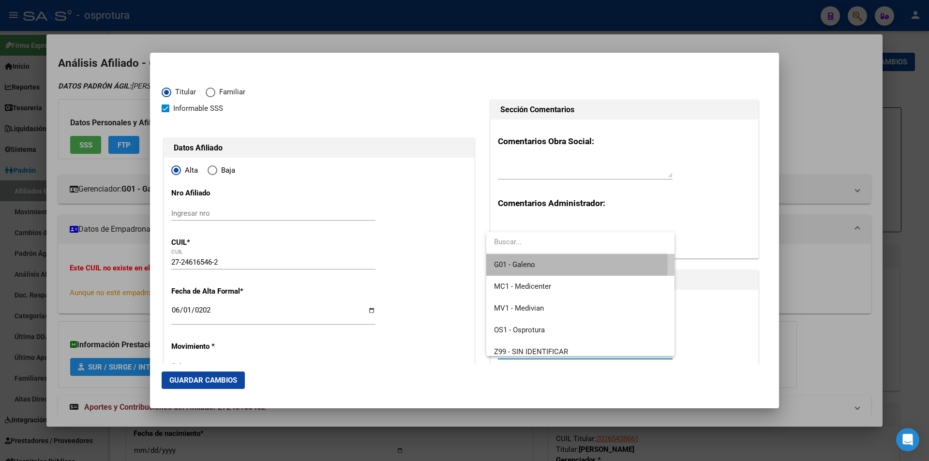
click at [569, 266] on span "G01 - Galeno" at bounding box center [580, 265] width 172 height 22
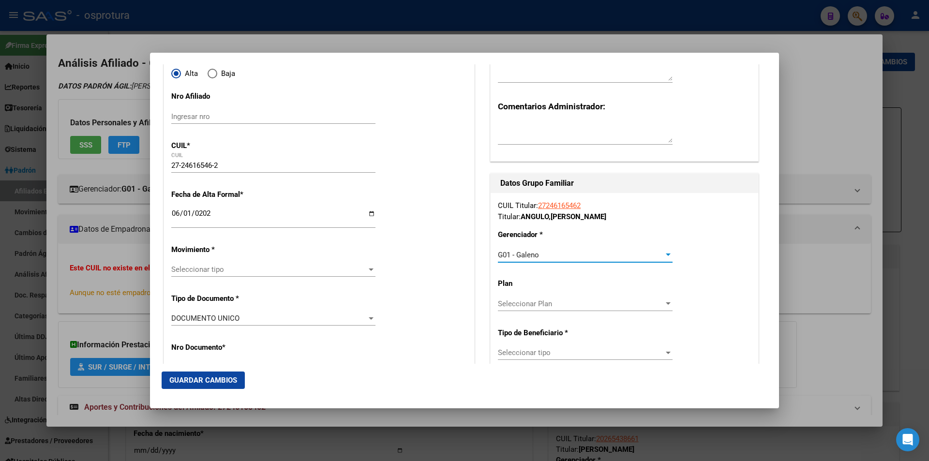
scroll to position [193, 0]
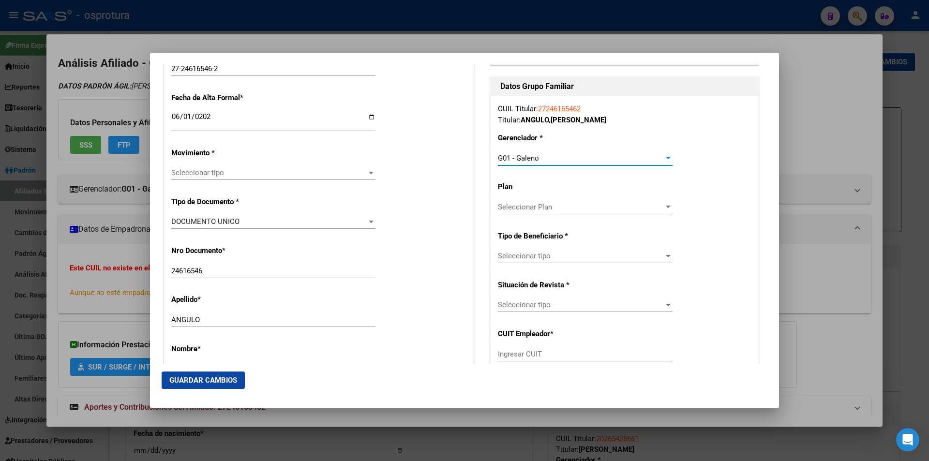
click at [569, 297] on div "Seleccionar tipo Seleccionar tipo" at bounding box center [585, 304] width 175 height 15
click at [565, 249] on div at bounding box center [464, 230] width 929 height 461
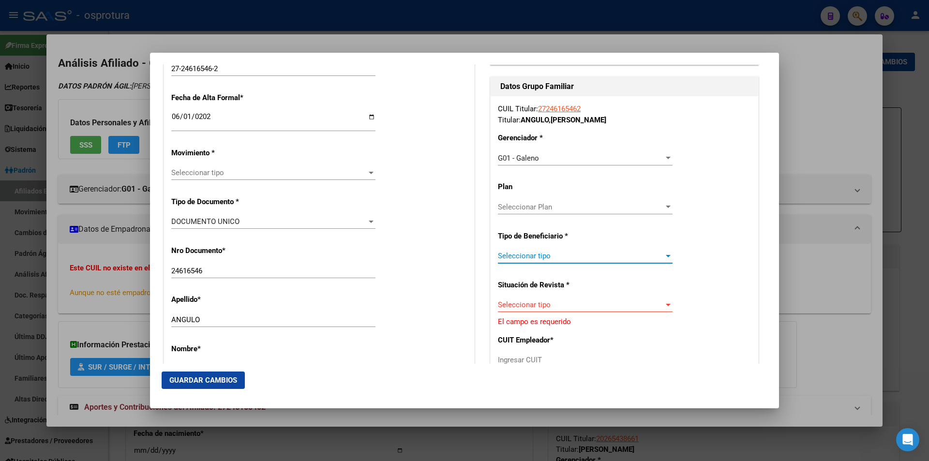
click at [564, 259] on span "Seleccionar tipo" at bounding box center [581, 256] width 166 height 9
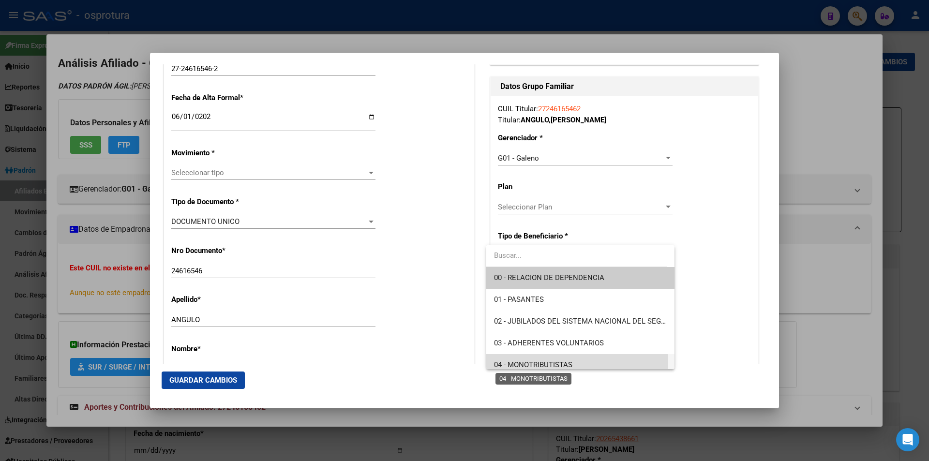
click at [558, 361] on span "04 - MONOTRIBUTISTAS" at bounding box center [533, 364] width 78 height 9
type input "27-24616546-2"
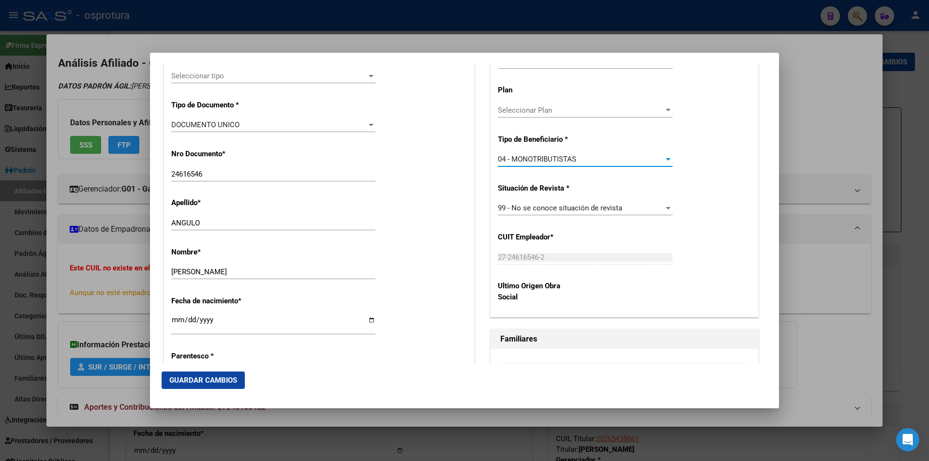
scroll to position [387, 0]
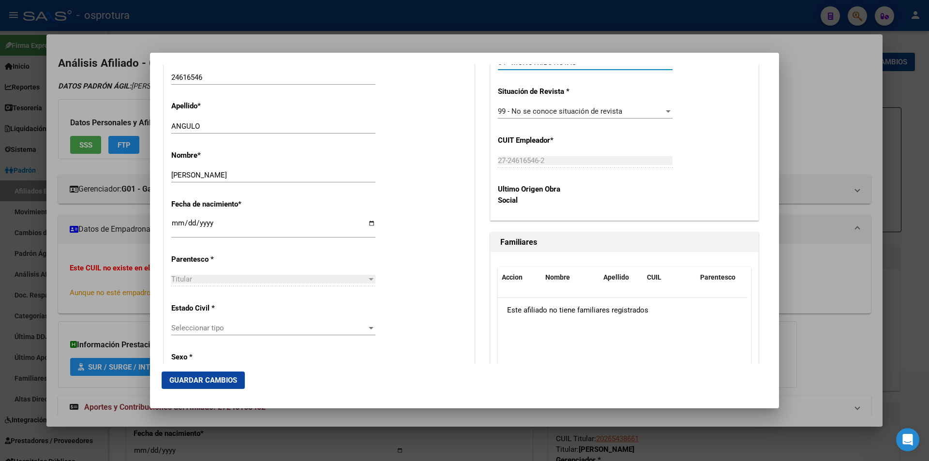
click at [297, 321] on div "Seleccionar tipo Seleccionar tipo" at bounding box center [273, 328] width 204 height 15
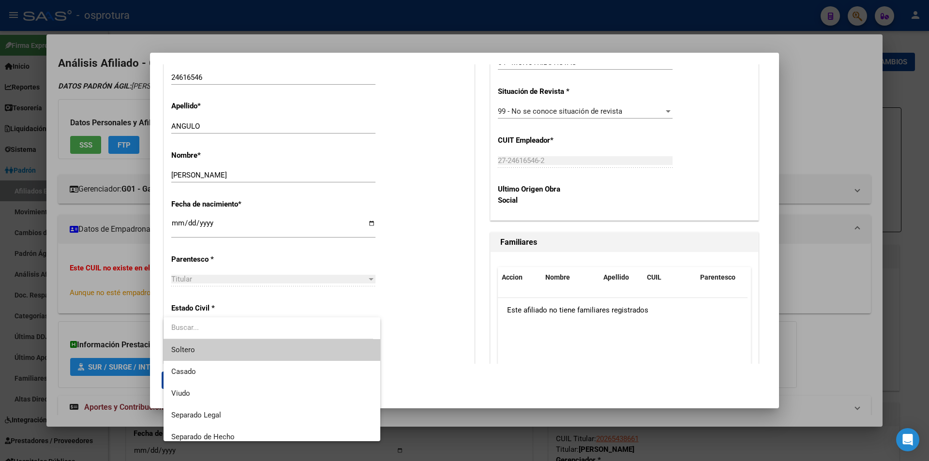
click at [265, 352] on span "Soltero" at bounding box center [271, 350] width 201 height 22
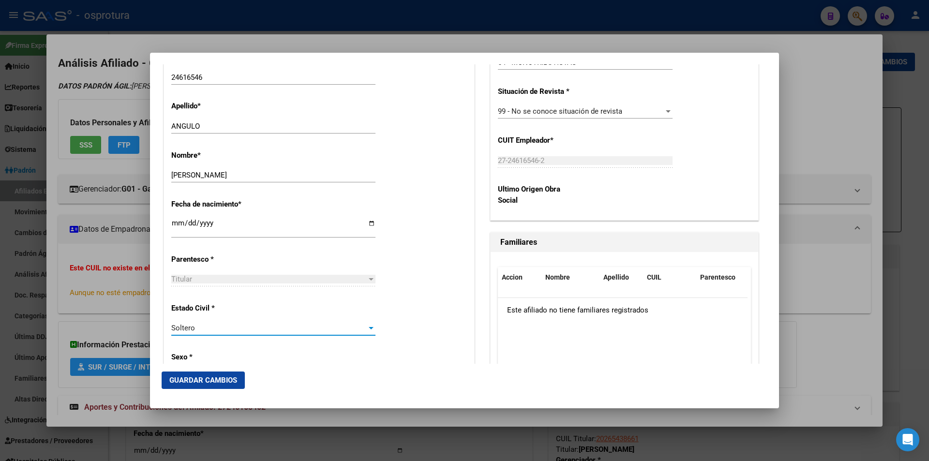
scroll to position [145, 0]
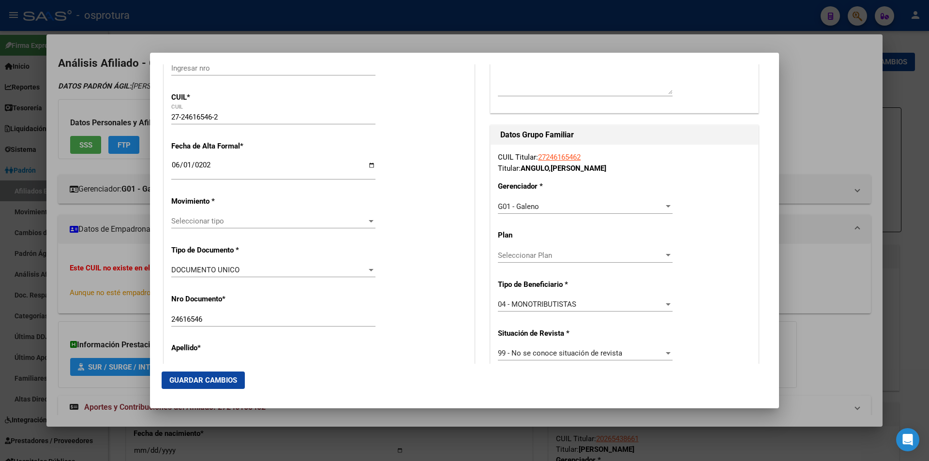
click at [268, 223] on span "Seleccionar tipo" at bounding box center [268, 221] width 195 height 9
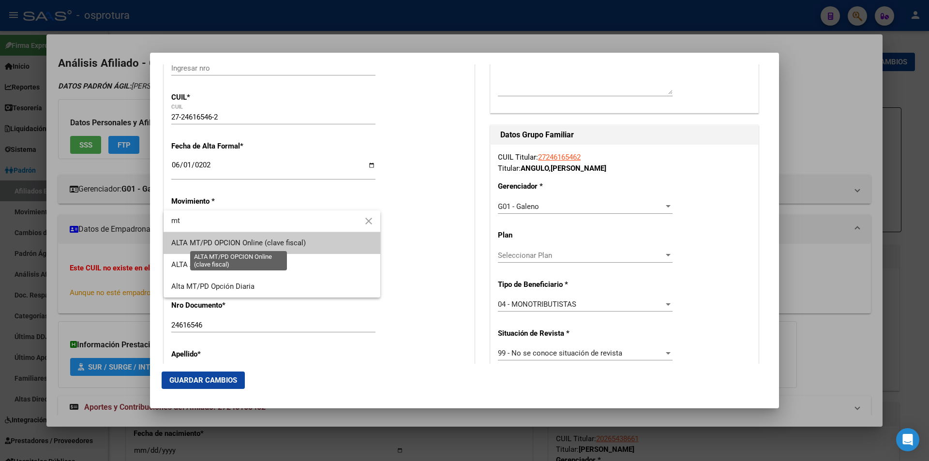
type input "mt"
click at [271, 239] on span "ALTA MT/PD OPCION Online (clave fiscal)" at bounding box center [238, 242] width 134 height 9
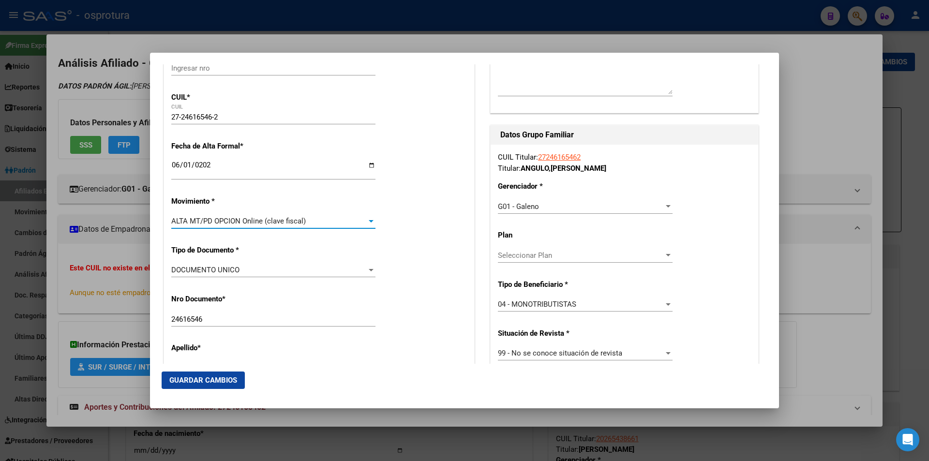
click at [220, 381] on span "Guardar Cambios" at bounding box center [203, 380] width 68 height 9
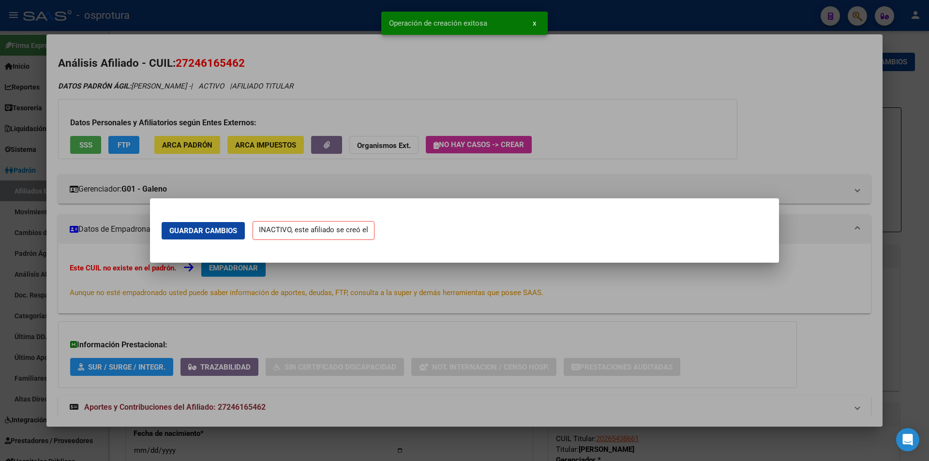
scroll to position [0, 0]
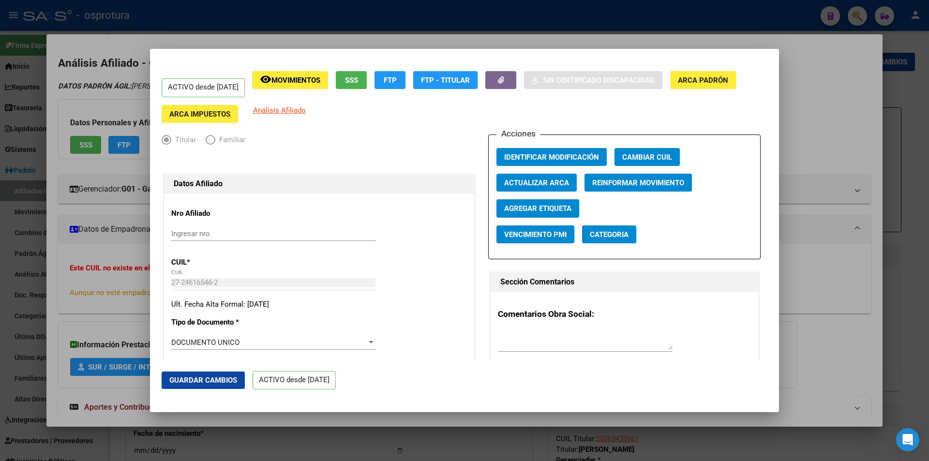
click at [425, 30] on div at bounding box center [464, 230] width 929 height 461
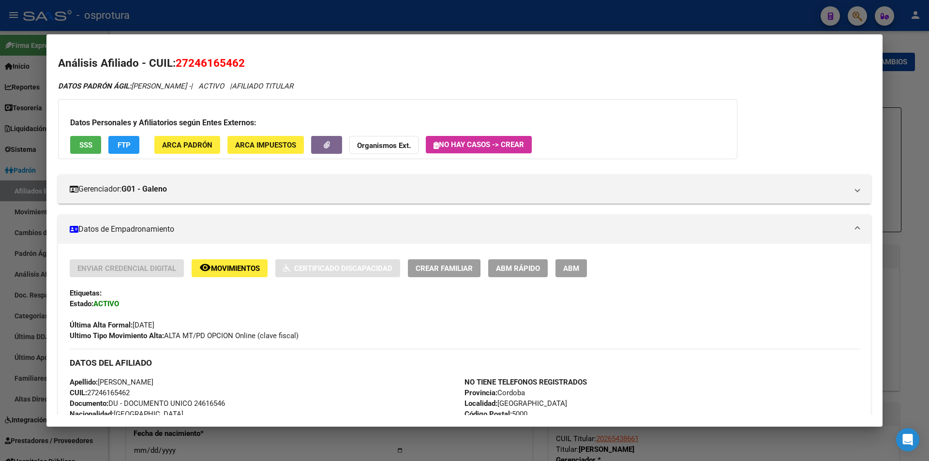
click at [402, 0] on div at bounding box center [464, 230] width 929 height 461
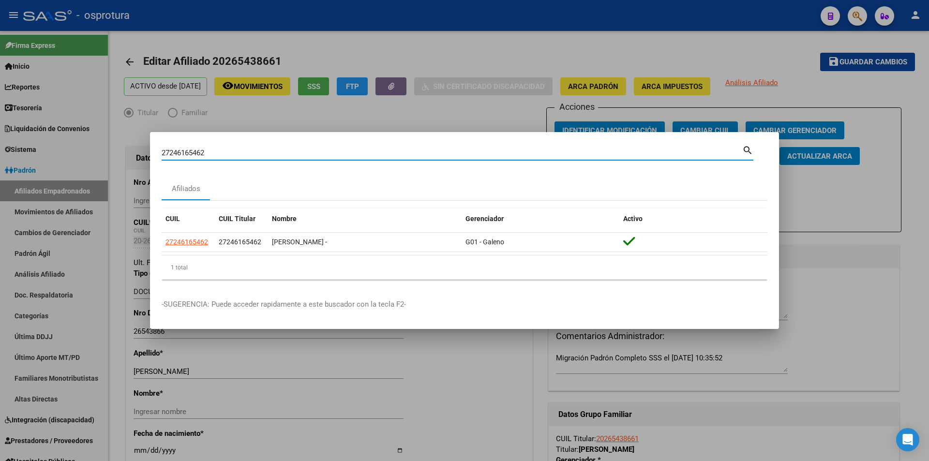
click at [371, 151] on input "27246165462" at bounding box center [452, 152] width 580 height 9
paste input "0-46876743-1"
type input "20468767431"
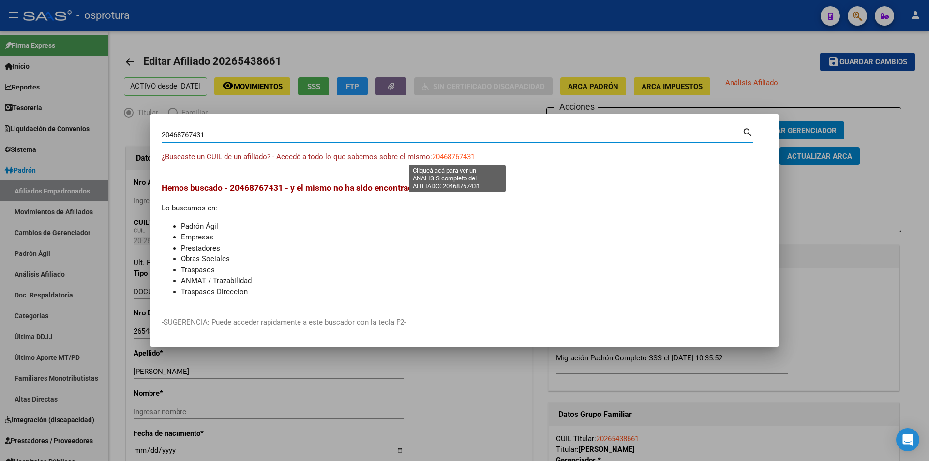
click at [445, 155] on span "20468767431" at bounding box center [453, 156] width 43 height 9
type textarea "20468767431"
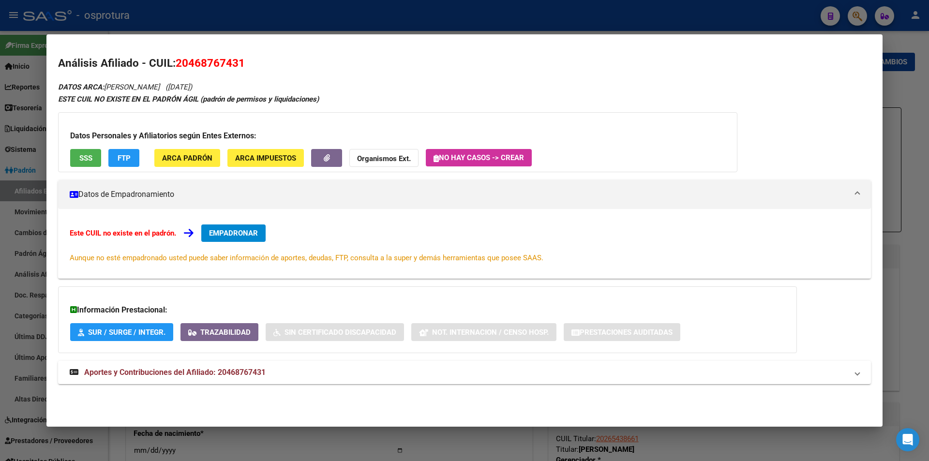
click at [77, 164] on button "SSS" at bounding box center [85, 158] width 31 height 18
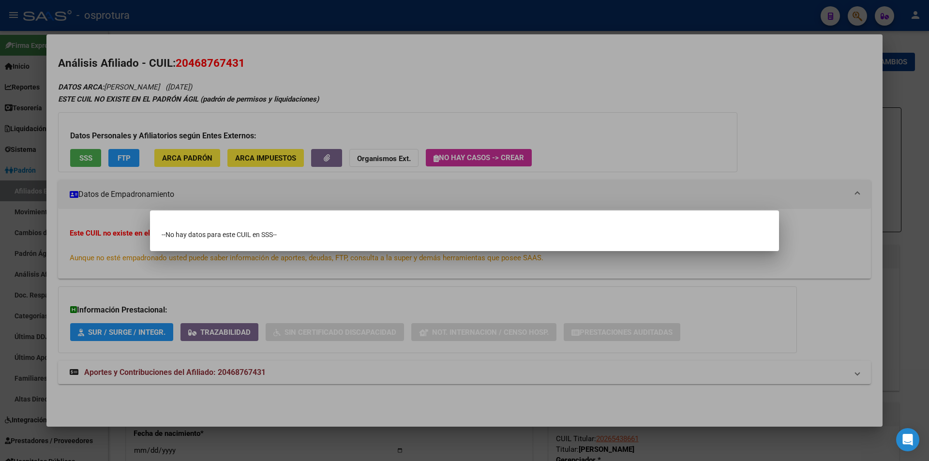
click at [274, 89] on div at bounding box center [464, 230] width 929 height 461
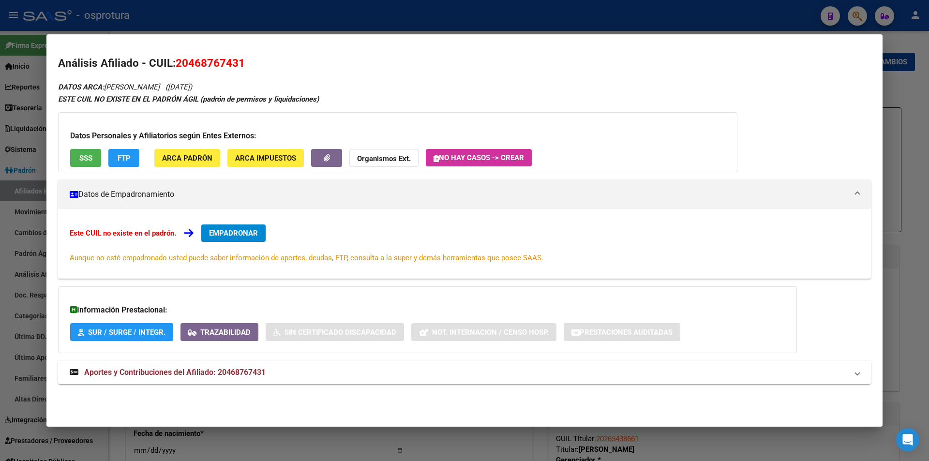
click at [362, 26] on div at bounding box center [464, 230] width 929 height 461
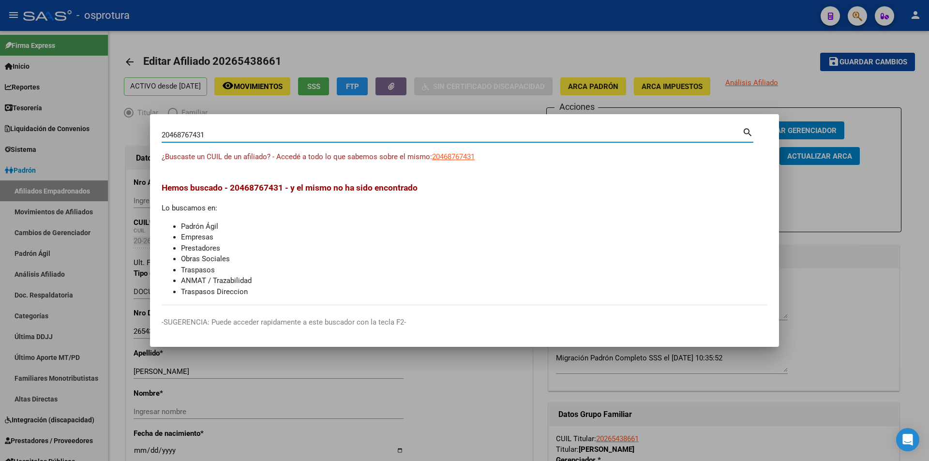
click at [341, 137] on input "20468767431" at bounding box center [452, 135] width 580 height 9
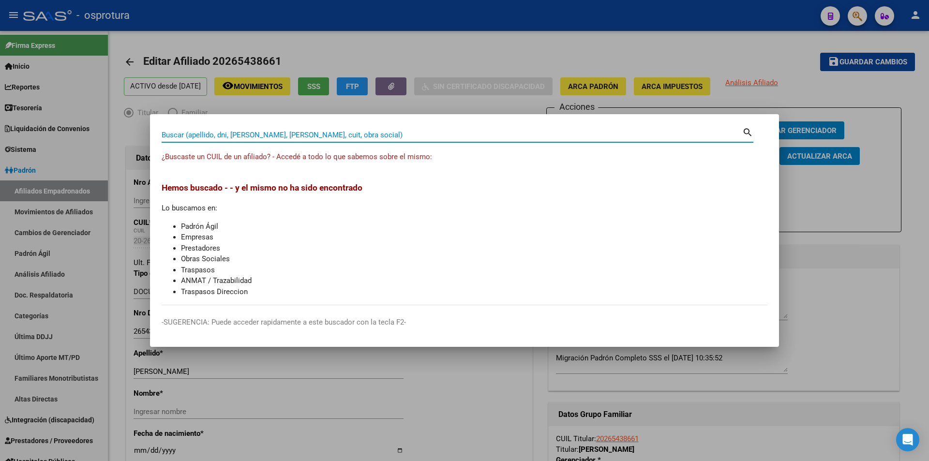
paste input "20-46876743-1"
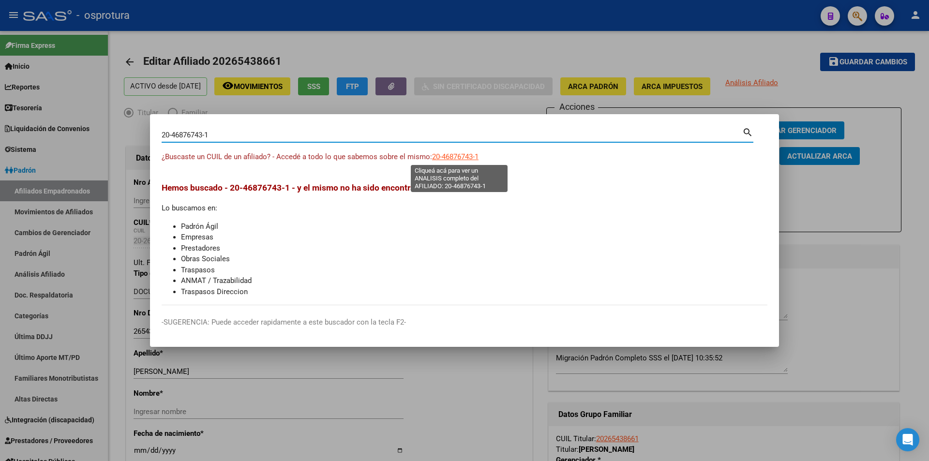
type input "20-46876743-1"
click at [454, 159] on span "20-46876743-1" at bounding box center [455, 156] width 46 height 9
type textarea "20-46876743-1"
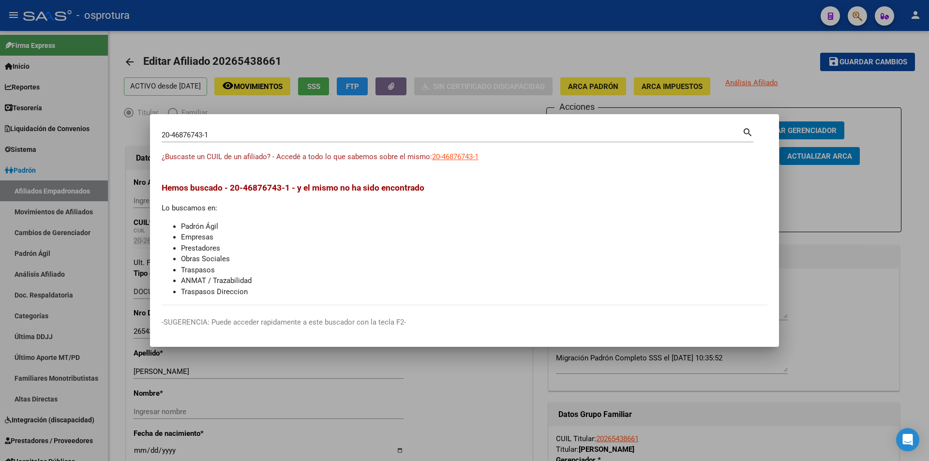
click at [435, 139] on input "20-46876743-1" at bounding box center [452, 135] width 580 height 9
type input "20468767431"
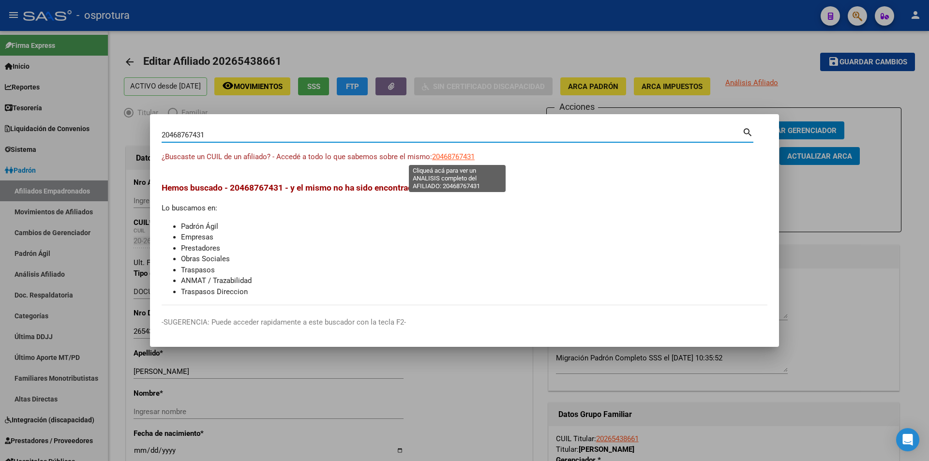
click at [452, 158] on span "20468767431" at bounding box center [453, 156] width 43 height 9
type textarea "20468767431"
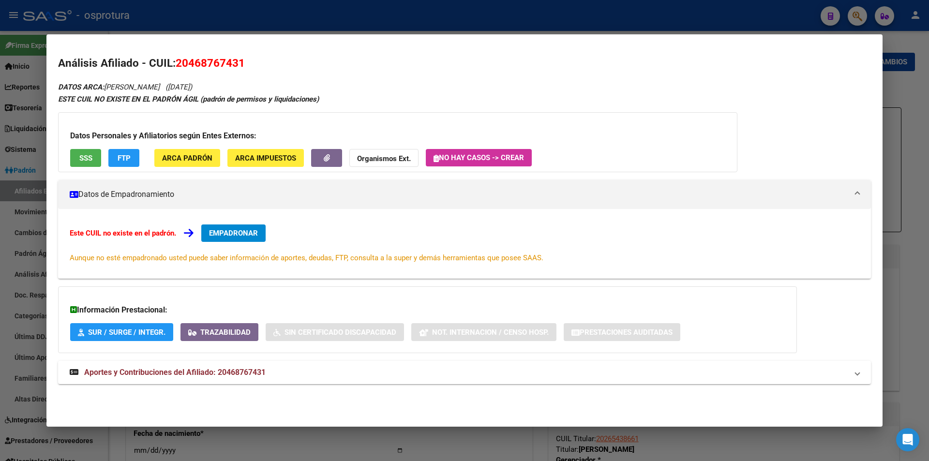
click at [364, 16] on div at bounding box center [464, 230] width 929 height 461
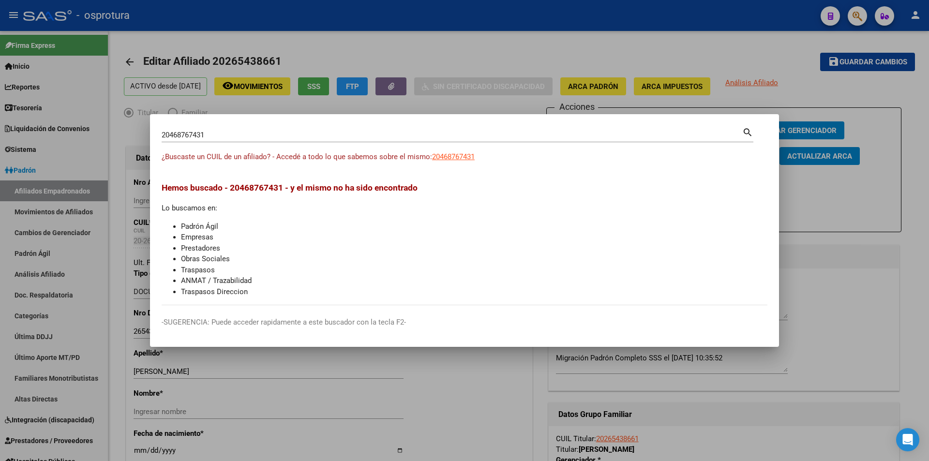
click at [333, 128] on div "20468767431 [PERSON_NAME] (apellido, dni, cuil, [PERSON_NAME], cuit, obra socia…" at bounding box center [458, 134] width 592 height 16
click at [336, 135] on input "20468767431" at bounding box center [452, 135] width 580 height 9
paste input "-20870991-8"
type input "20208709918"
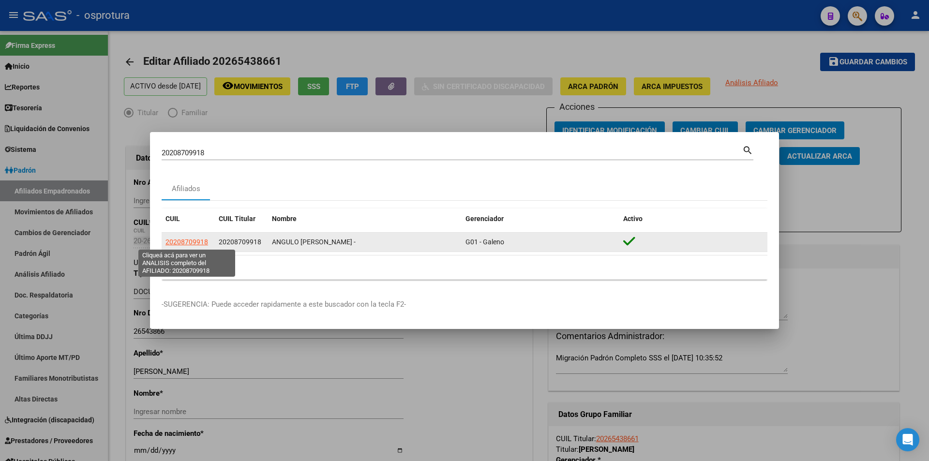
click at [198, 244] on span "20208709918" at bounding box center [186, 242] width 43 height 8
type textarea "20208709918"
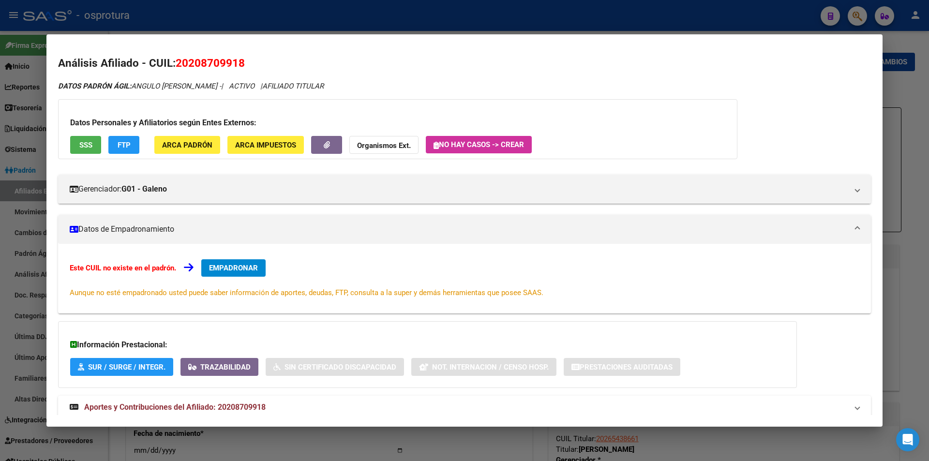
click at [360, 17] on div at bounding box center [464, 230] width 929 height 461
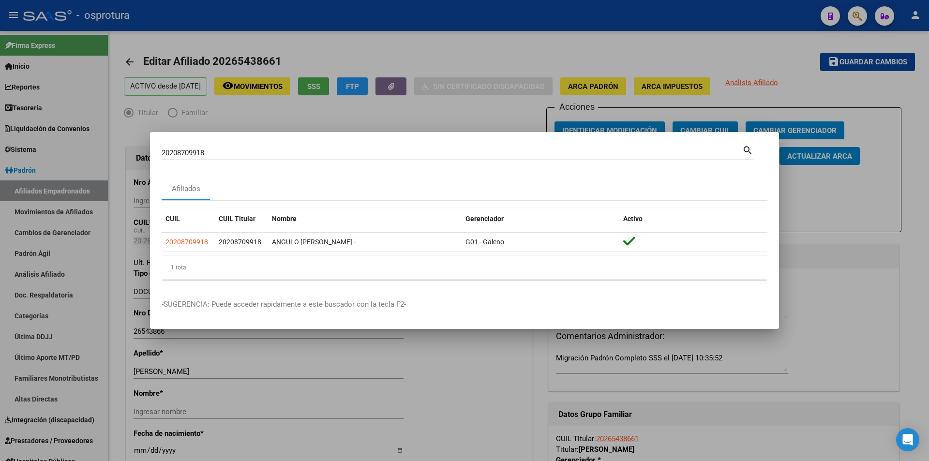
click at [363, 154] on input "20208709918" at bounding box center [452, 152] width 580 height 9
paste input "-48389650-7"
type input "20483896507"
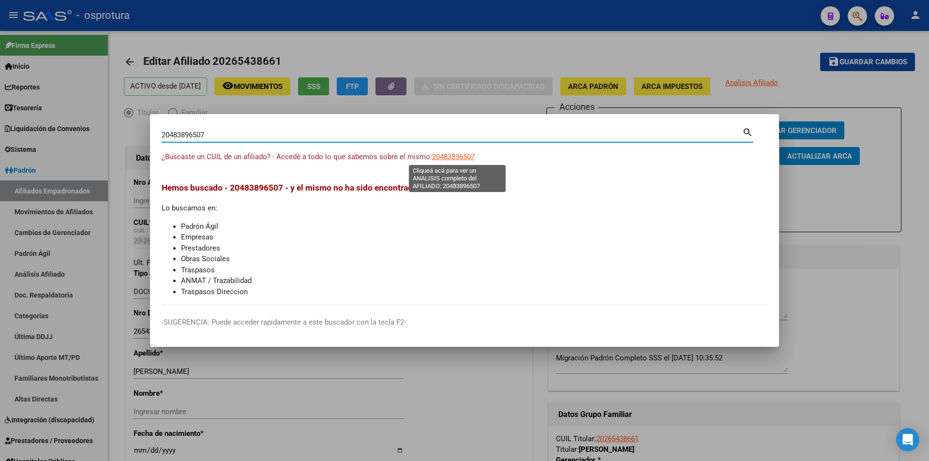
click at [451, 158] on span "20483896507" at bounding box center [453, 156] width 43 height 9
type textarea "20483896507"
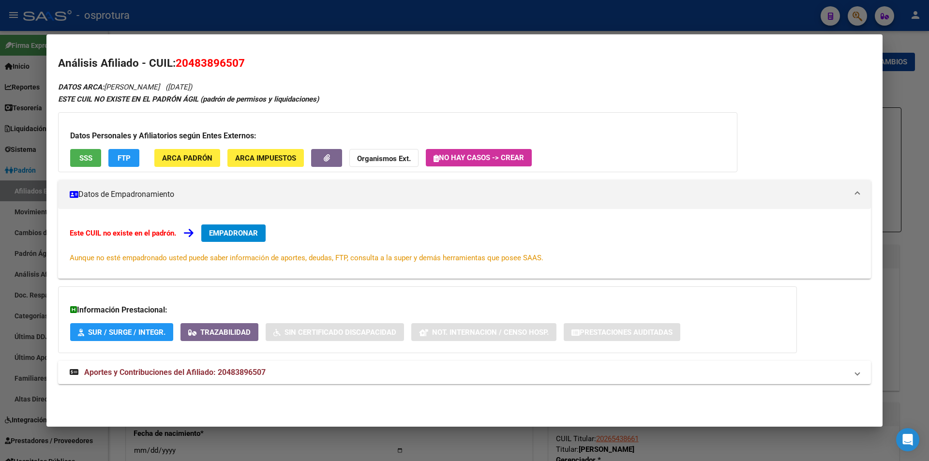
click at [96, 155] on button "SSS" at bounding box center [85, 158] width 31 height 18
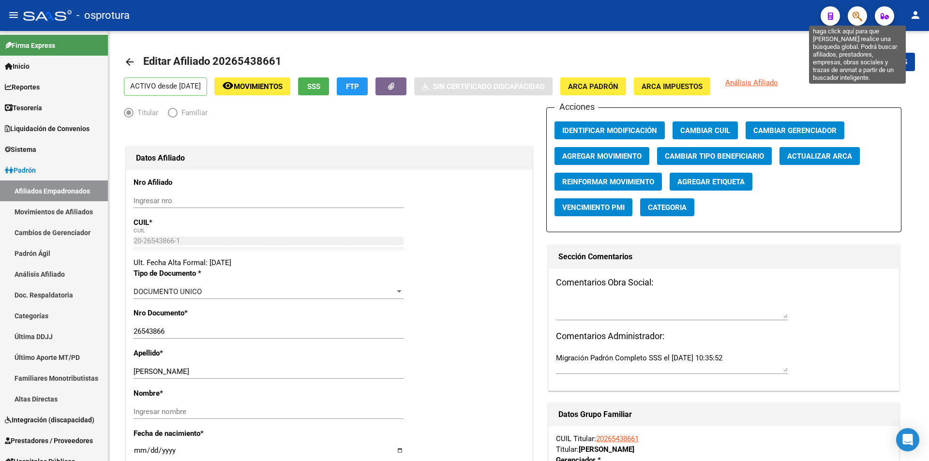
click at [856, 14] on icon "button" at bounding box center [857, 16] width 10 height 11
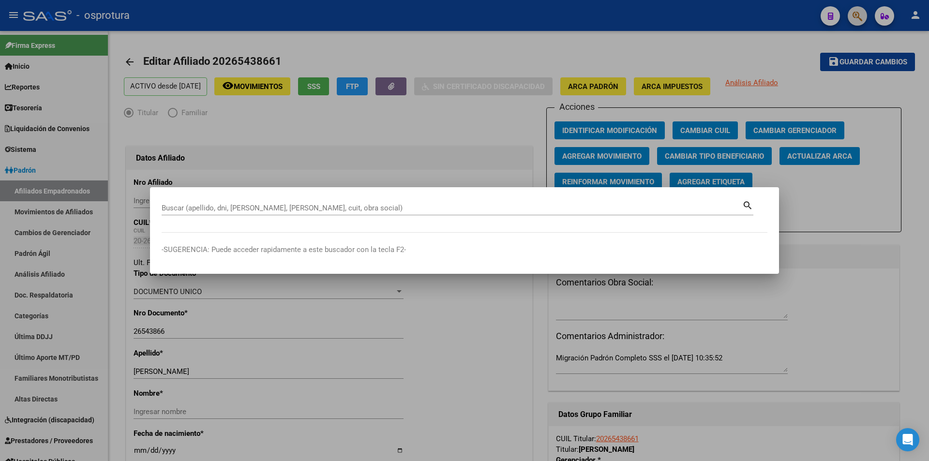
paste input "20-16236925-4"
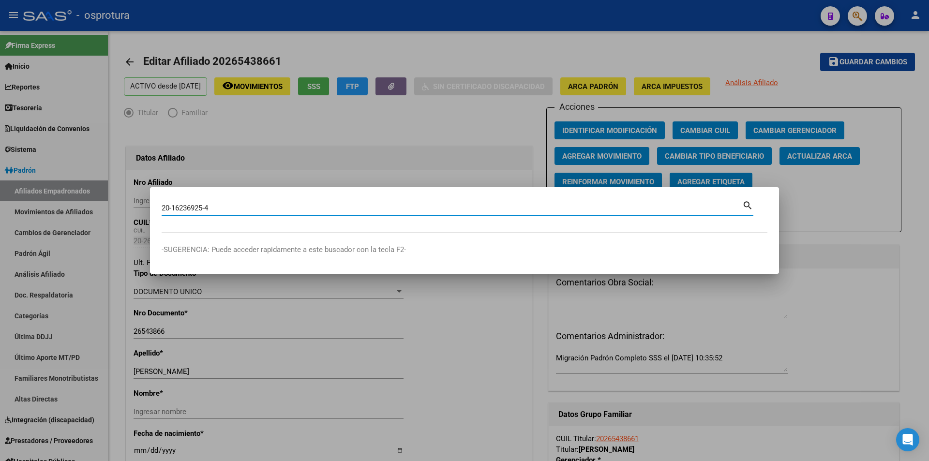
type input "20162369254"
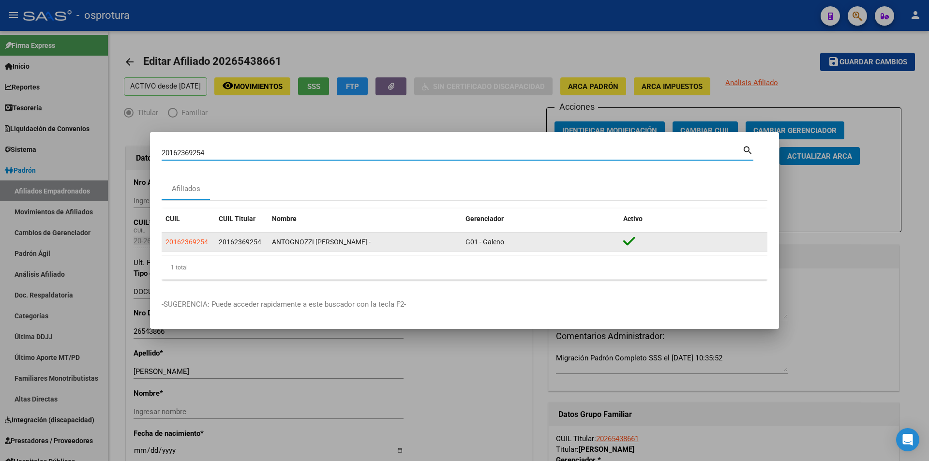
click at [197, 246] on app-link-go-to "20162369254" at bounding box center [186, 242] width 43 height 11
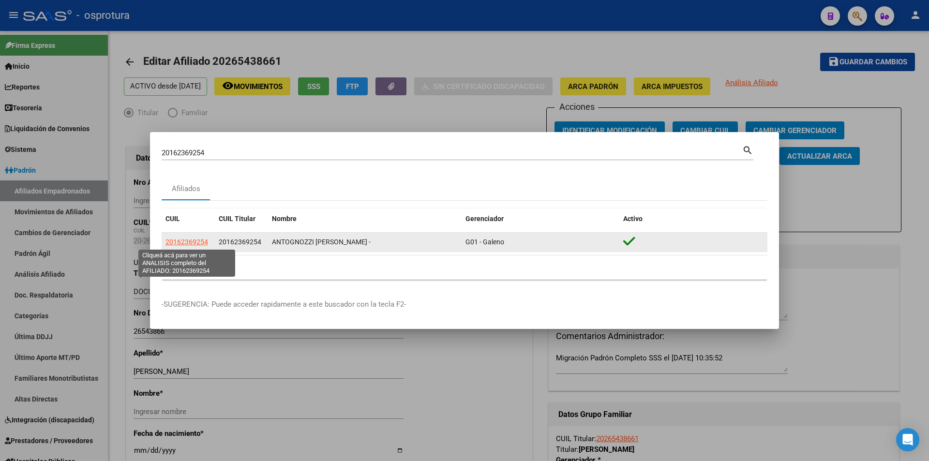
click at [197, 242] on span "20162369254" at bounding box center [186, 242] width 43 height 8
type textarea "20162369254"
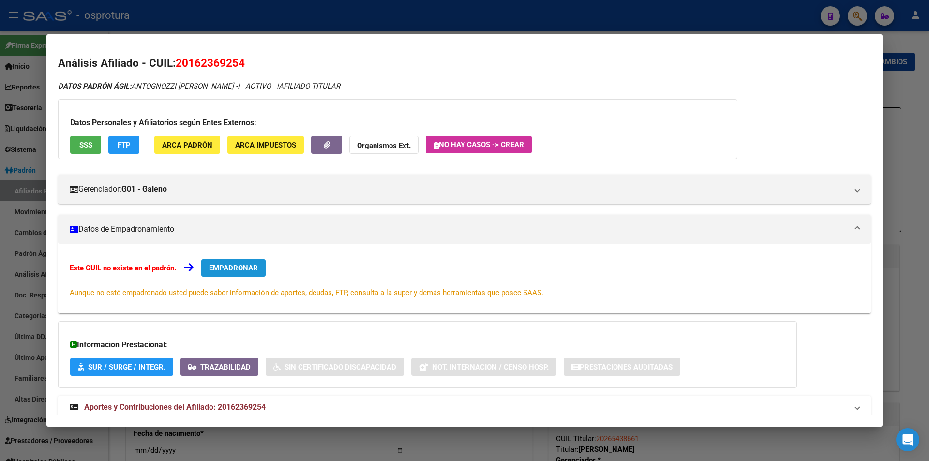
click at [249, 268] on span "EMPADRONAR" at bounding box center [233, 268] width 49 height 9
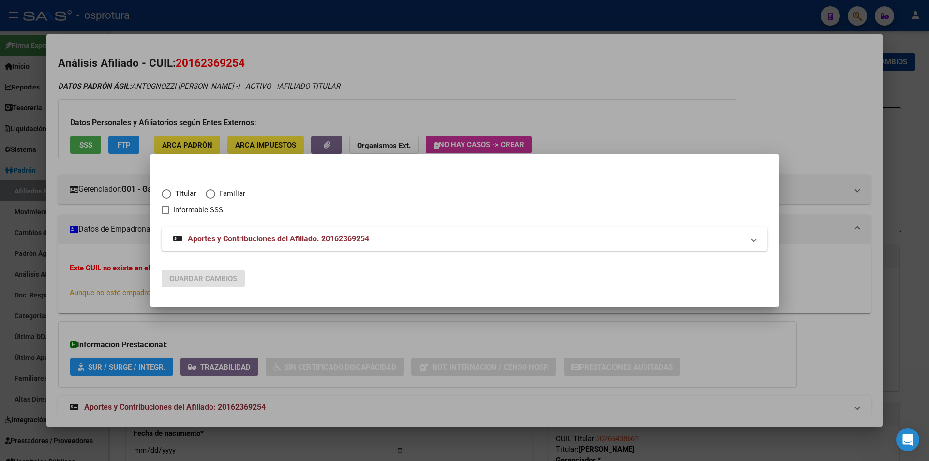
click at [180, 196] on span "Titular" at bounding box center [183, 193] width 25 height 11
click at [171, 196] on input "Titular" at bounding box center [167, 194] width 10 height 10
radio input "true"
checkbox input "true"
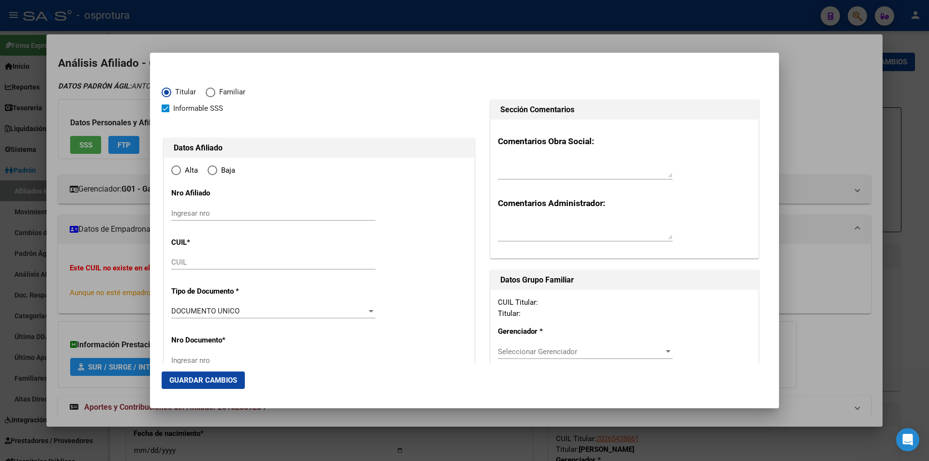
type input "20-16236925-4"
radio input "true"
type input "16236925"
type input "ANTOGNOZZI"
type input "[PERSON_NAME]"
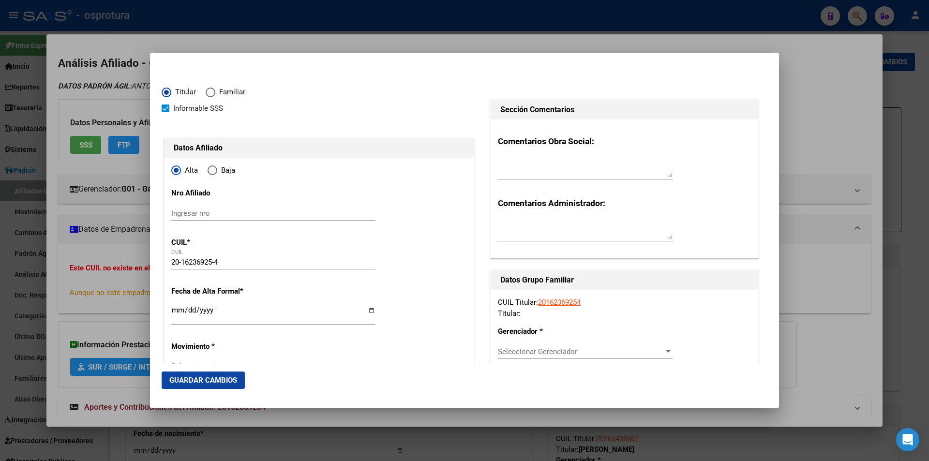
type input "[DATE]"
type input "[GEOGRAPHIC_DATA]"
type input "1609"
type input "MAESTRO GRANADA"
type input "178"
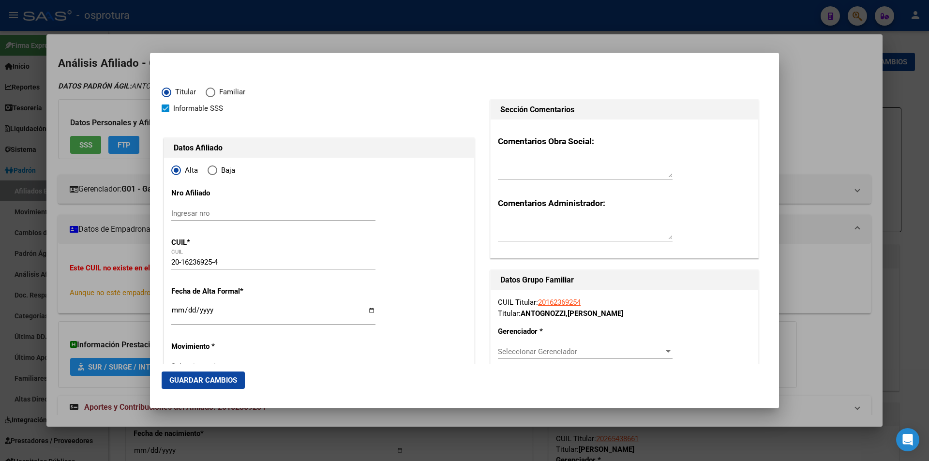
type input "[GEOGRAPHIC_DATA]"
click at [178, 310] on input "Ingresar fecha" at bounding box center [273, 313] width 204 height 15
type input "[DATE]"
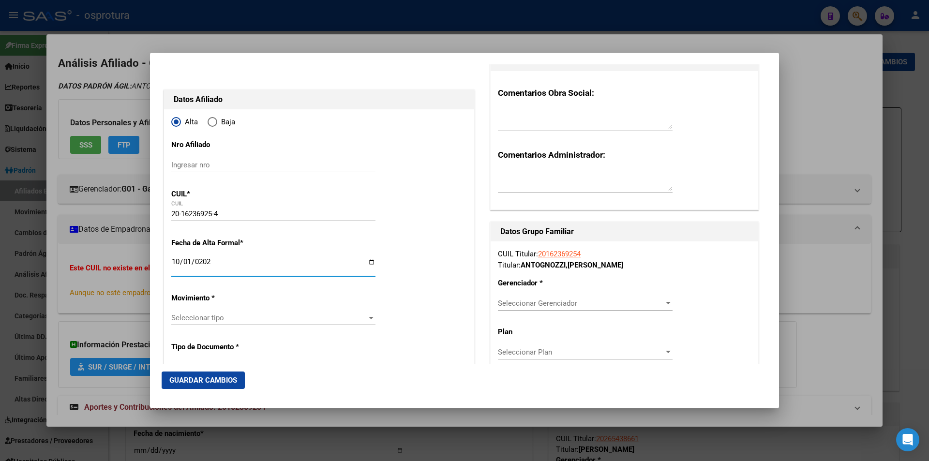
click at [555, 303] on span "Seleccionar Gerenciador" at bounding box center [581, 303] width 166 height 9
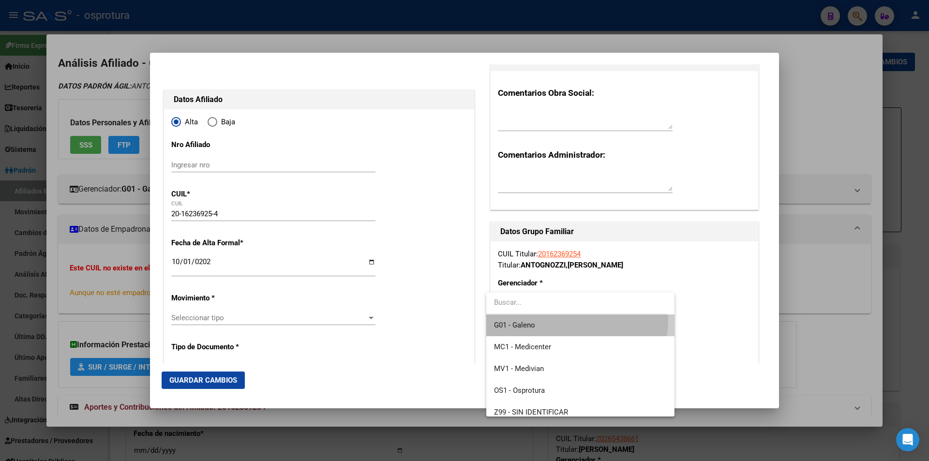
click at [542, 318] on span "G01 - Galeno" at bounding box center [580, 325] width 172 height 22
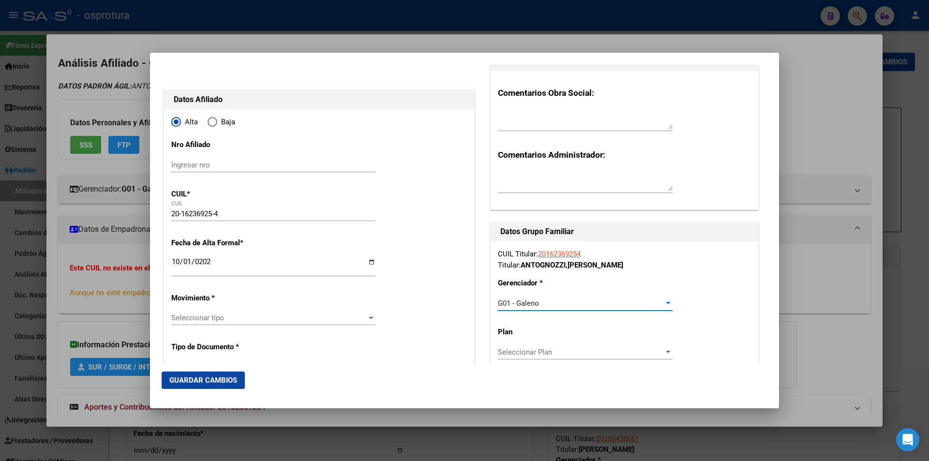
scroll to position [145, 0]
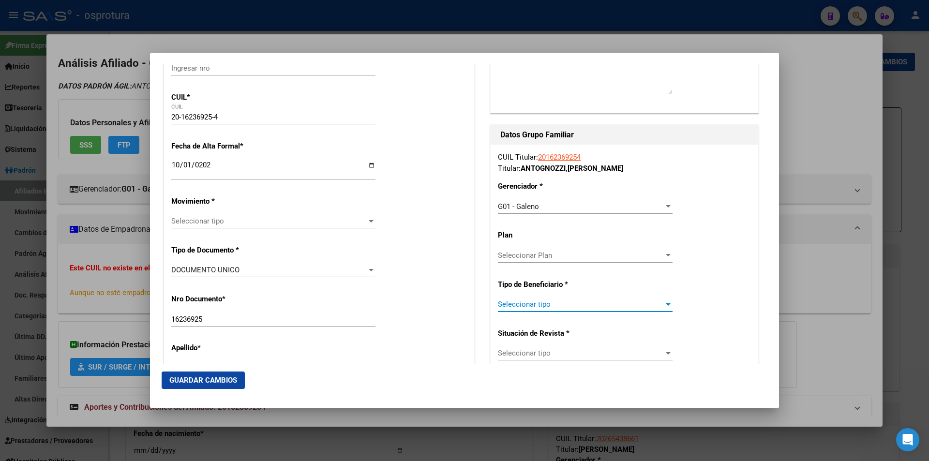
click at [566, 306] on span "Seleccionar tipo" at bounding box center [581, 304] width 166 height 9
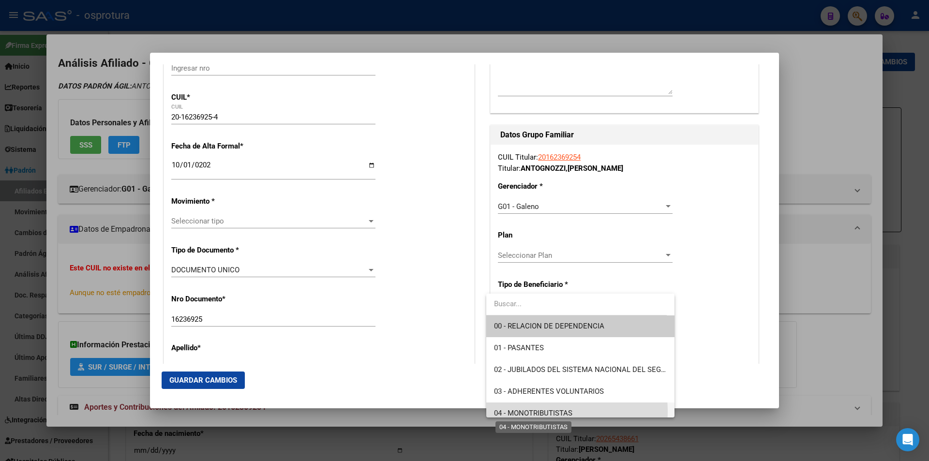
click at [541, 412] on span "04 - MONOTRIBUTISTAS" at bounding box center [533, 413] width 78 height 9
type input "20-16236925-4"
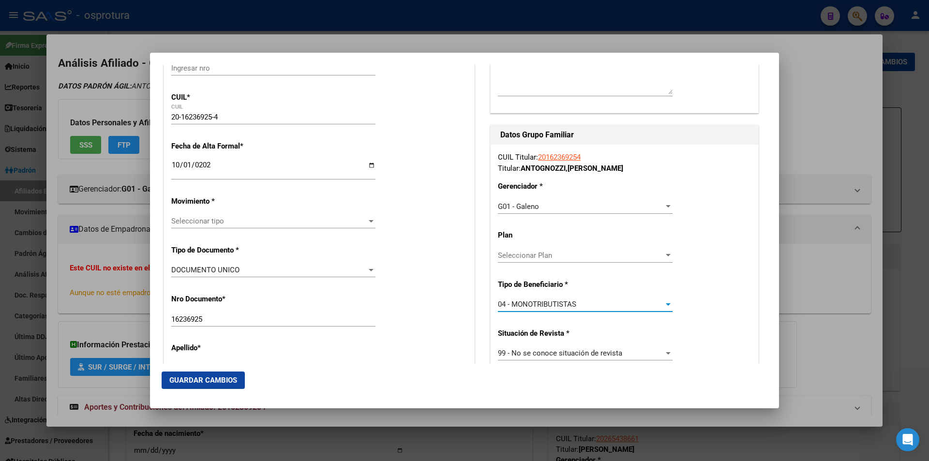
click at [289, 224] on span "Seleccionar tipo" at bounding box center [268, 221] width 195 height 9
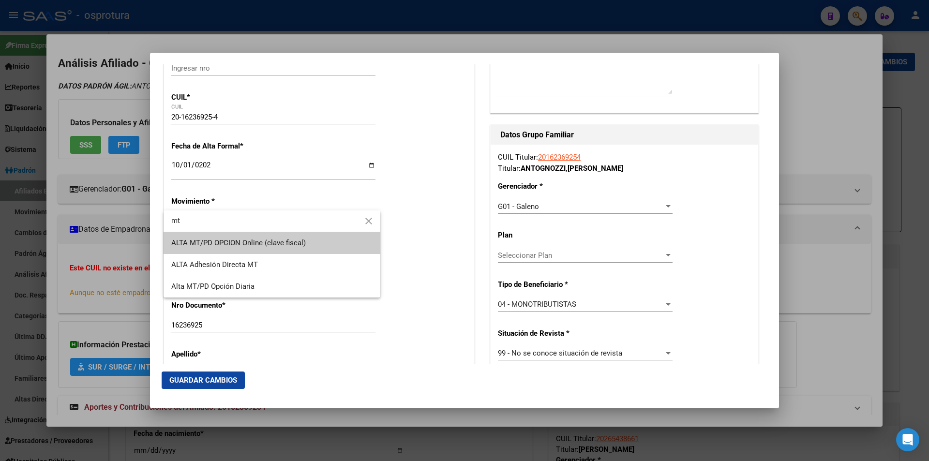
type input "mt"
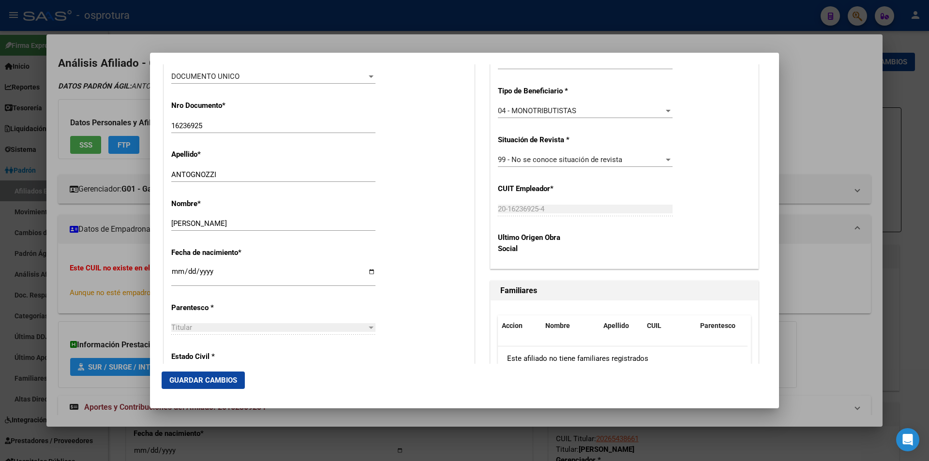
scroll to position [435, 0]
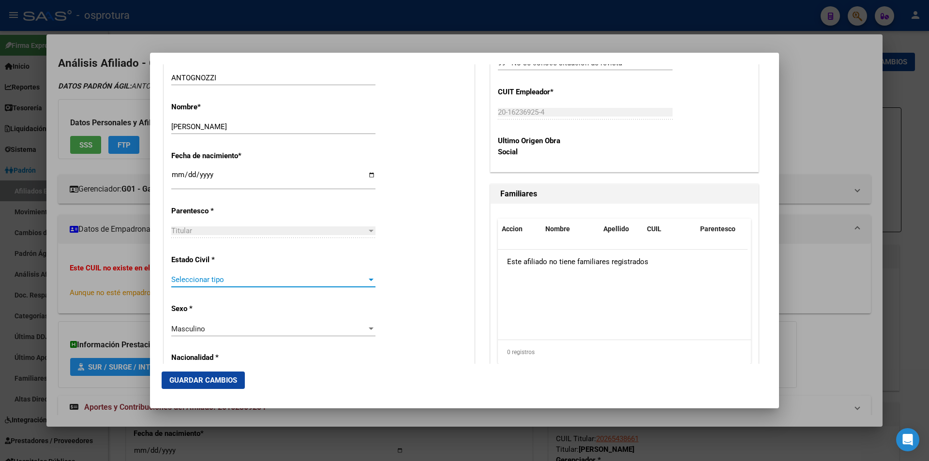
click at [230, 279] on span "Seleccionar tipo" at bounding box center [268, 279] width 195 height 9
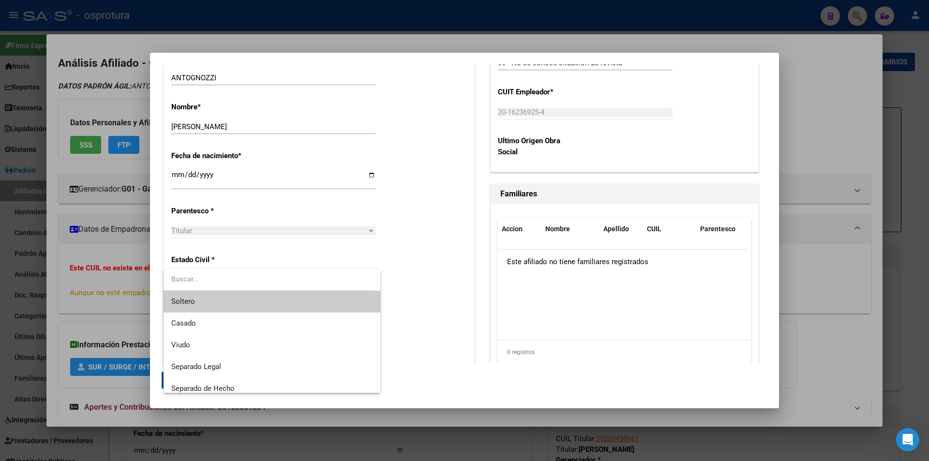
click at [230, 302] on span "Soltero" at bounding box center [271, 302] width 201 height 22
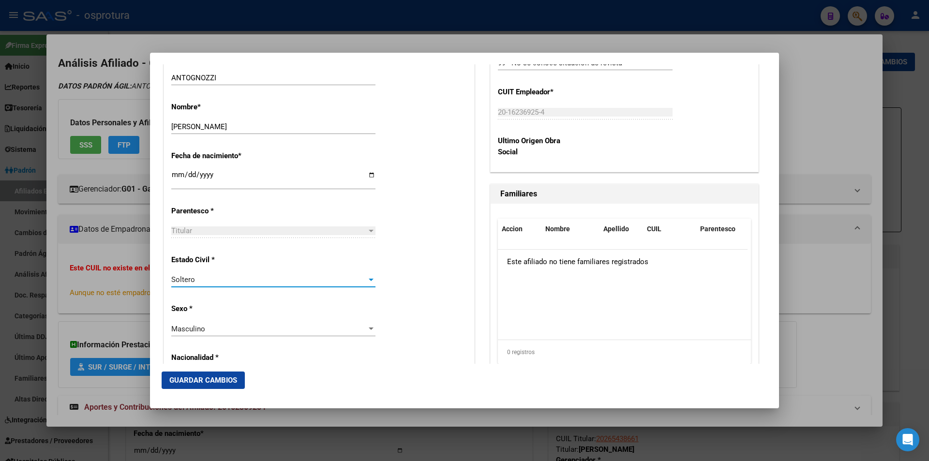
click at [199, 377] on span "Guardar Cambios" at bounding box center [203, 380] width 68 height 9
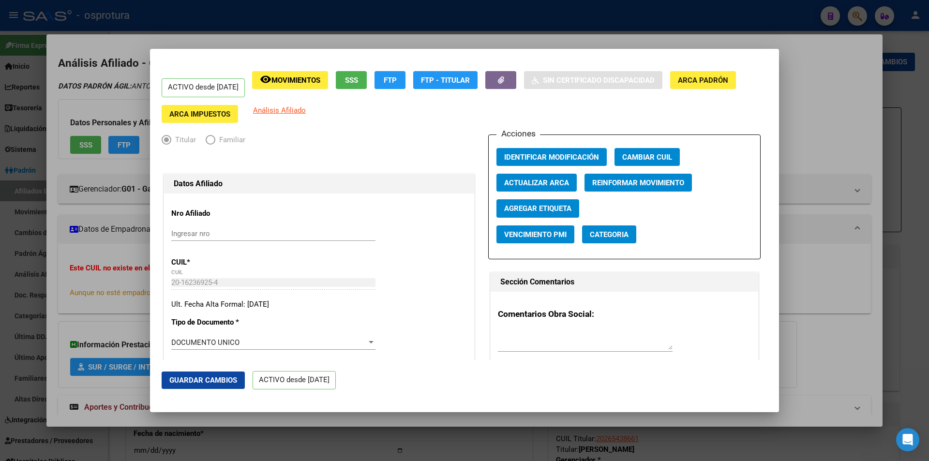
click at [474, 25] on div at bounding box center [464, 230] width 929 height 461
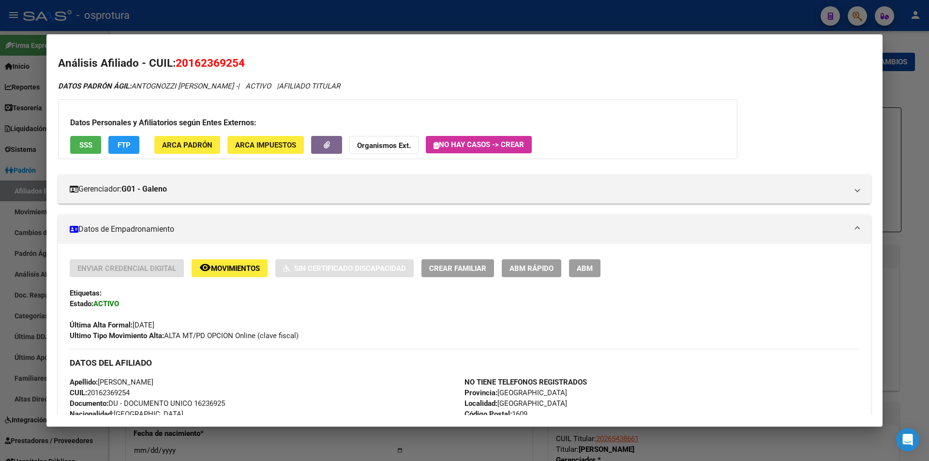
click at [383, 20] on div at bounding box center [464, 230] width 929 height 461
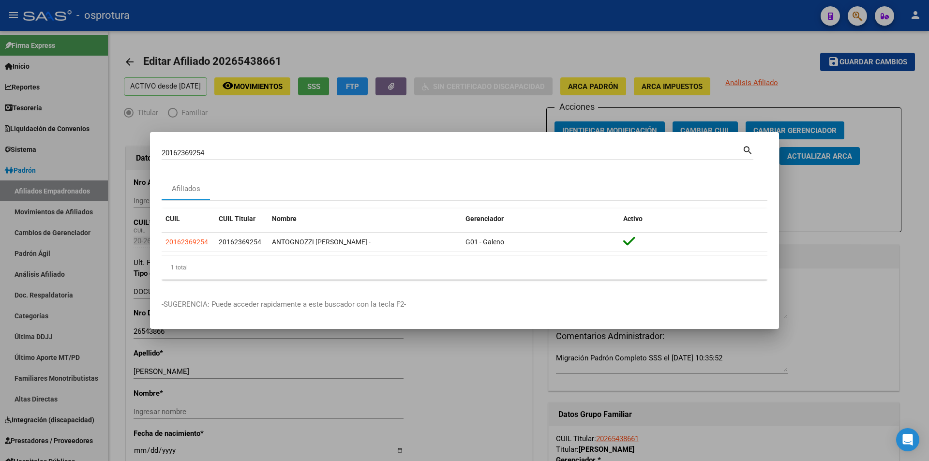
click at [402, 151] on input "20162369254" at bounding box center [452, 152] width 580 height 9
paste input "-20053050-1"
type input "20200530501"
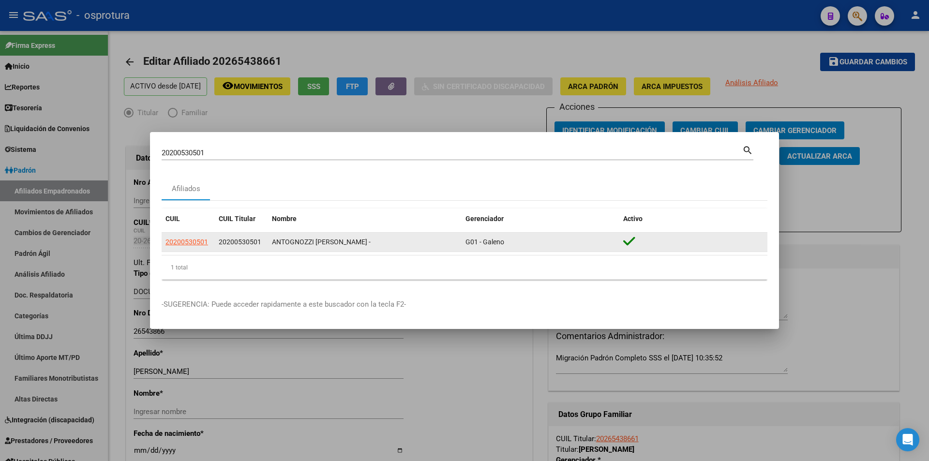
drag, startPoint x: 217, startPoint y: 236, endPoint x: 209, endPoint y: 237, distance: 7.3
click at [216, 236] on datatable-body-cell "20200530501" at bounding box center [241, 242] width 53 height 19
click at [197, 240] on span "20200530501" at bounding box center [186, 242] width 43 height 8
type textarea "20200530501"
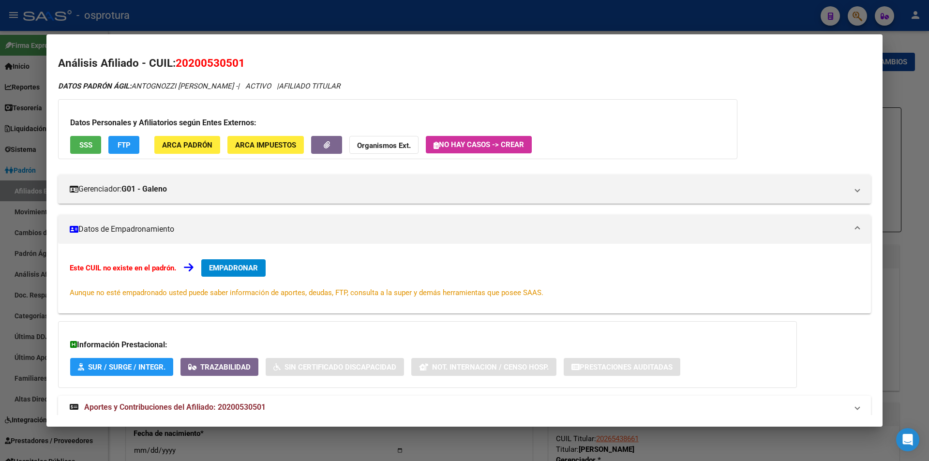
click at [244, 267] on span "EMPADRONAR" at bounding box center [233, 268] width 49 height 9
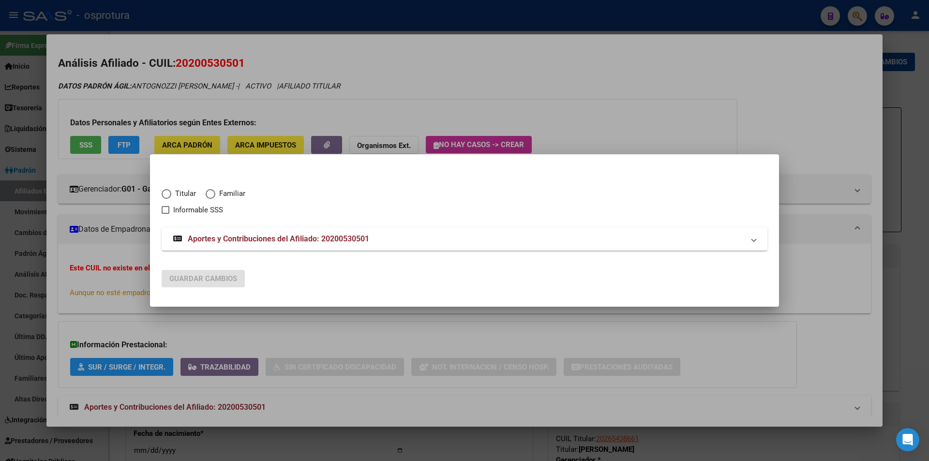
click at [168, 189] on span "Elija una opción" at bounding box center [167, 194] width 10 height 10
click at [168, 189] on input "Titular" at bounding box center [167, 194] width 10 height 10
radio input "true"
checkbox input "true"
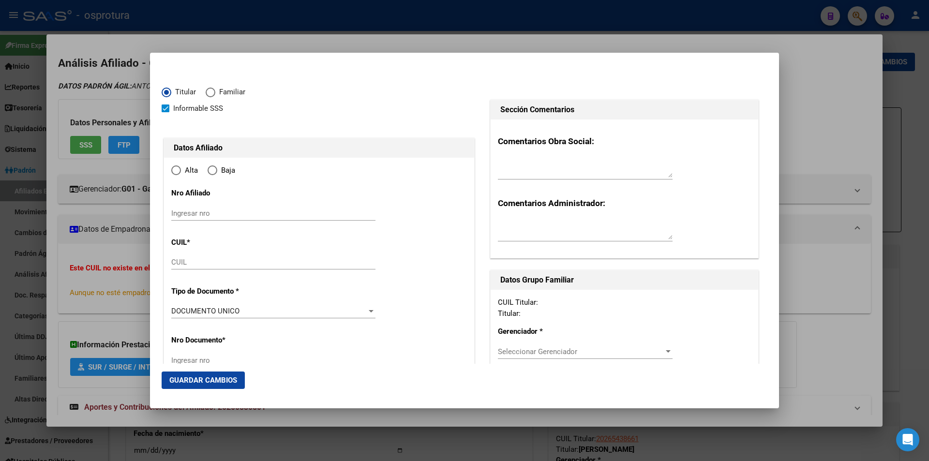
type input "20-20053050-1"
radio input "true"
type input "20053050"
type input "ANTOGNOZZI"
type input "[PERSON_NAME]"
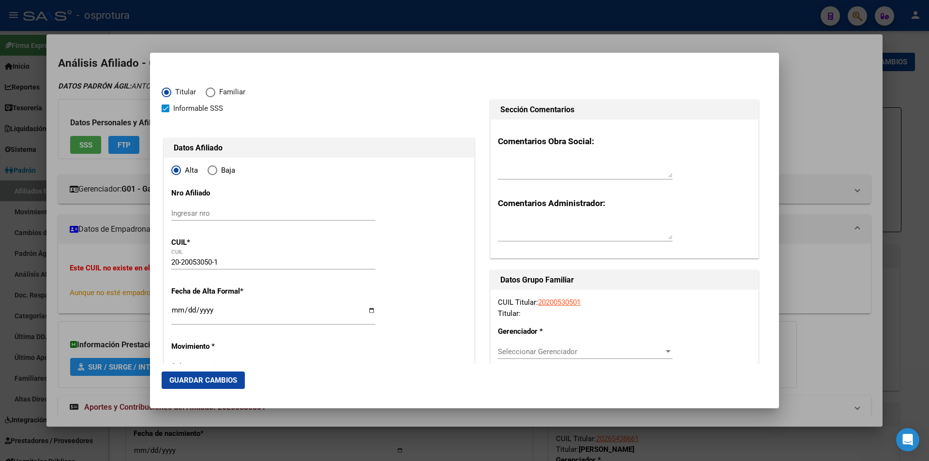
type input "[DATE]"
type input "SAN ISIDRO"
type input "1642"
type input "[PERSON_NAME]"
type input "6"
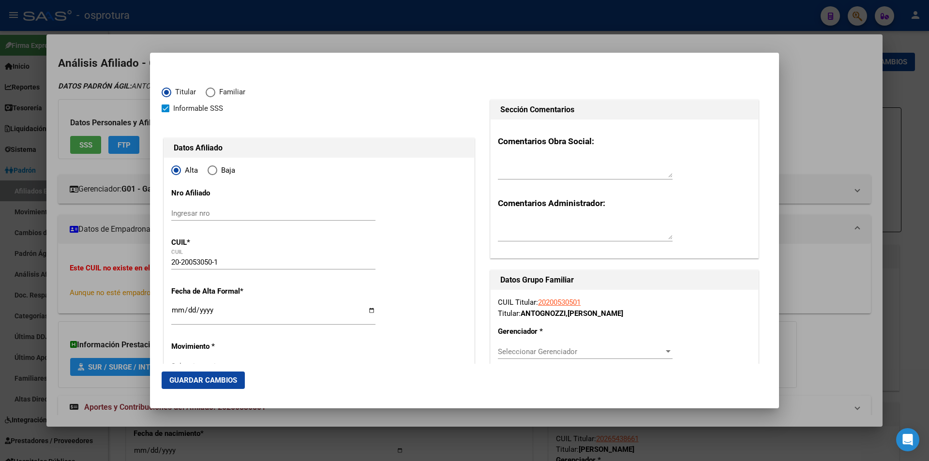
type input "SAN ISIDRO"
click at [561, 172] on textarea at bounding box center [585, 167] width 175 height 19
click at [547, 346] on div "Seleccionar Gerenciador Seleccionar Gerenciador" at bounding box center [585, 351] width 175 height 15
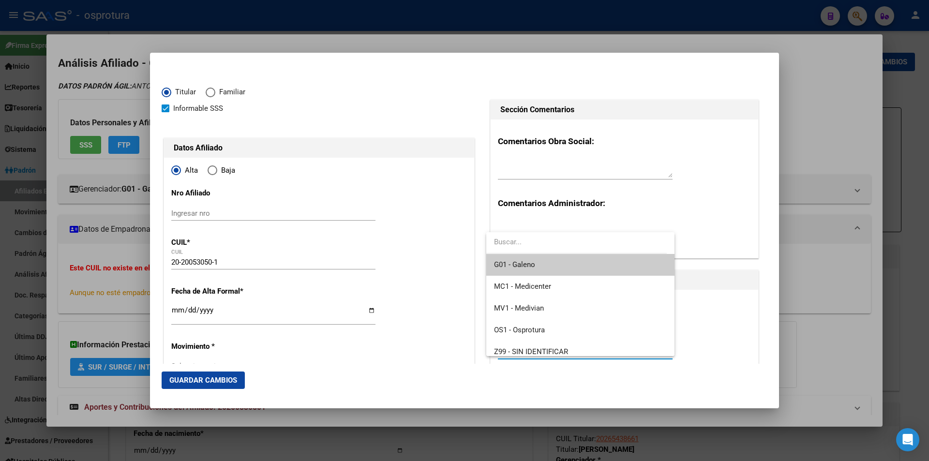
click at [549, 256] on span "G01 - Galeno" at bounding box center [580, 265] width 172 height 22
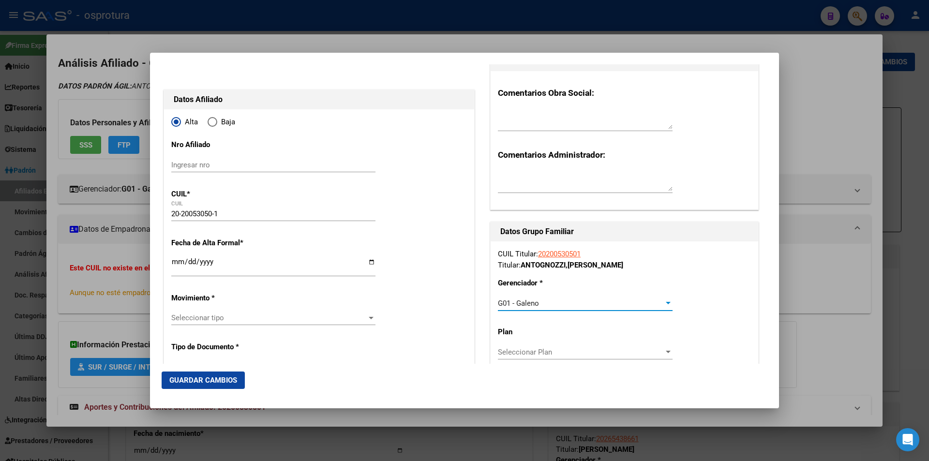
scroll to position [97, 0]
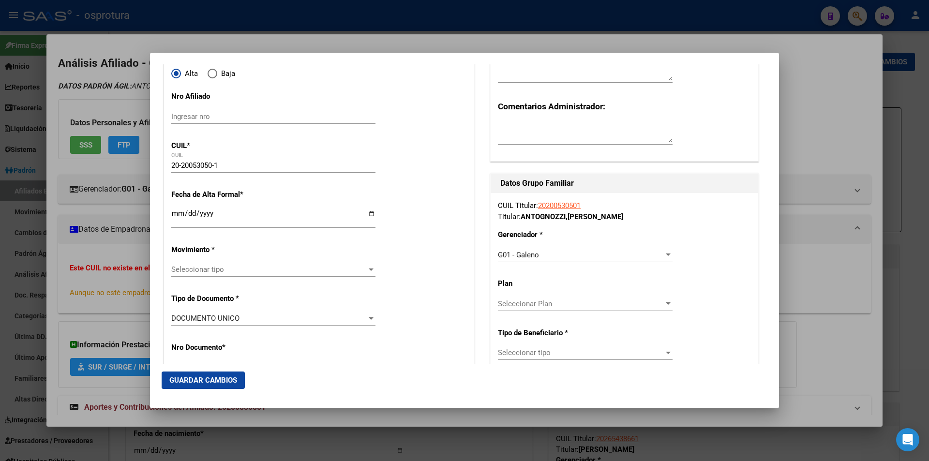
click at [557, 344] on div "CUIL Titular: 20200530501 Titular: ANTOGNOZZI , [PERSON_NAME] * G01 - Galeno Se…" at bounding box center [623, 351] width 267 height 317
click at [557, 353] on span "Seleccionar tipo" at bounding box center [581, 352] width 166 height 9
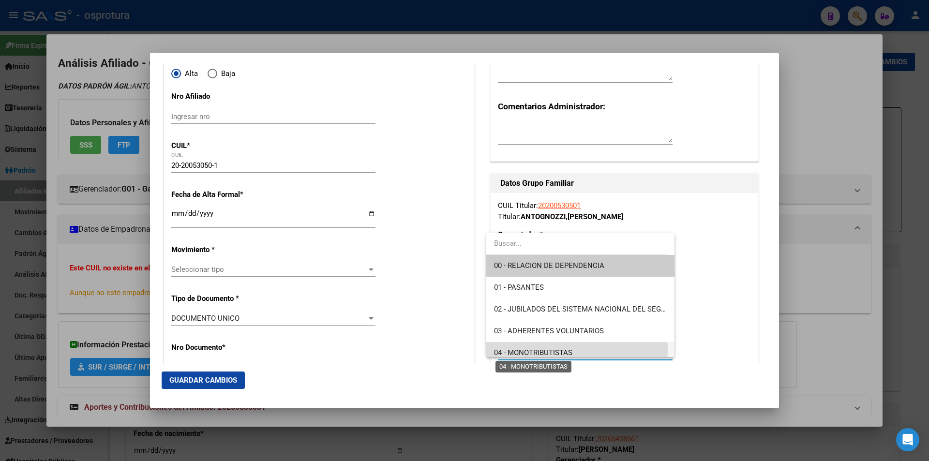
click at [555, 350] on span "04 - MONOTRIBUTISTAS" at bounding box center [533, 352] width 78 height 9
type input "20-20053050-1"
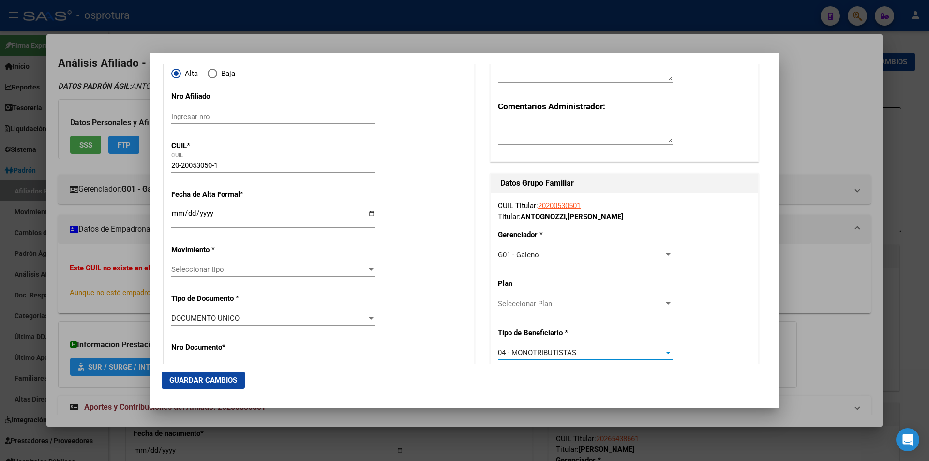
click at [173, 214] on input "Ingresar fecha" at bounding box center [273, 216] width 204 height 15
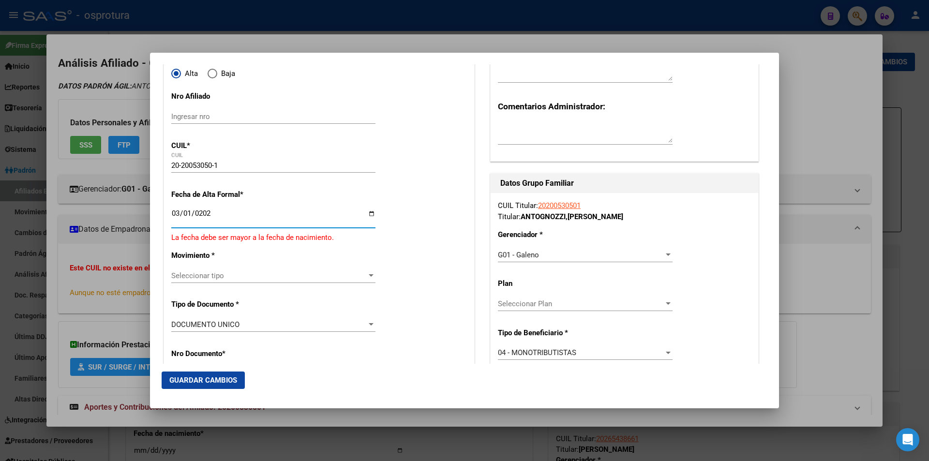
type input "[DATE]"
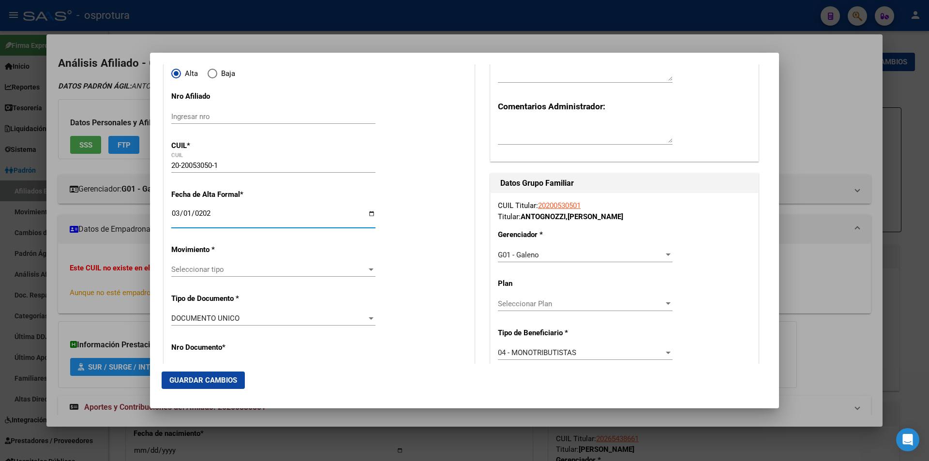
click at [242, 271] on span "Seleccionar tipo" at bounding box center [268, 269] width 195 height 9
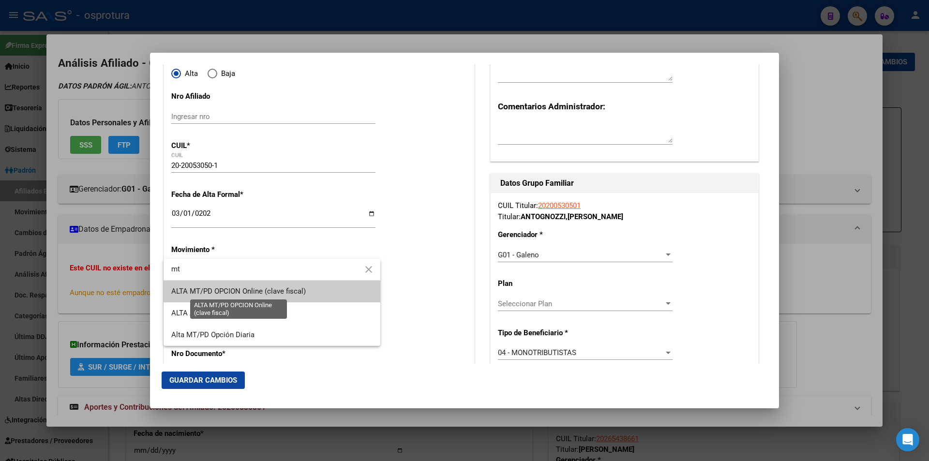
type input "mt"
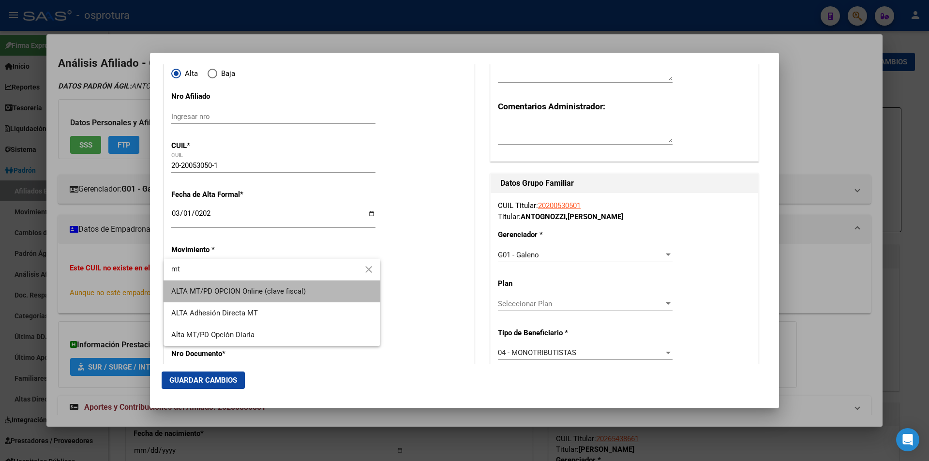
click at [245, 296] on span "ALTA MT/PD OPCION Online (clave fiscal)" at bounding box center [271, 292] width 201 height 22
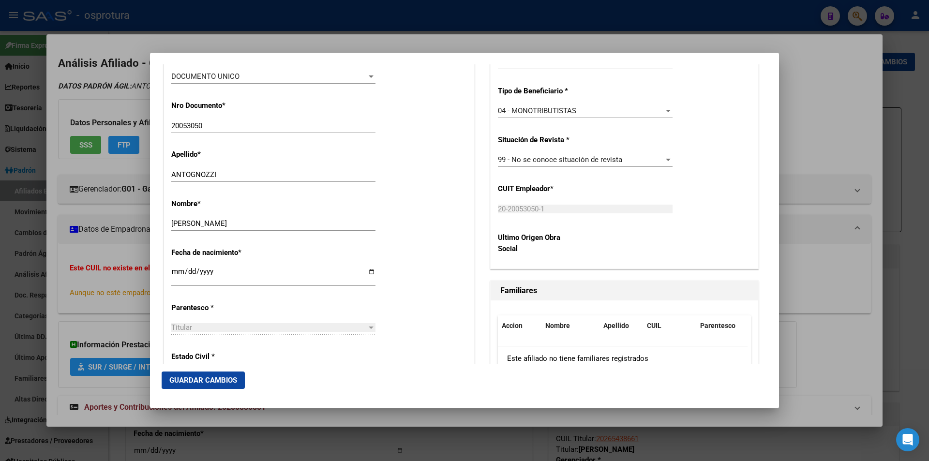
scroll to position [435, 0]
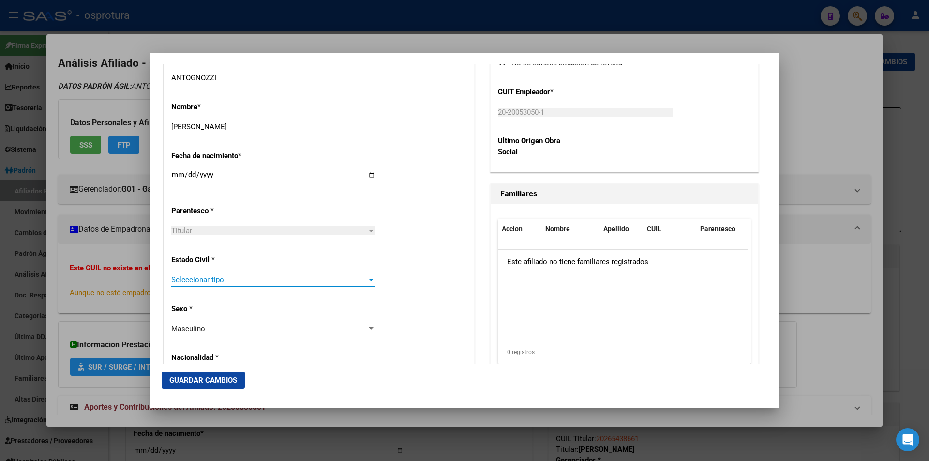
click at [209, 275] on div "Seleccionar tipo Seleccionar tipo" at bounding box center [273, 279] width 204 height 15
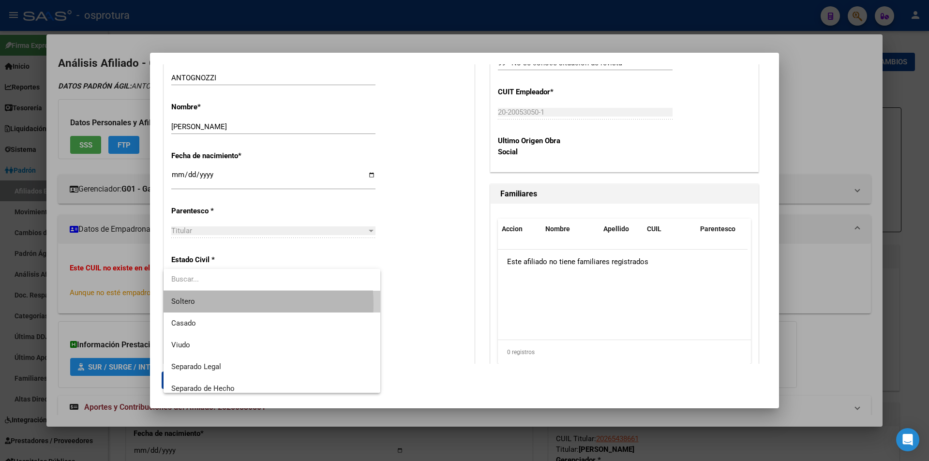
click at [204, 305] on span "Soltero" at bounding box center [271, 302] width 201 height 22
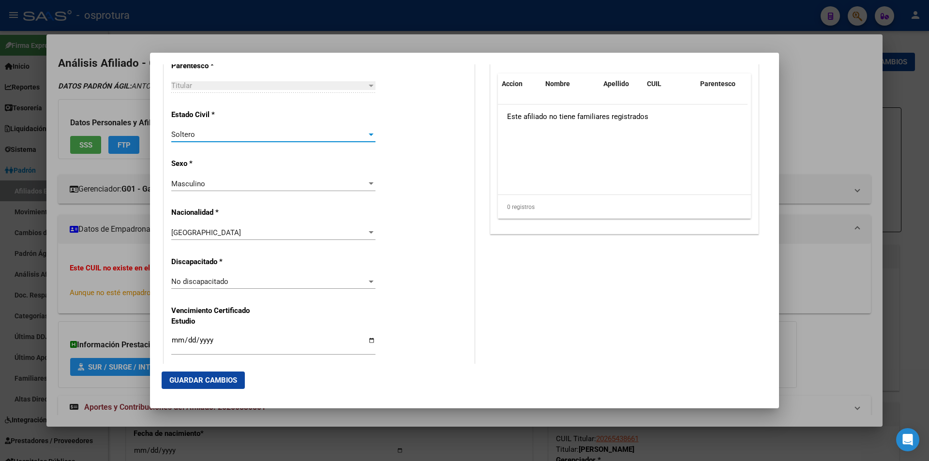
scroll to position [677, 0]
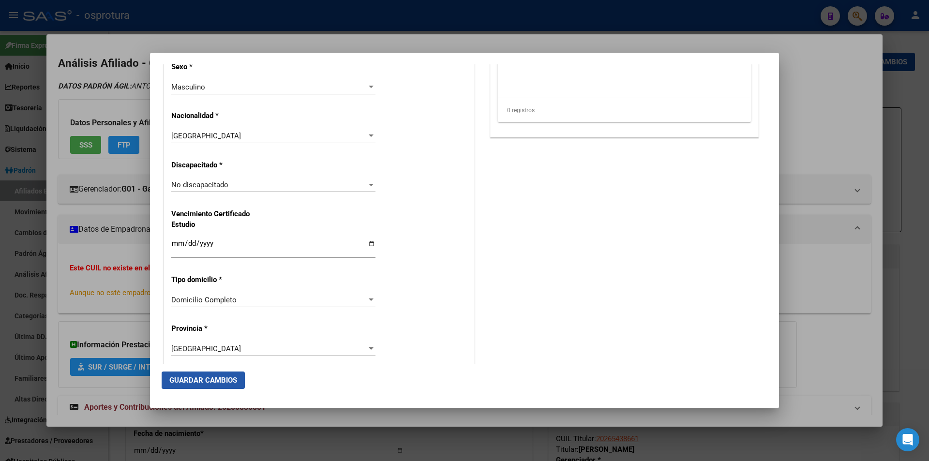
click at [210, 382] on span "Guardar Cambios" at bounding box center [203, 380] width 68 height 9
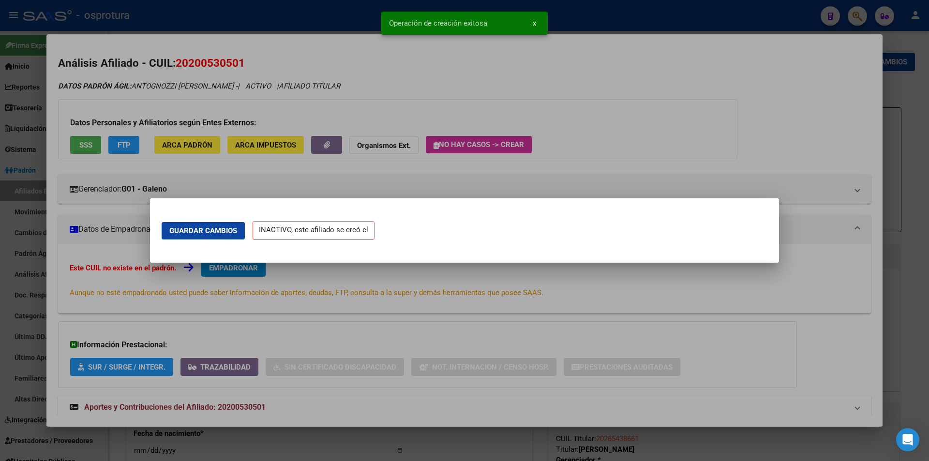
scroll to position [0, 0]
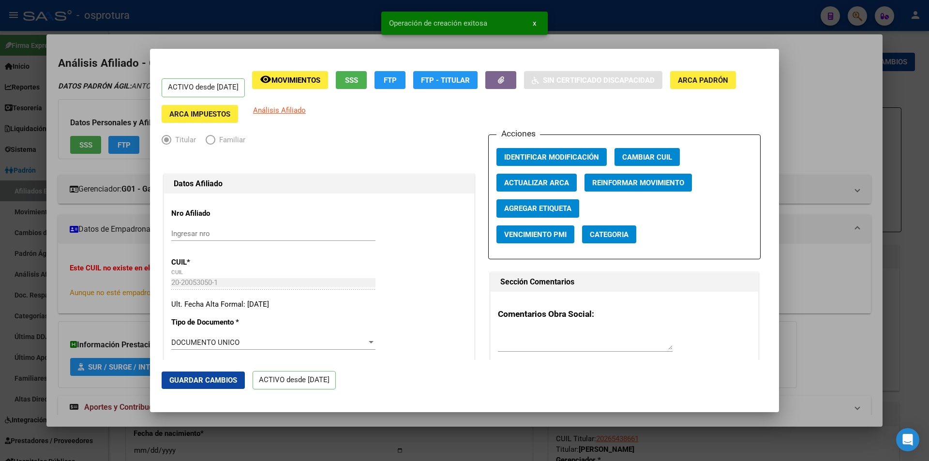
click at [801, 118] on div at bounding box center [464, 230] width 929 height 461
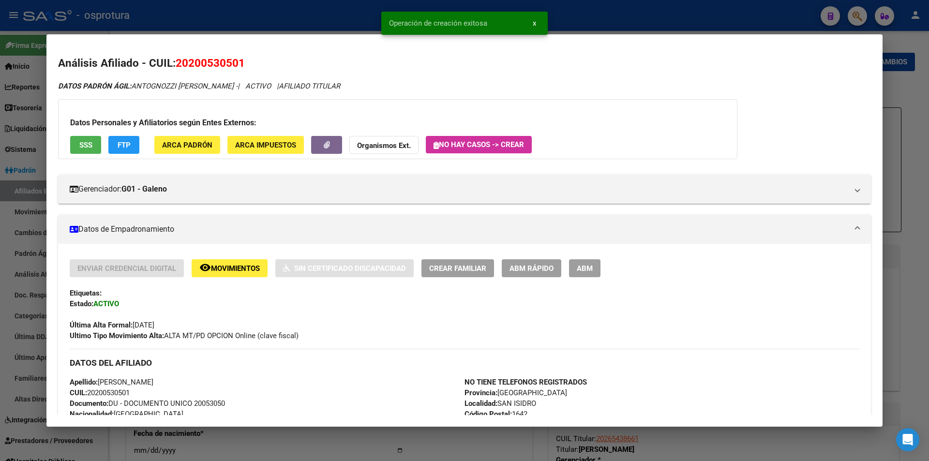
click at [341, 18] on div at bounding box center [464, 230] width 929 height 461
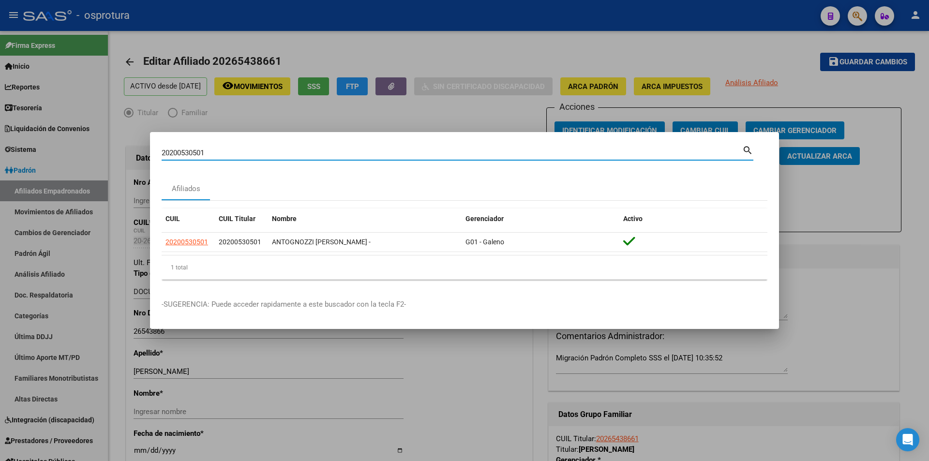
click at [332, 154] on input "20200530501" at bounding box center [452, 152] width 580 height 9
paste input "-16236925-4"
type input "20162369254"
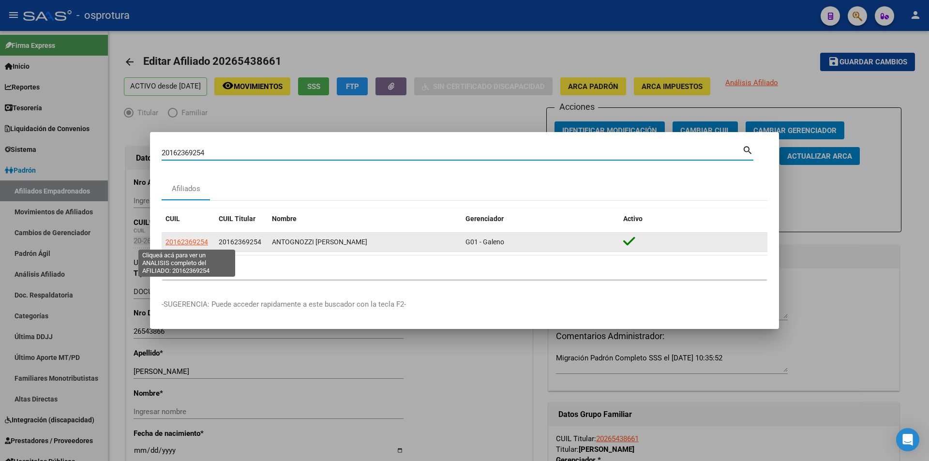
click at [205, 238] on span "20162369254" at bounding box center [186, 242] width 43 height 8
type textarea "20162369254"
